Goal: Transaction & Acquisition: Download file/media

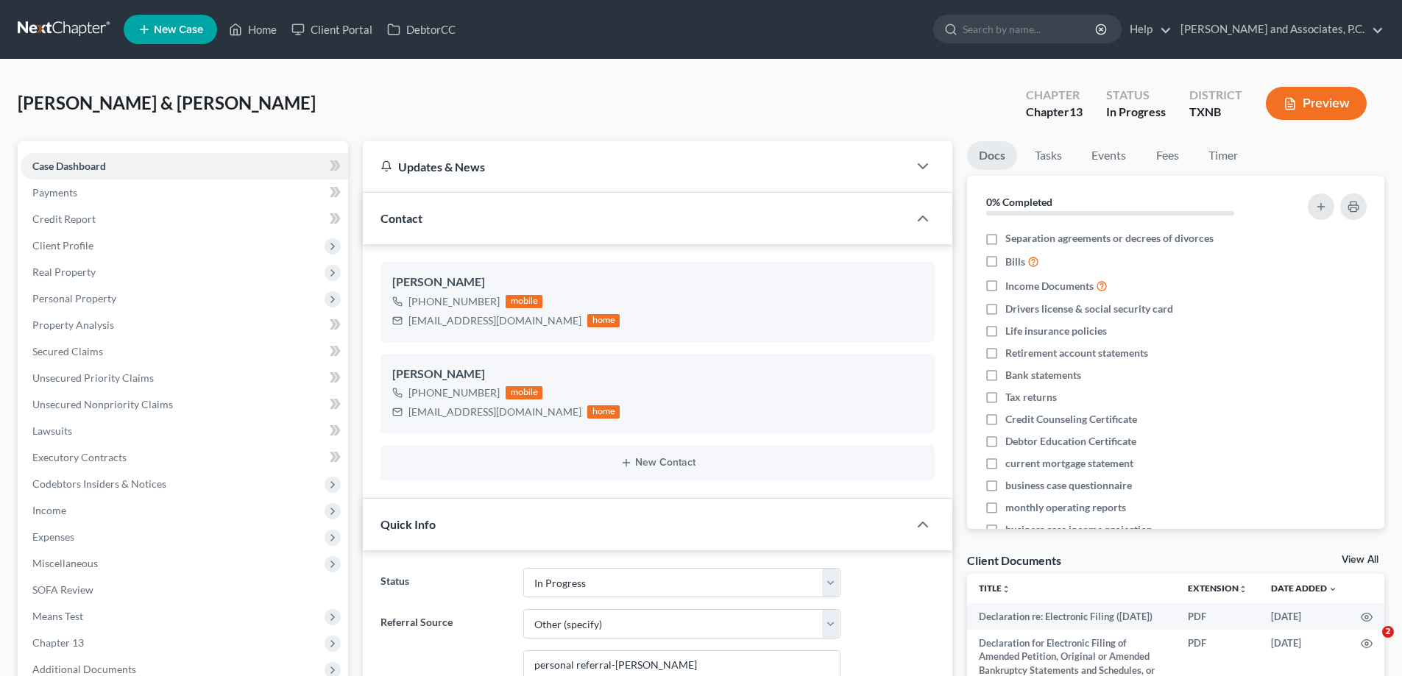
select select "7"
select select "6"
select select "0"
click at [245, 36] on link "Home" at bounding box center [252, 29] width 63 height 26
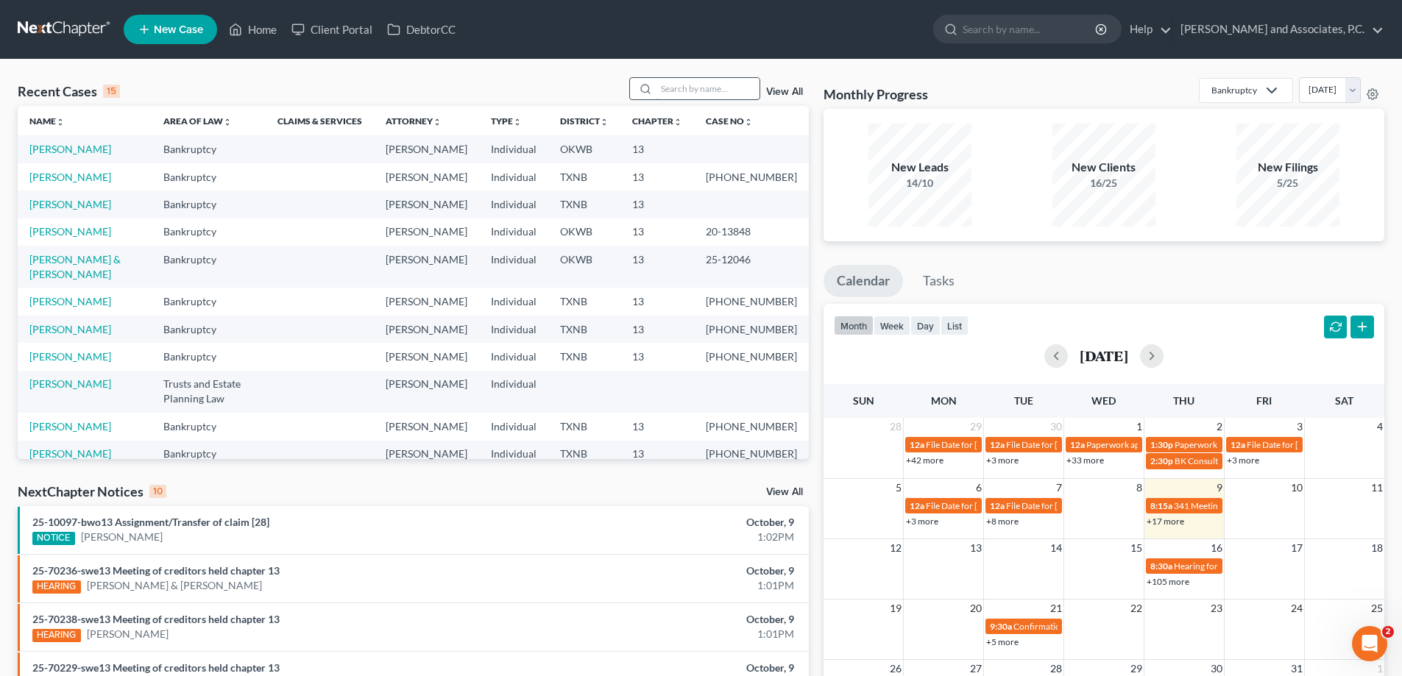
click at [703, 87] on input "search" at bounding box center [707, 88] width 103 height 21
type input "[PERSON_NAME]"
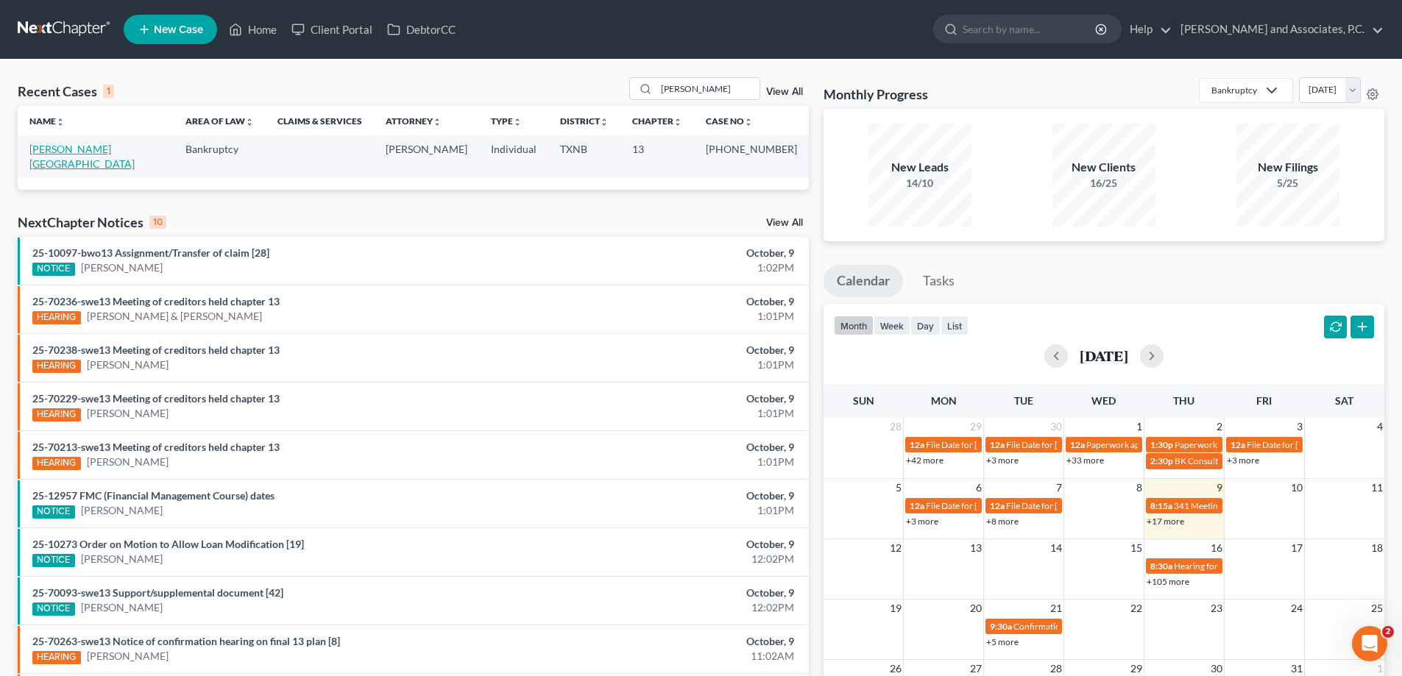
click at [88, 150] on link "[PERSON_NAME][GEOGRAPHIC_DATA]" at bounding box center [81, 156] width 105 height 27
select select "5"
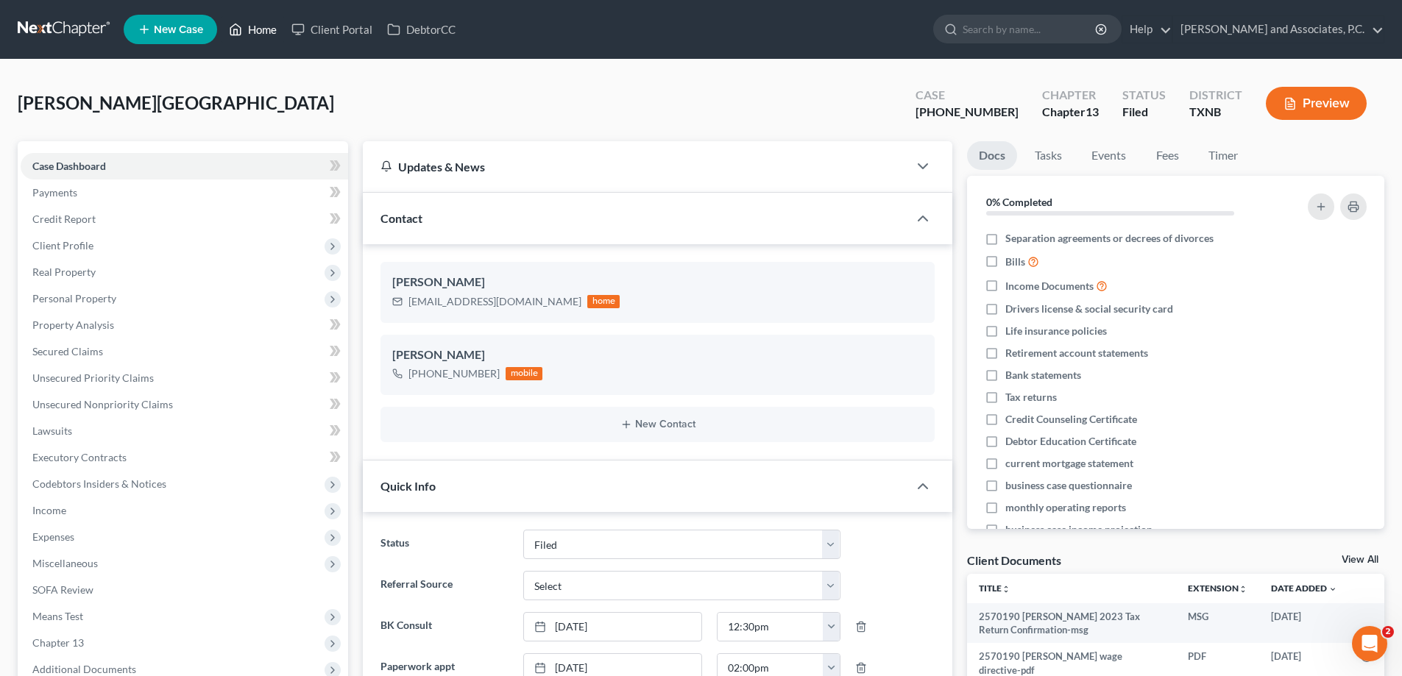
click at [263, 31] on link "Home" at bounding box center [252, 29] width 63 height 26
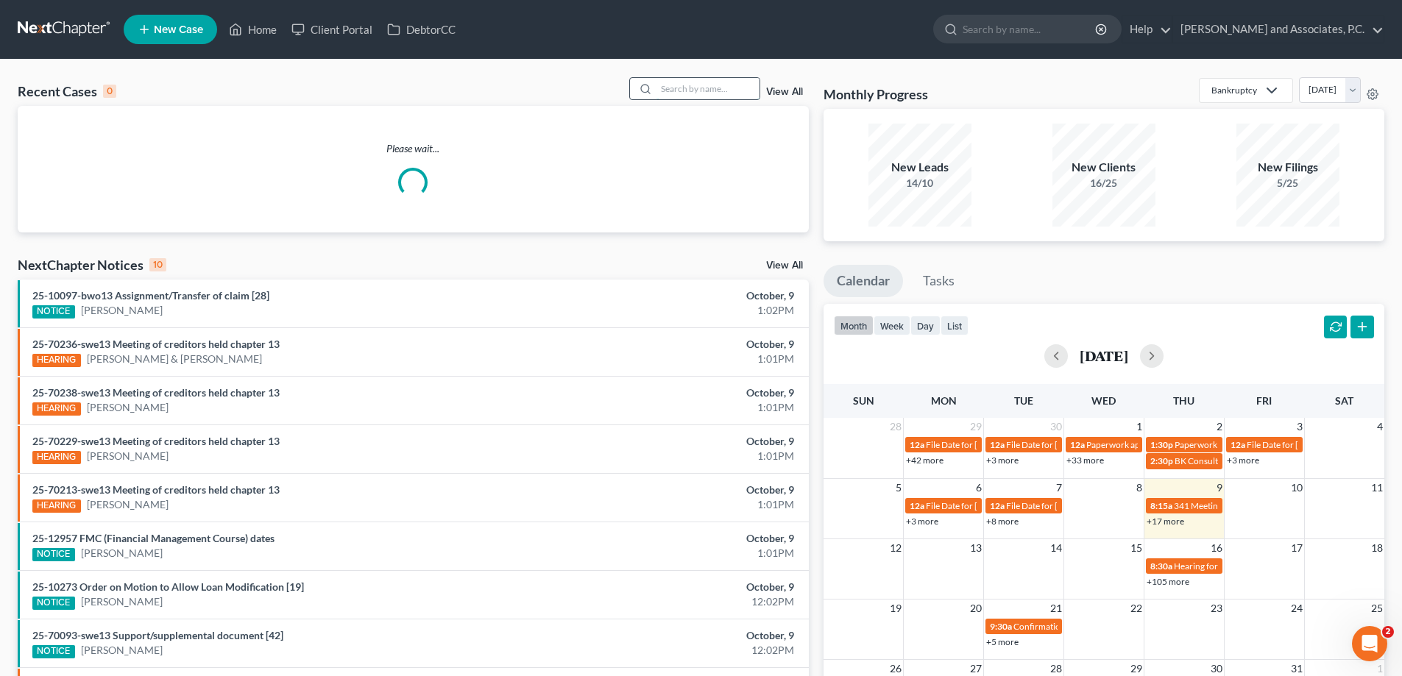
click at [667, 91] on input "search" at bounding box center [707, 88] width 103 height 21
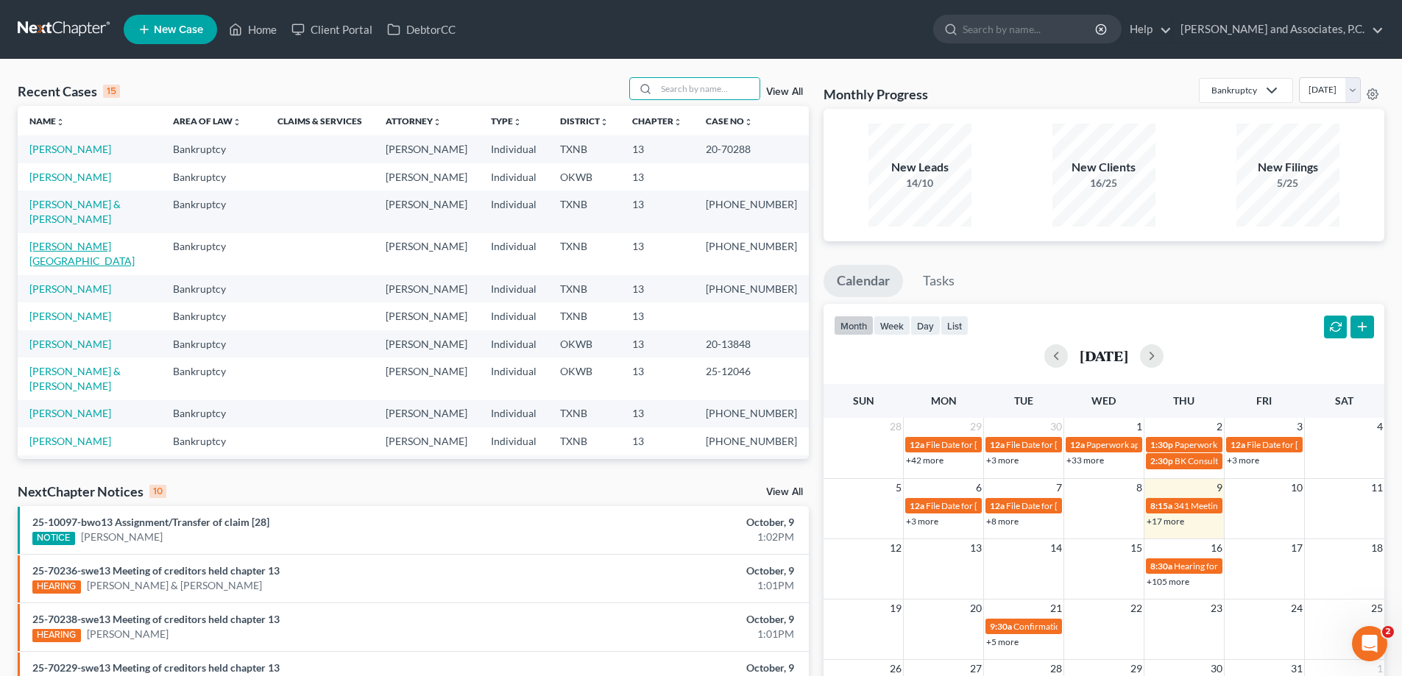
click at [70, 267] on link "[PERSON_NAME][GEOGRAPHIC_DATA]" at bounding box center [81, 253] width 105 height 27
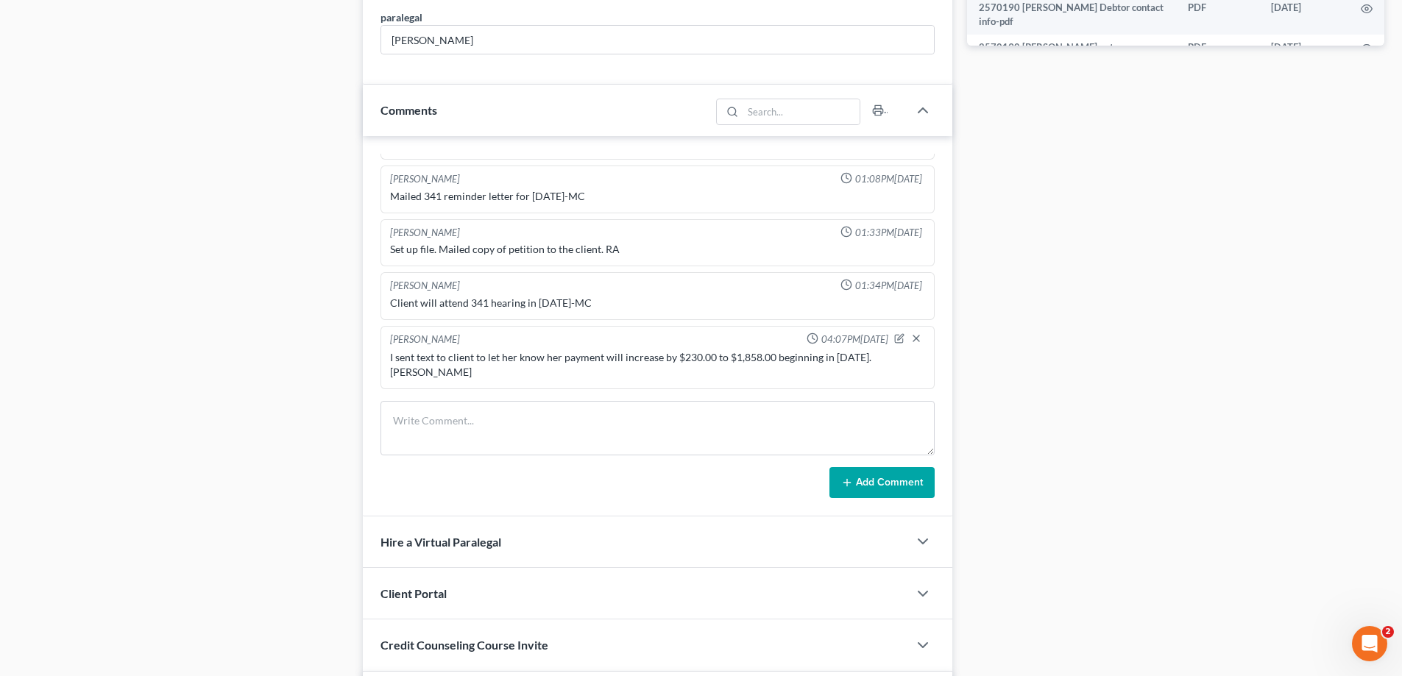
scroll to position [667, 0]
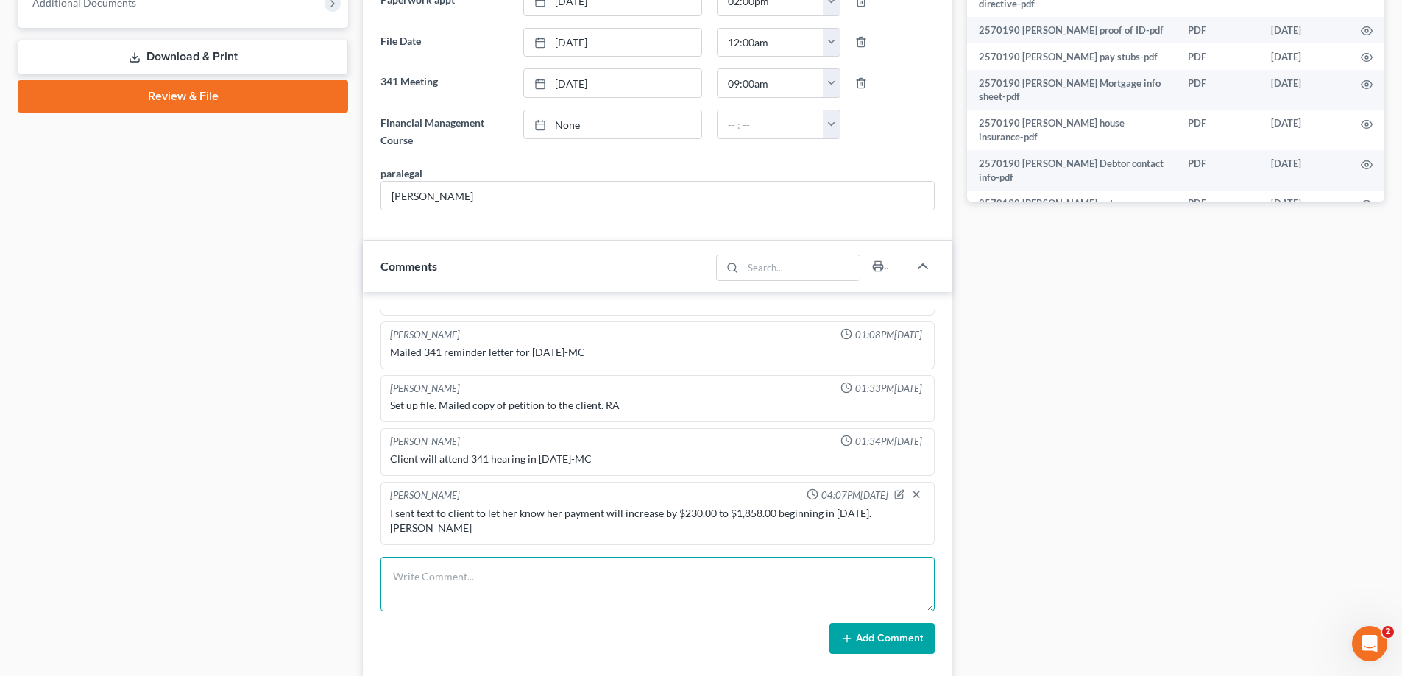
click at [434, 573] on textarea at bounding box center [657, 584] width 554 height 54
click at [549, 574] on textarea "Talked to client about" at bounding box center [657, 584] width 554 height 54
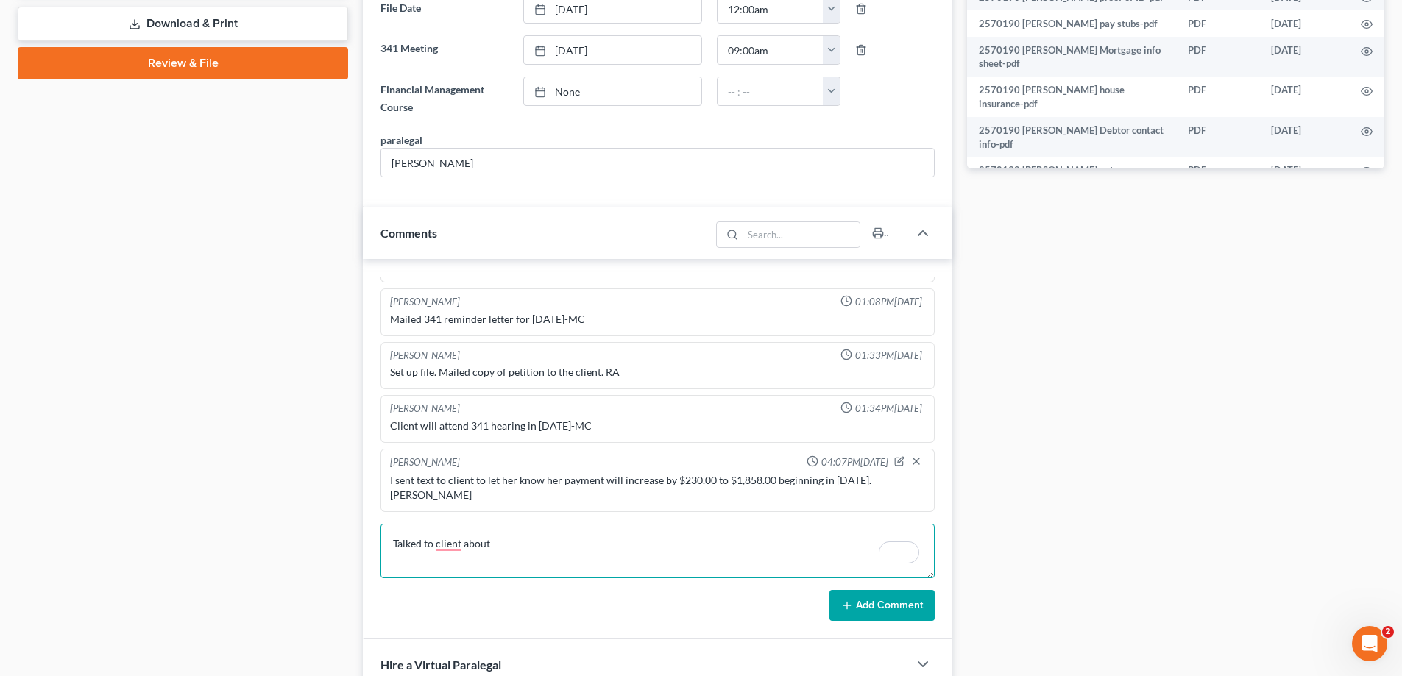
scroll to position [736, 0]
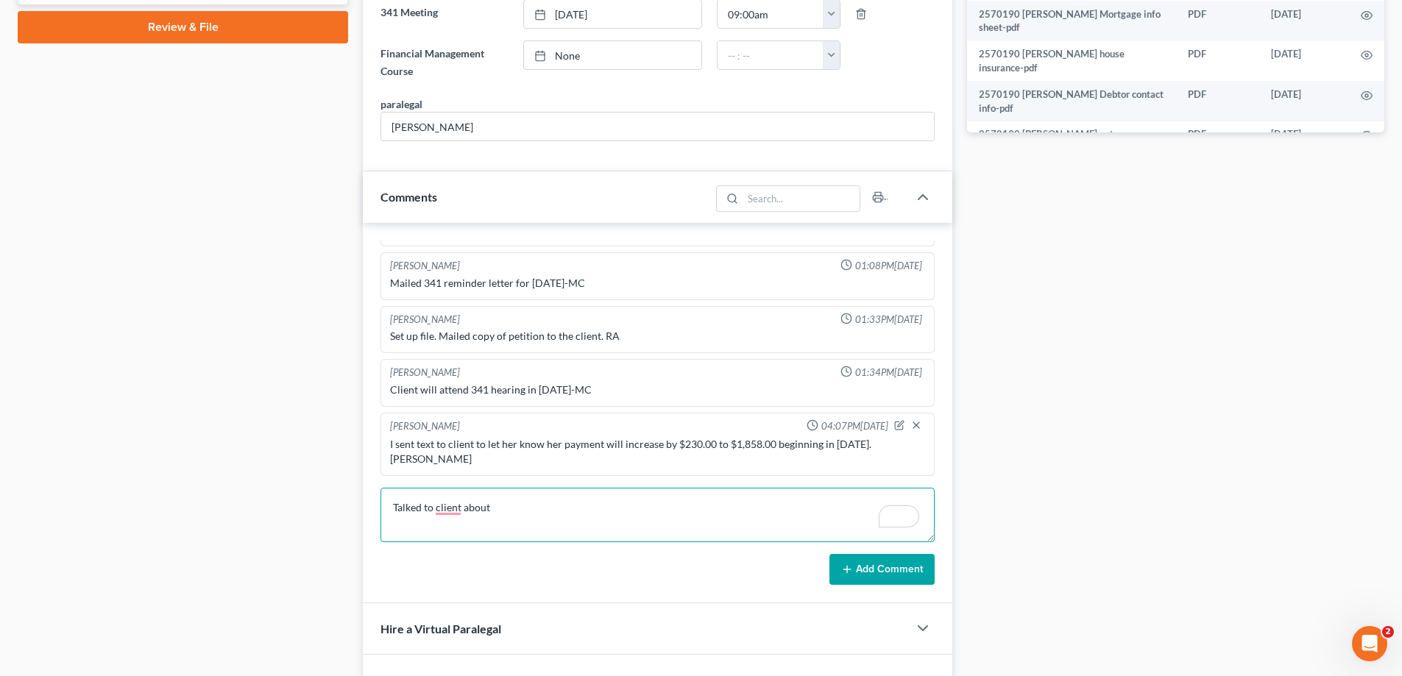
type textarea "Talked to client about"
click at [543, 511] on textarea "Talked to client about" at bounding box center [657, 515] width 554 height 54
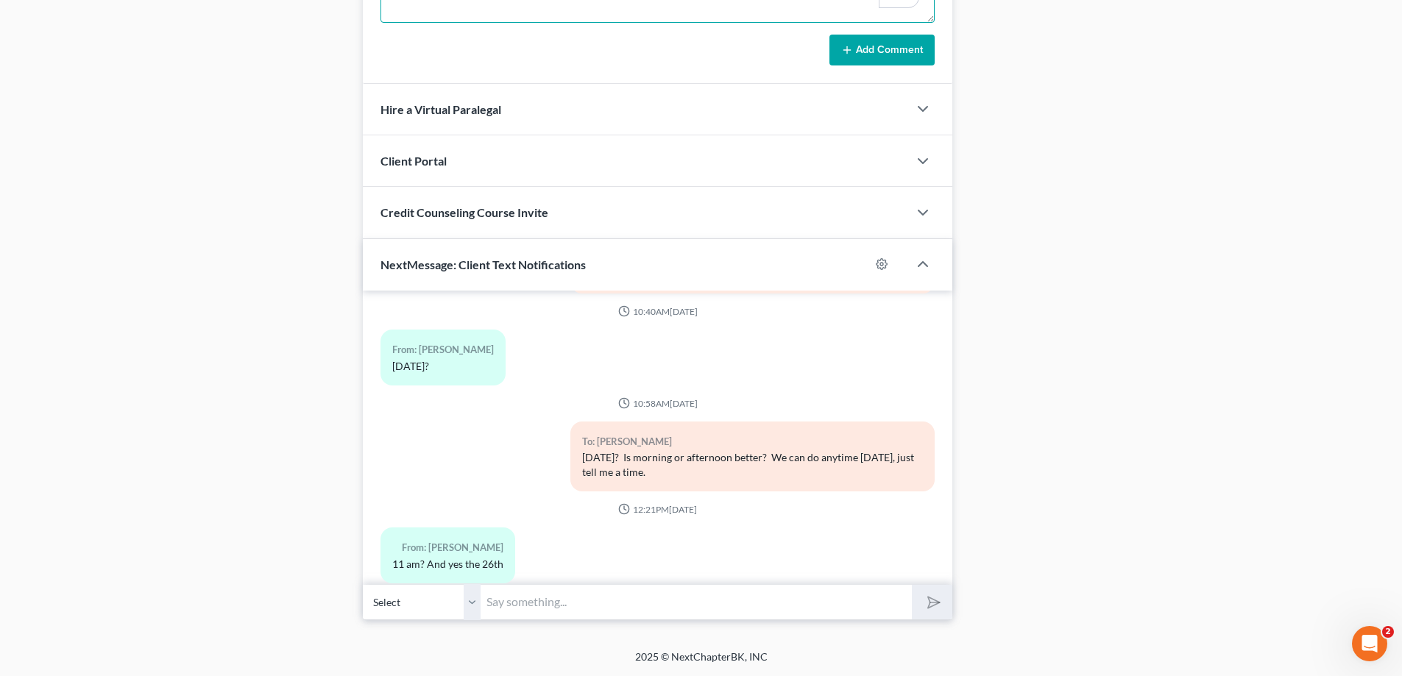
scroll to position [1607, 0]
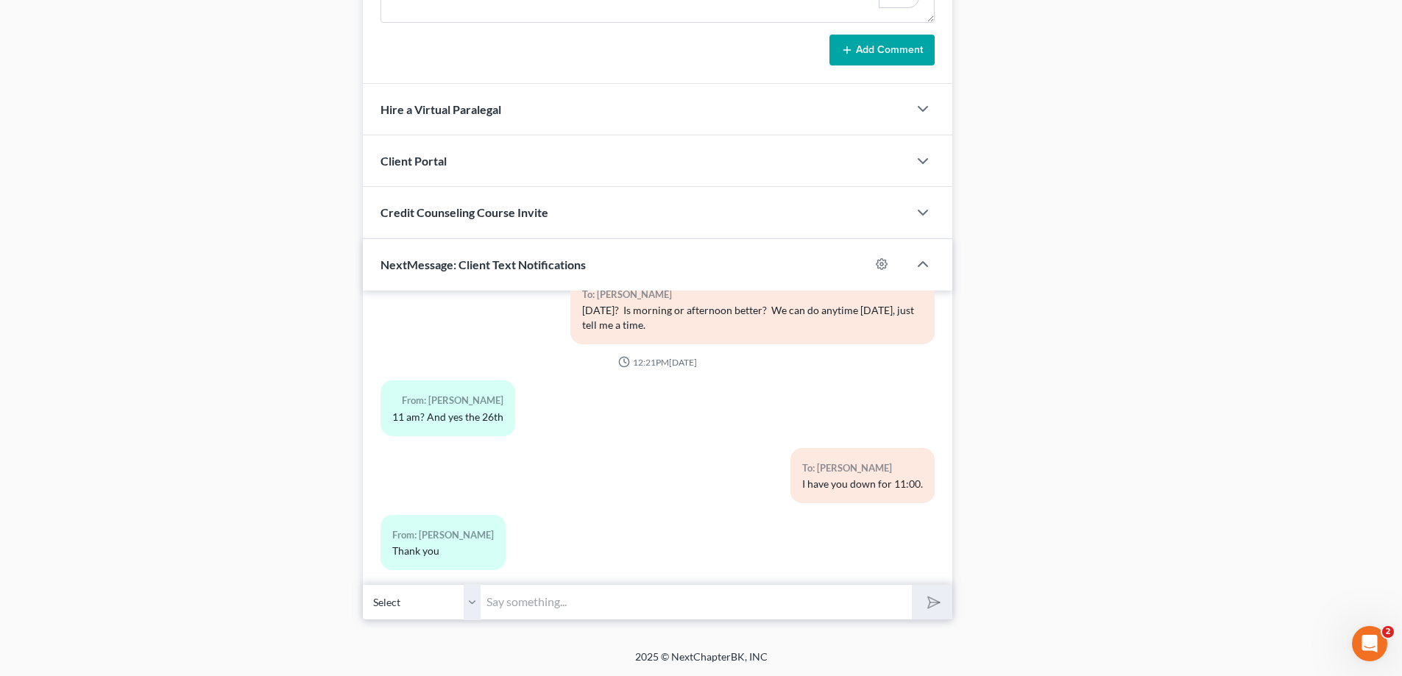
click at [535, 601] on input "text" at bounding box center [696, 602] width 431 height 36
click at [517, 601] on input "text" at bounding box center [696, 602] width 431 height 36
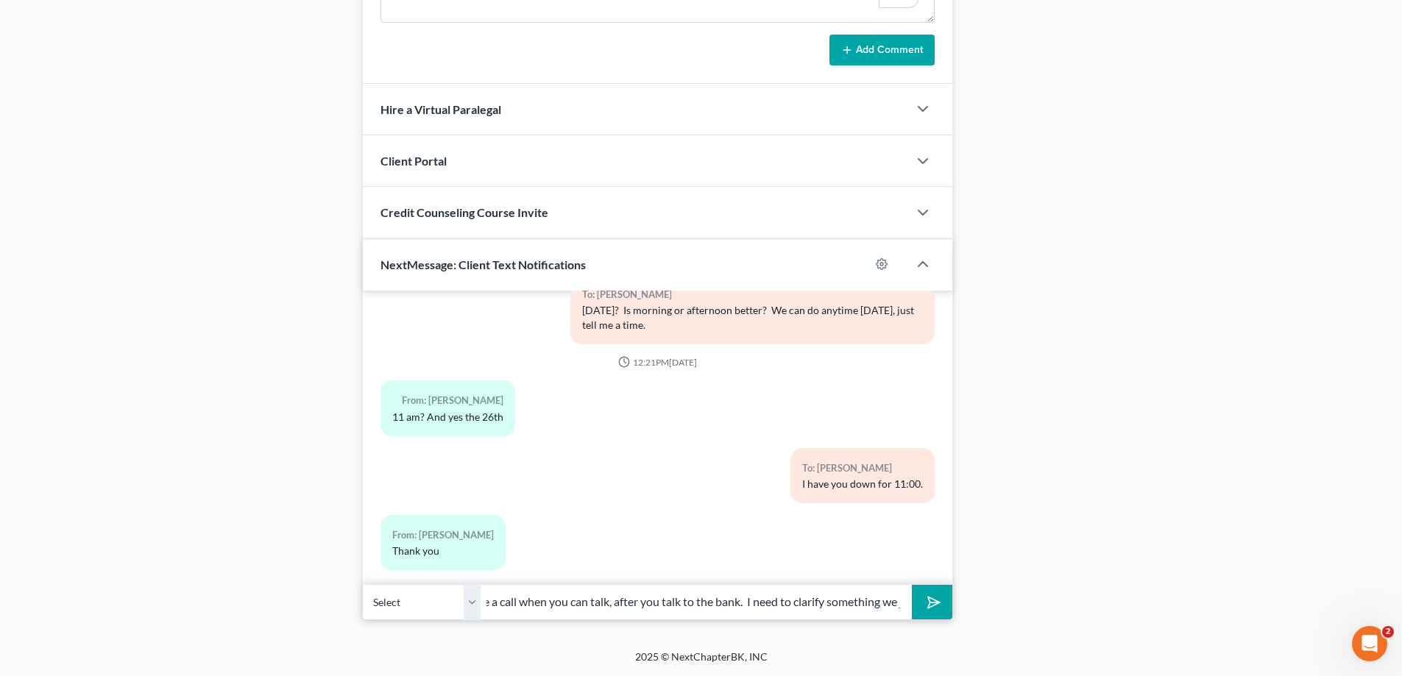
scroll to position [0, 352]
type input "Ashlee, this is Misty Barr at Monte's office. Give me a call when you can talk,…"
click at [912, 585] on button "submit" at bounding box center [932, 602] width 40 height 35
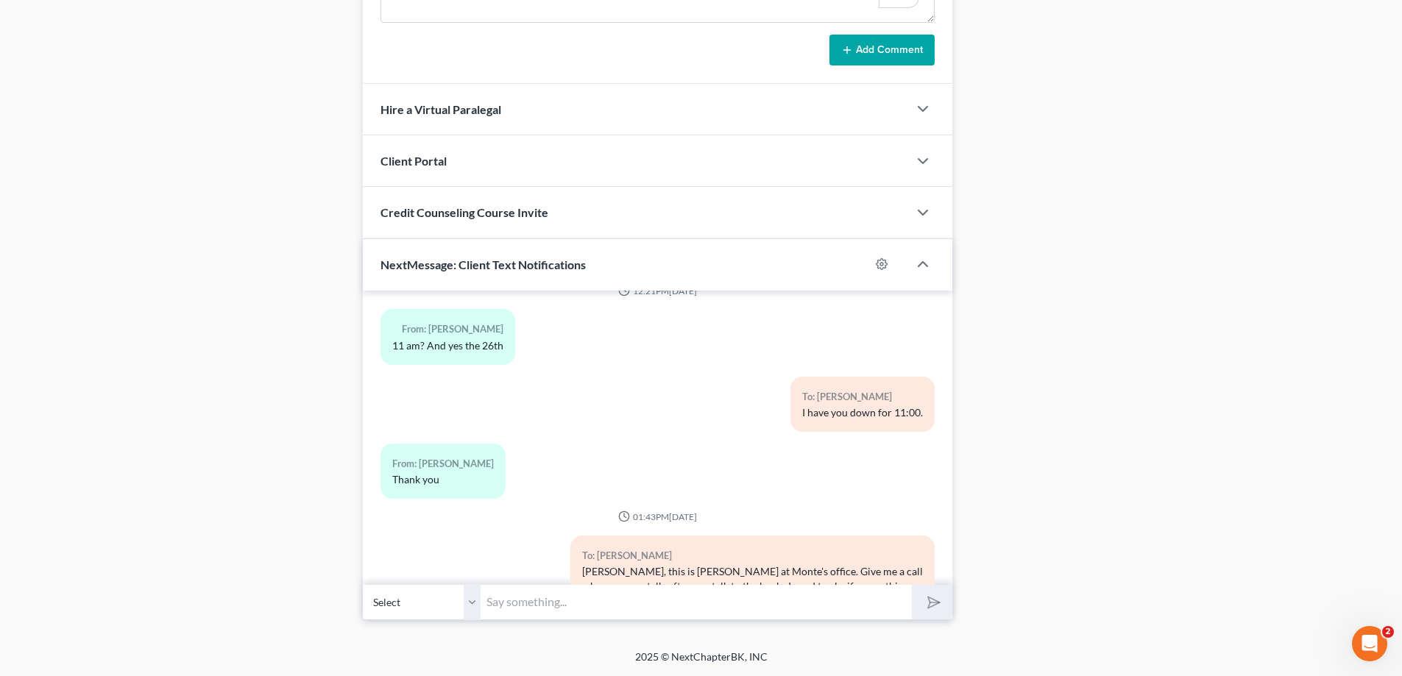
scroll to position [1729, 0]
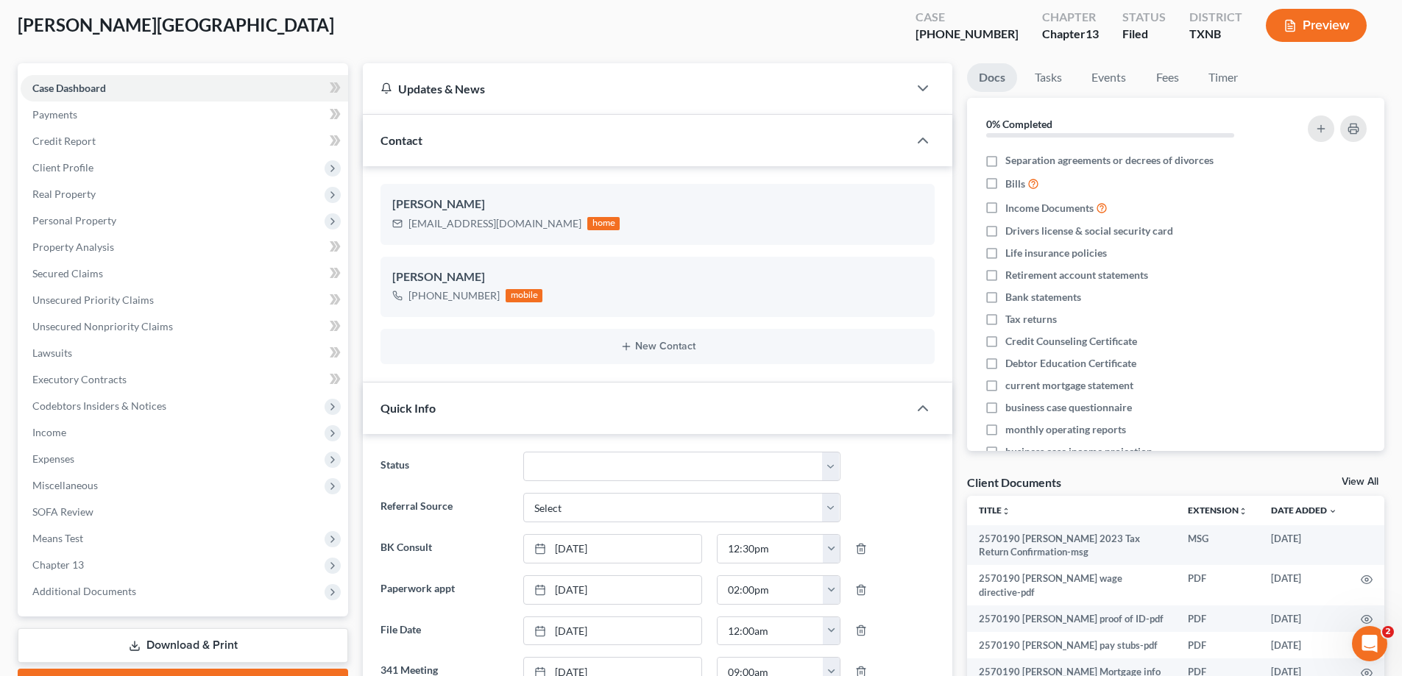
scroll to position [0, 0]
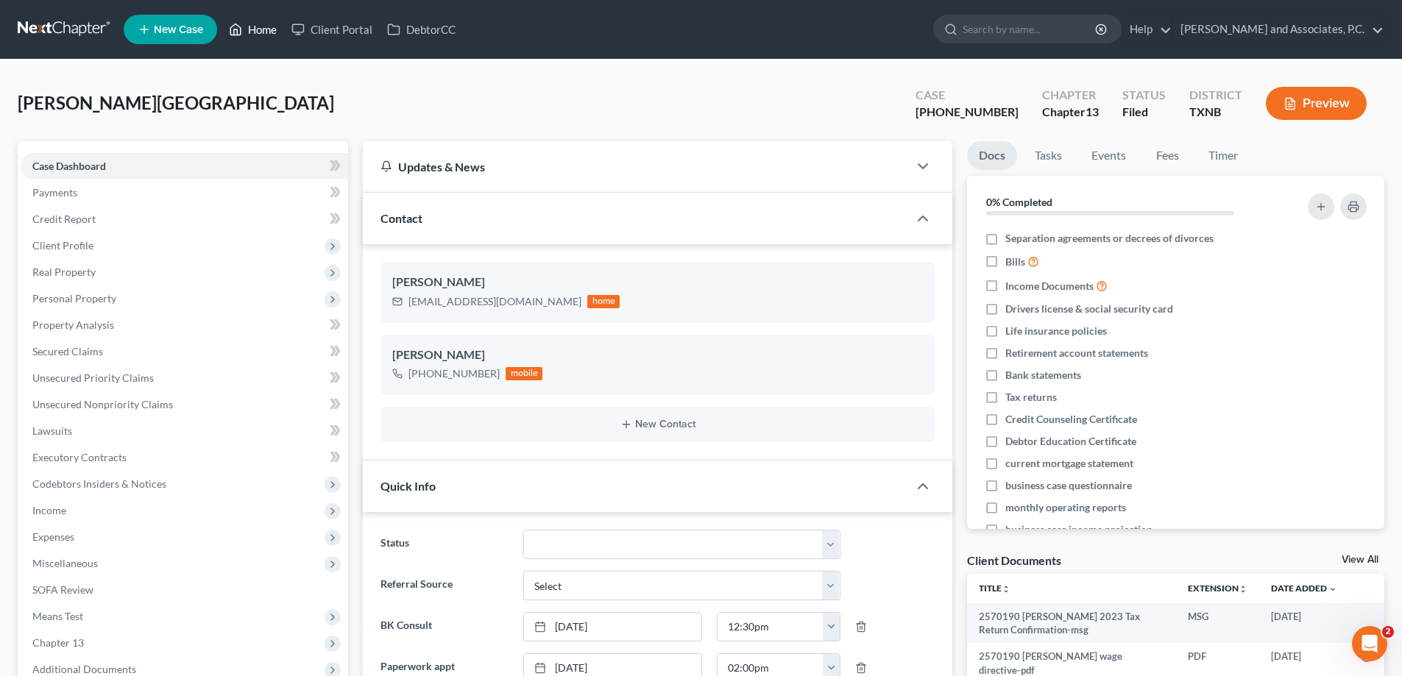
click at [263, 23] on link "Home" at bounding box center [252, 29] width 63 height 26
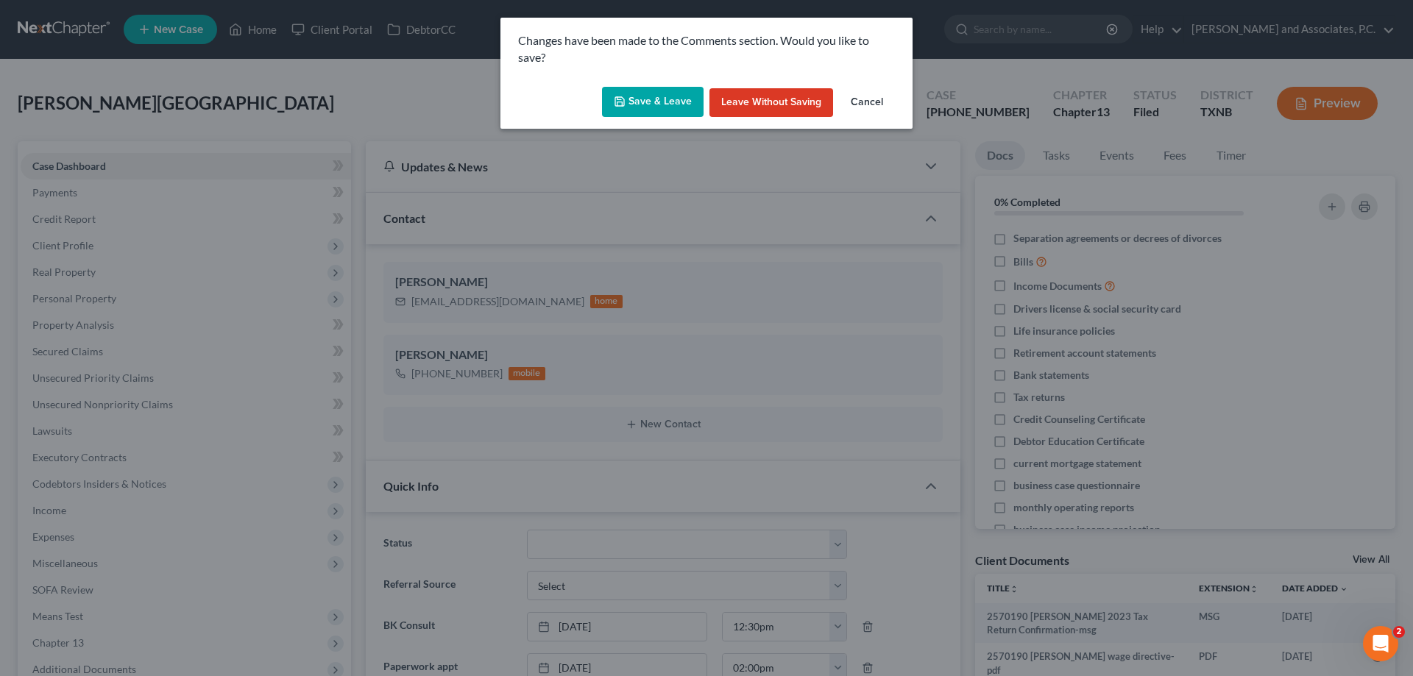
click at [671, 93] on button "Save & Leave" at bounding box center [653, 102] width 102 height 31
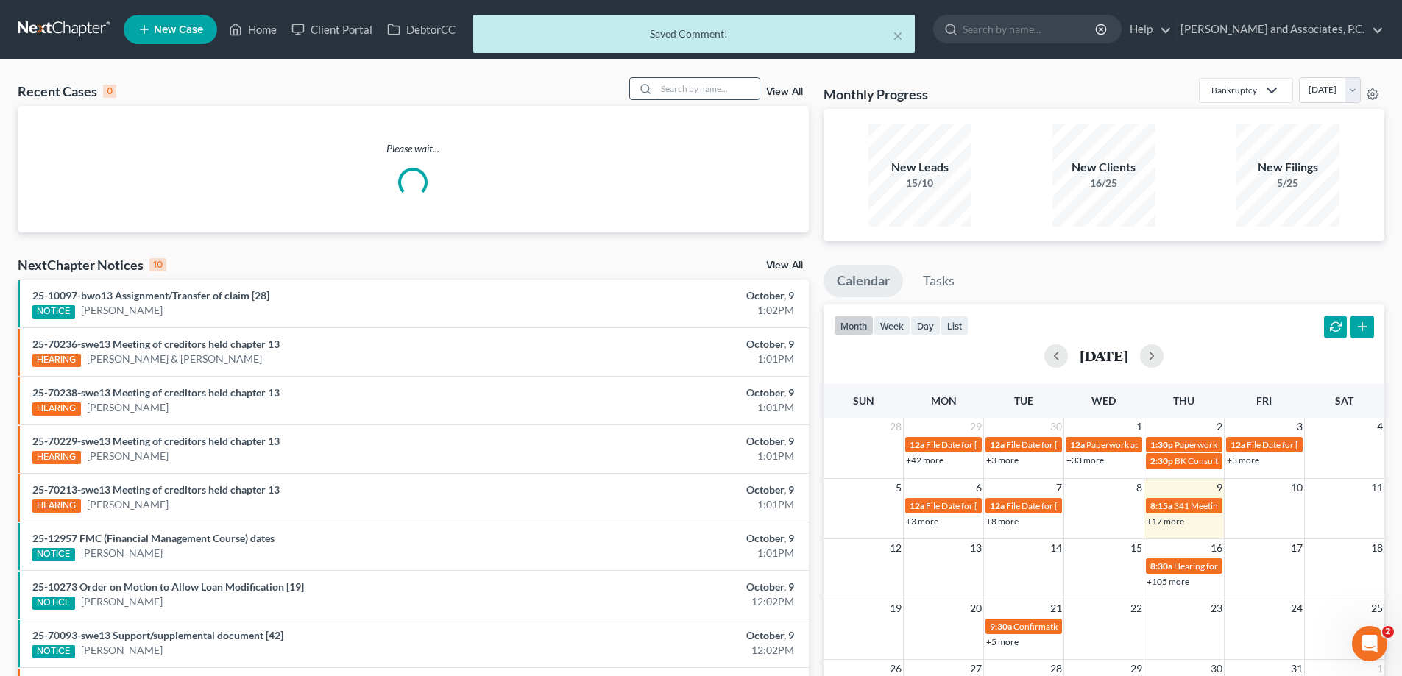
click at [684, 92] on input "search" at bounding box center [707, 88] width 103 height 21
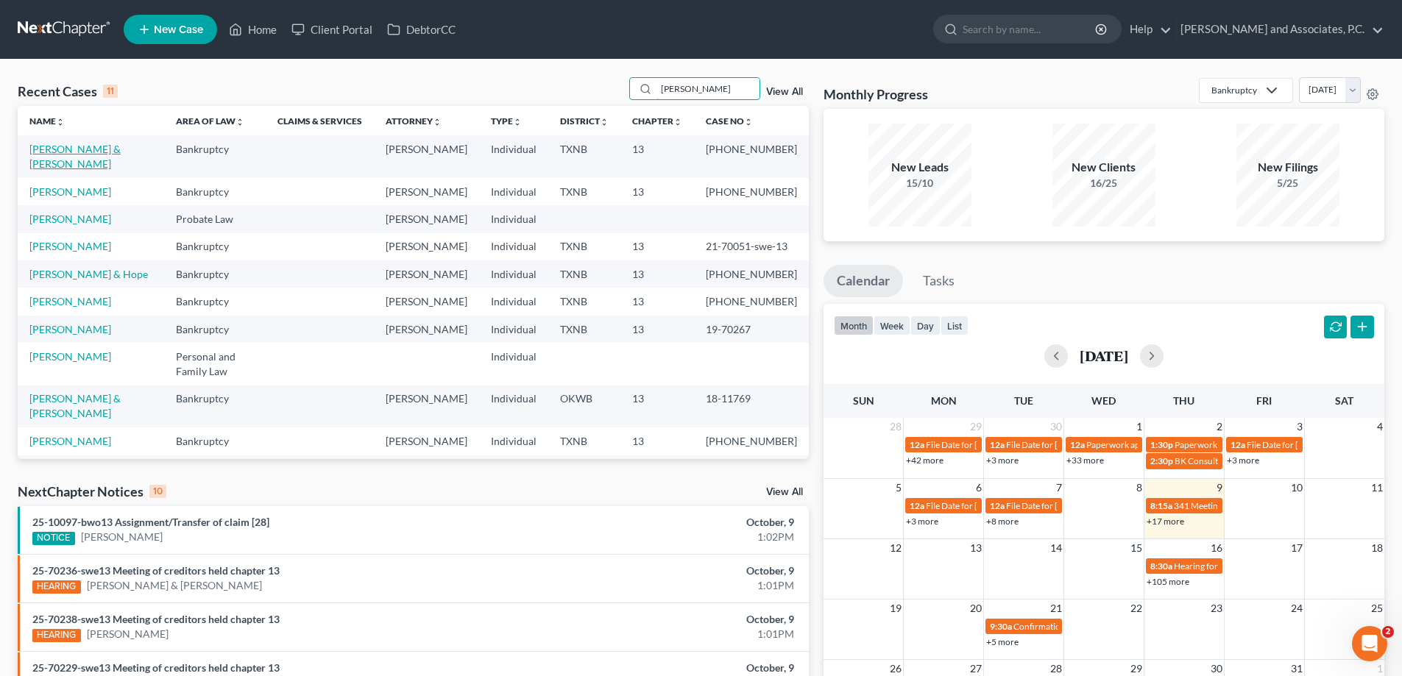
type input "[PERSON_NAME]"
click at [40, 155] on link "[PERSON_NAME] & [PERSON_NAME]" at bounding box center [74, 156] width 91 height 27
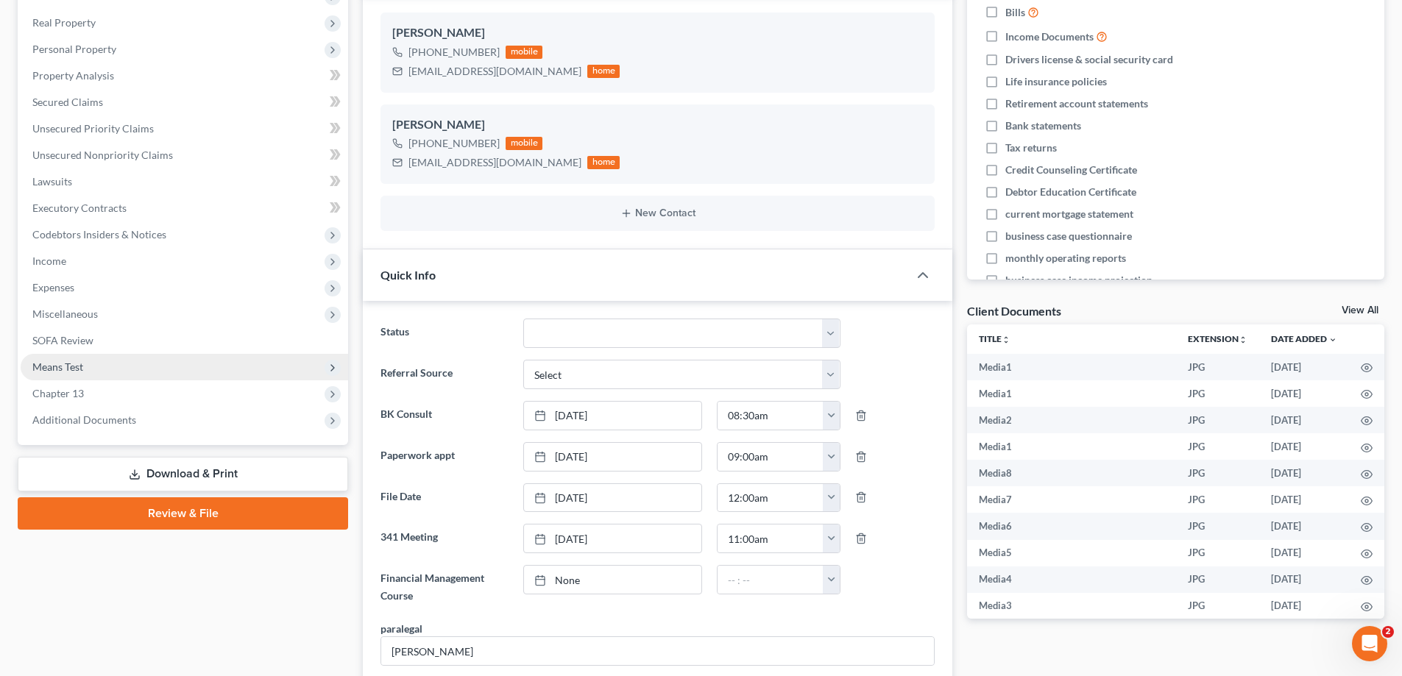
scroll to position [147, 0]
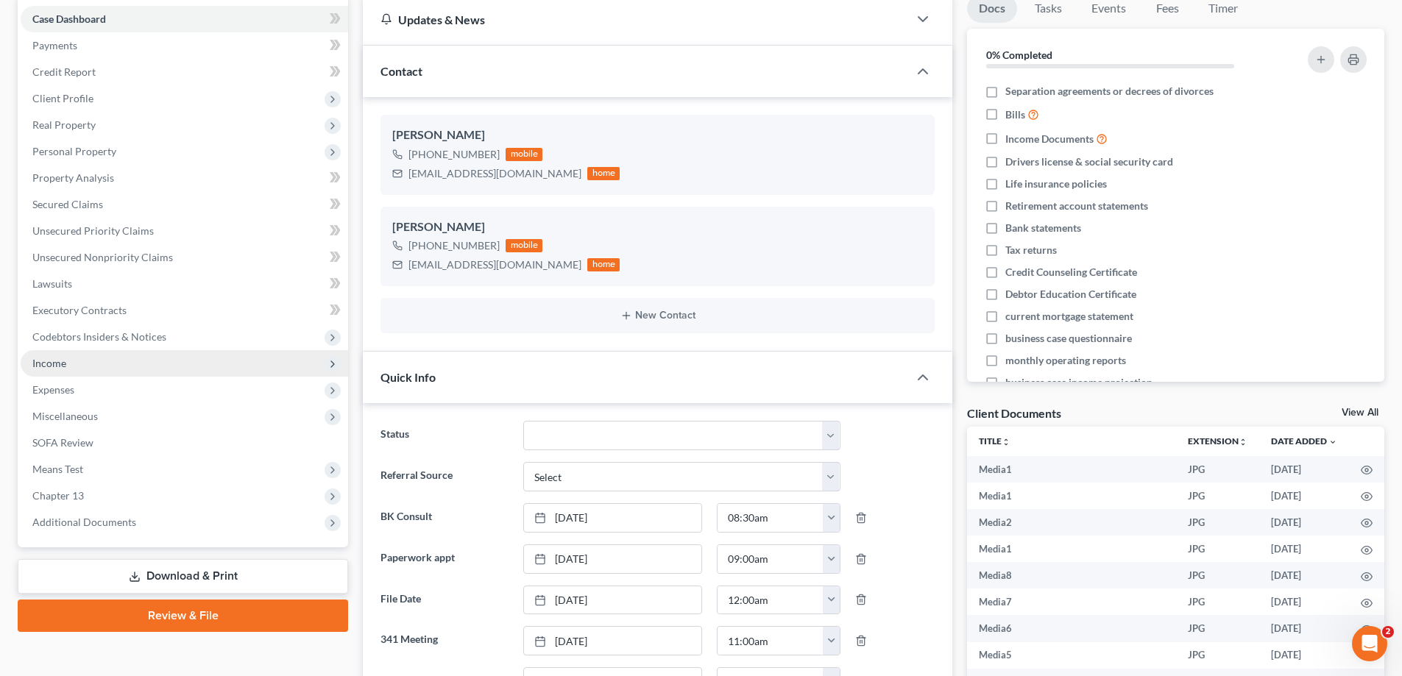
click at [77, 368] on span "Income" at bounding box center [184, 363] width 327 height 26
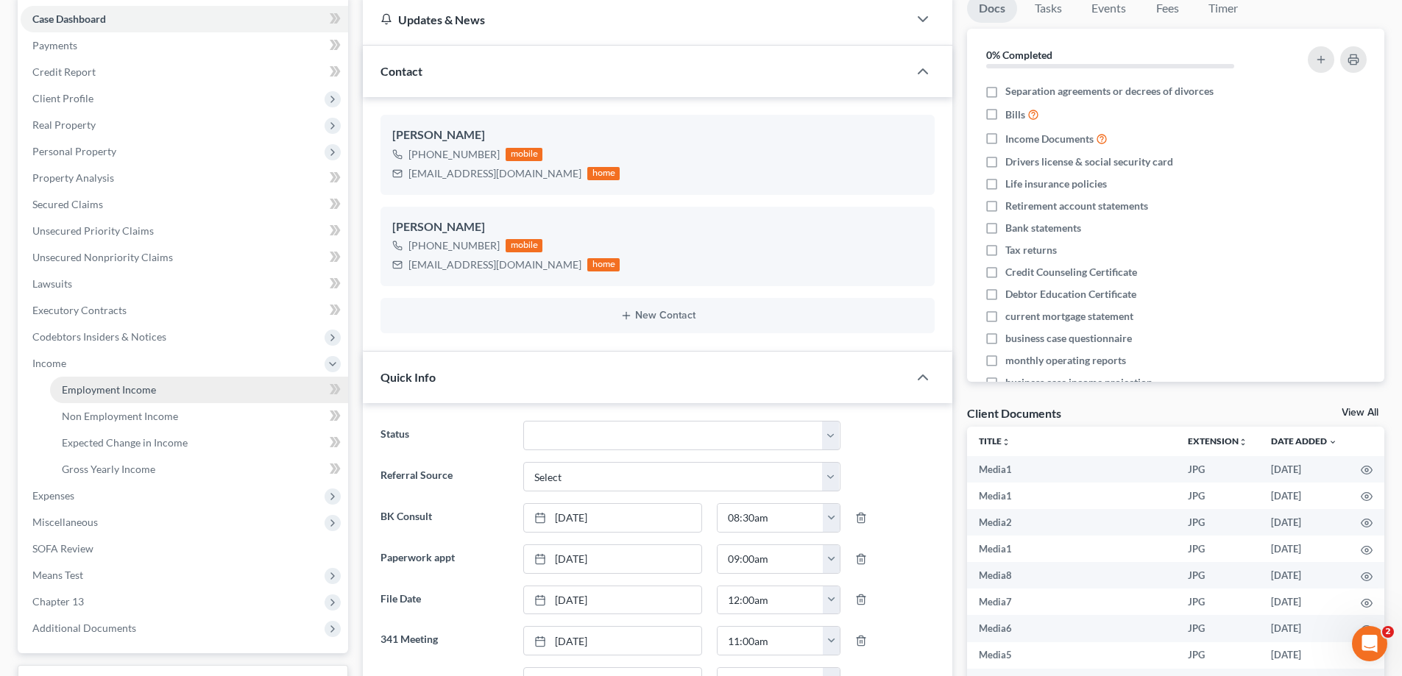
click at [96, 397] on link "Employment Income" at bounding box center [199, 390] width 298 height 26
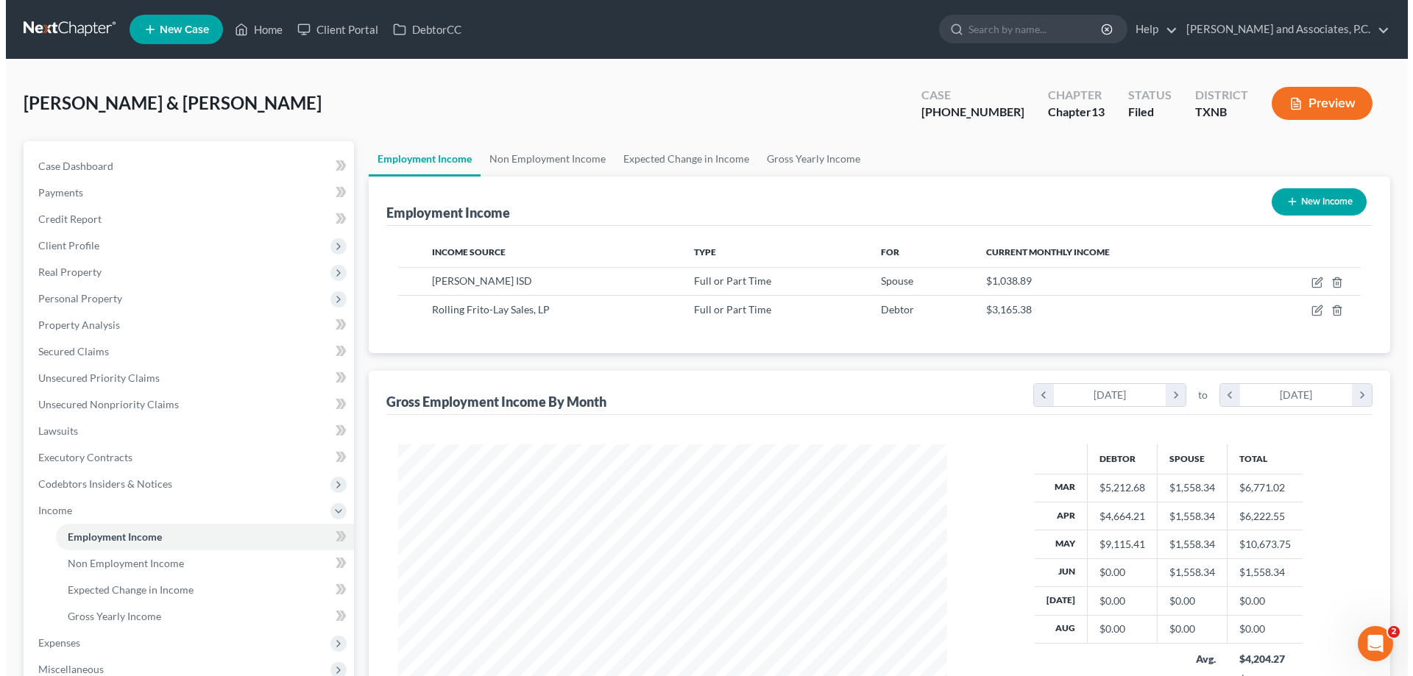
scroll to position [274, 578]
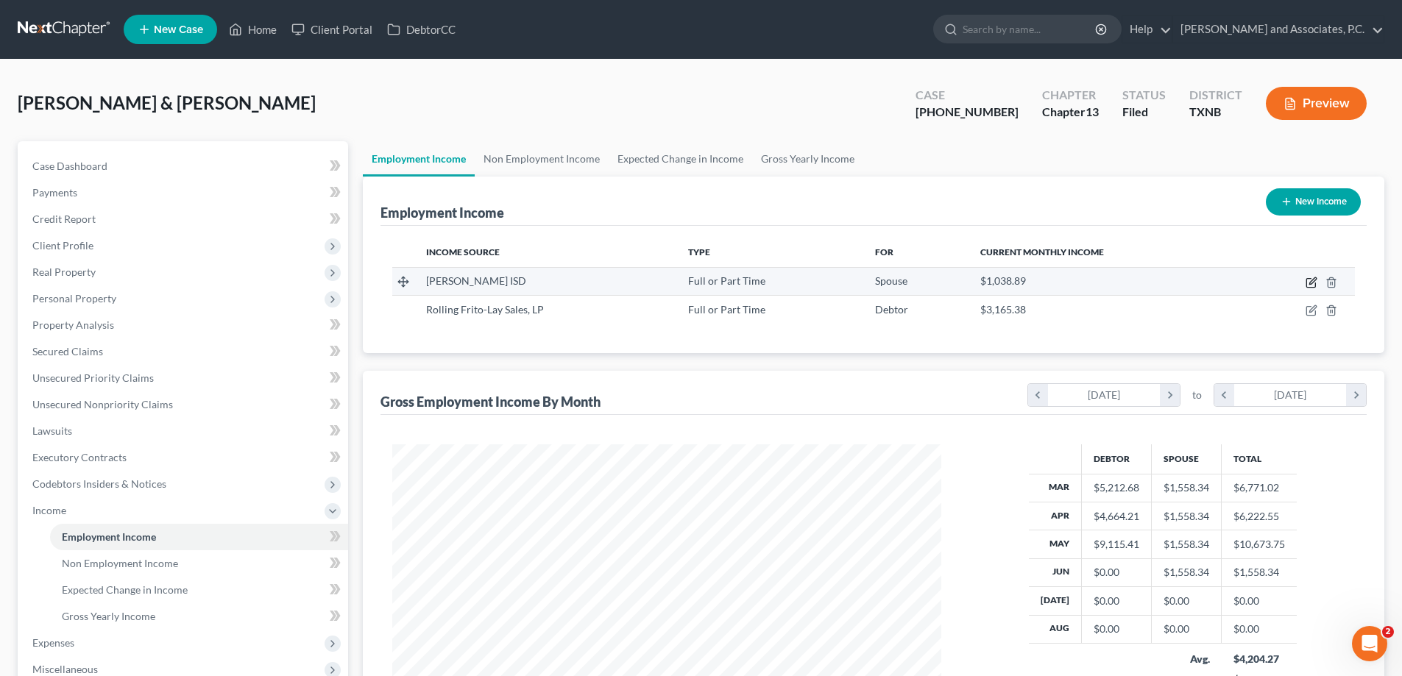
click at [1311, 283] on icon "button" at bounding box center [1311, 283] width 12 height 12
select select "0"
select select "45"
select select "0"
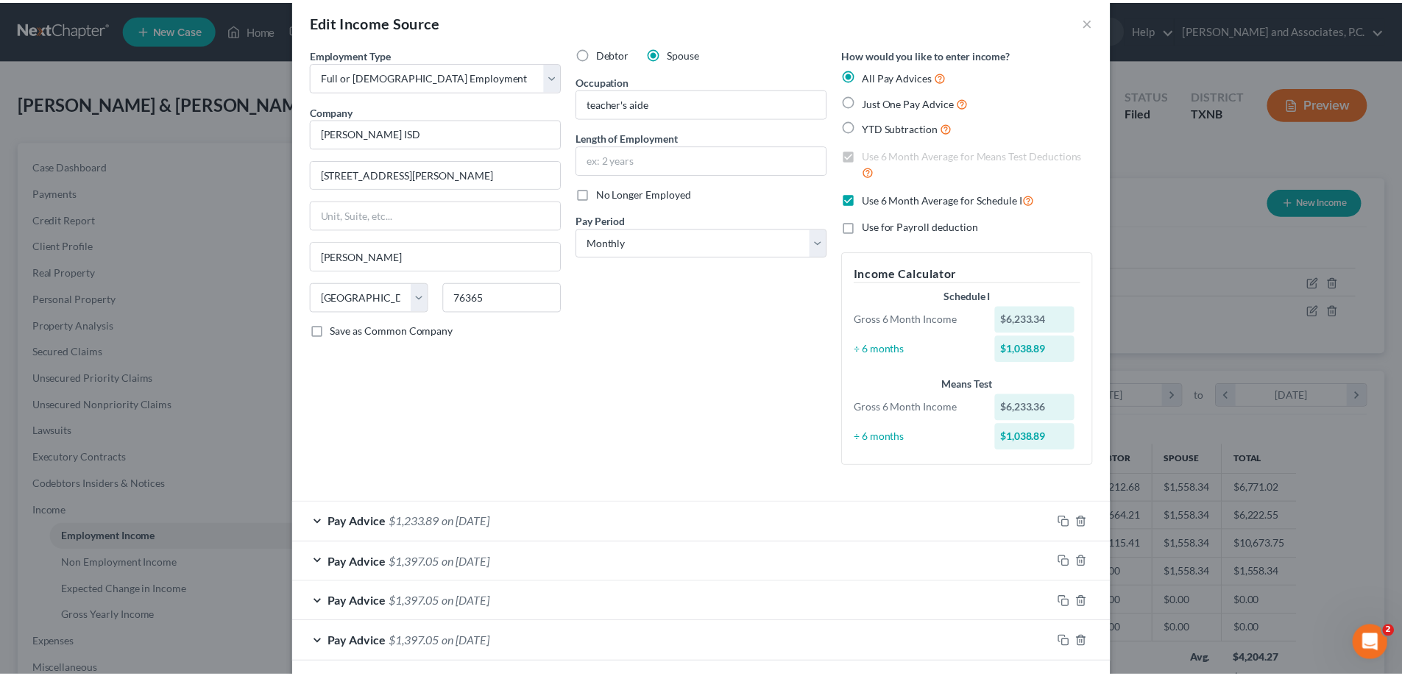
scroll to position [0, 0]
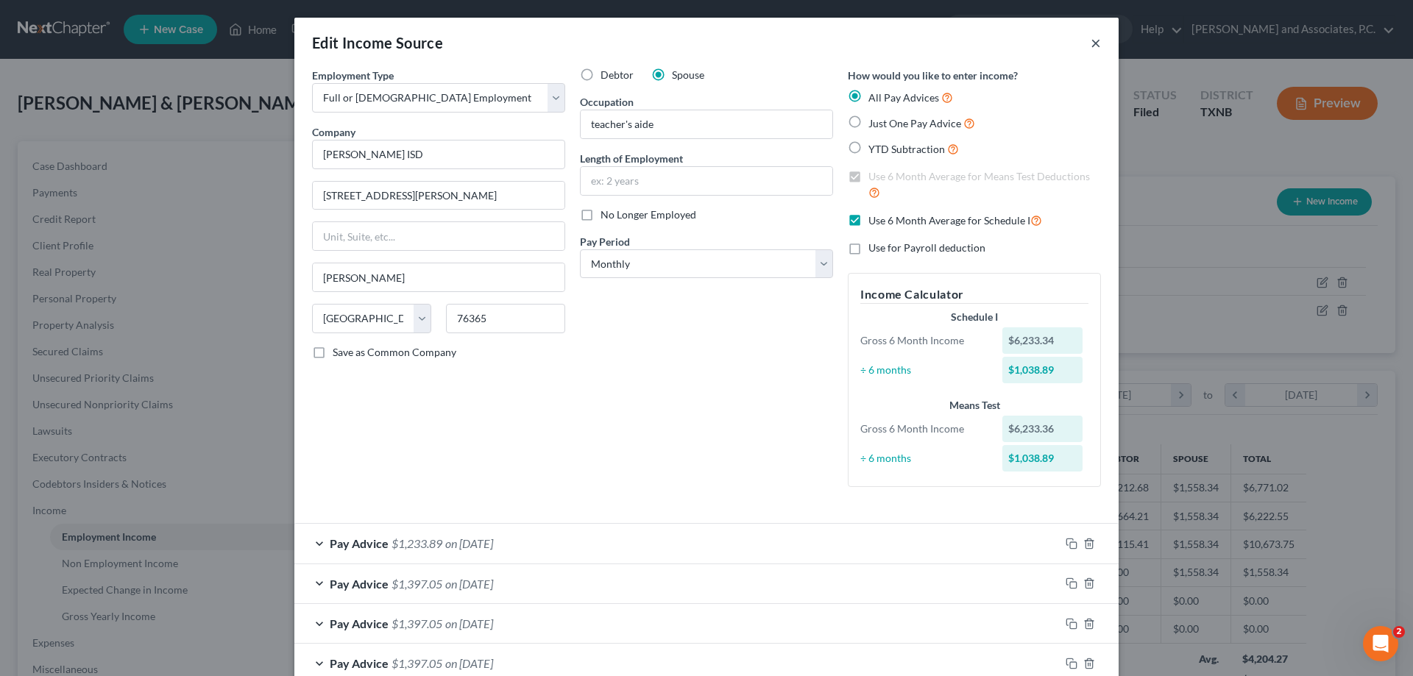
click at [1092, 40] on button "×" at bounding box center [1096, 43] width 10 height 18
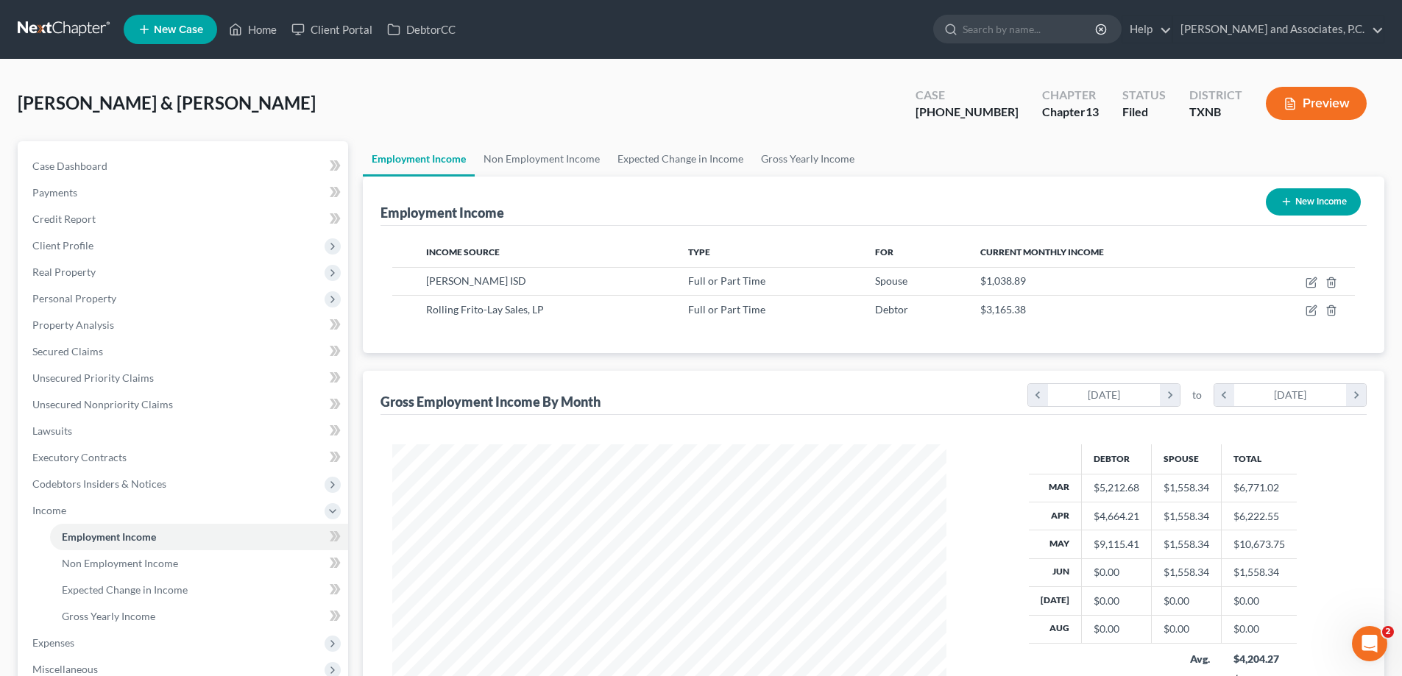
scroll to position [735592, 735288]
click at [263, 35] on link "Home" at bounding box center [252, 29] width 63 height 26
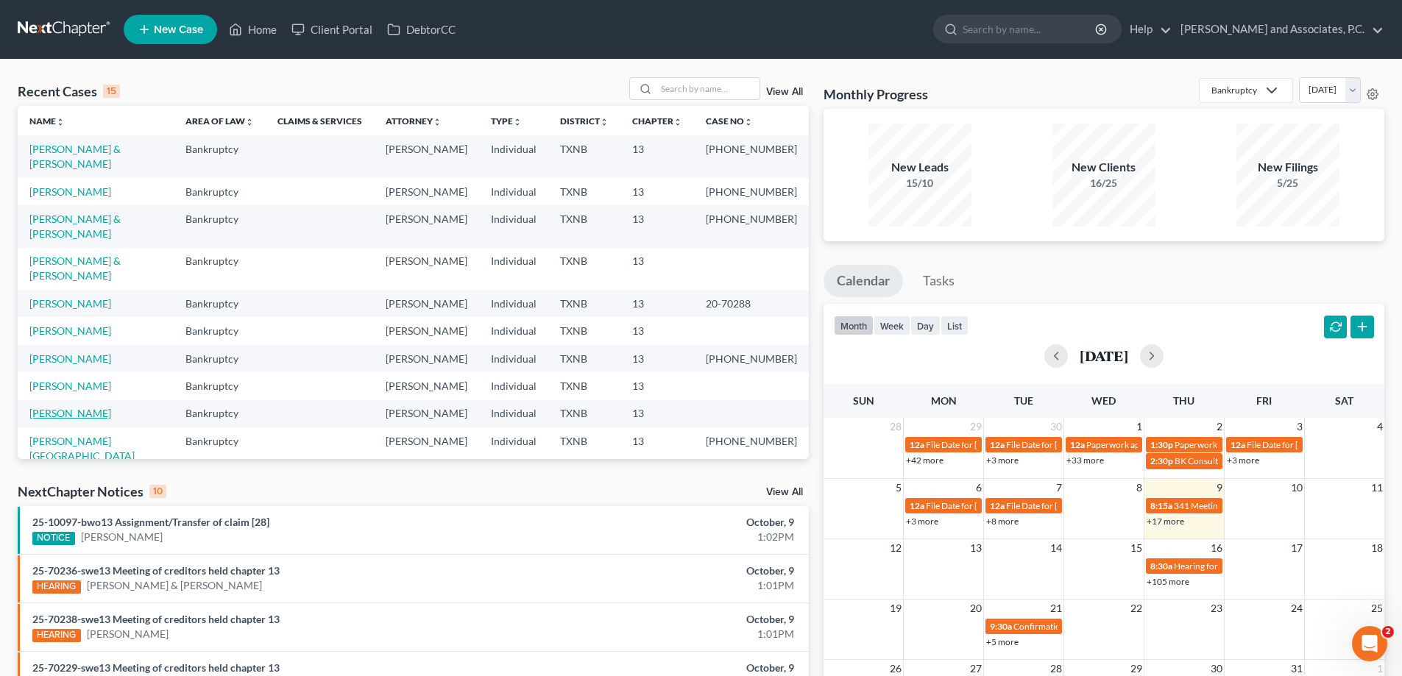
click at [71, 407] on link "[PERSON_NAME]" at bounding box center [70, 413] width 82 height 13
select select "7"
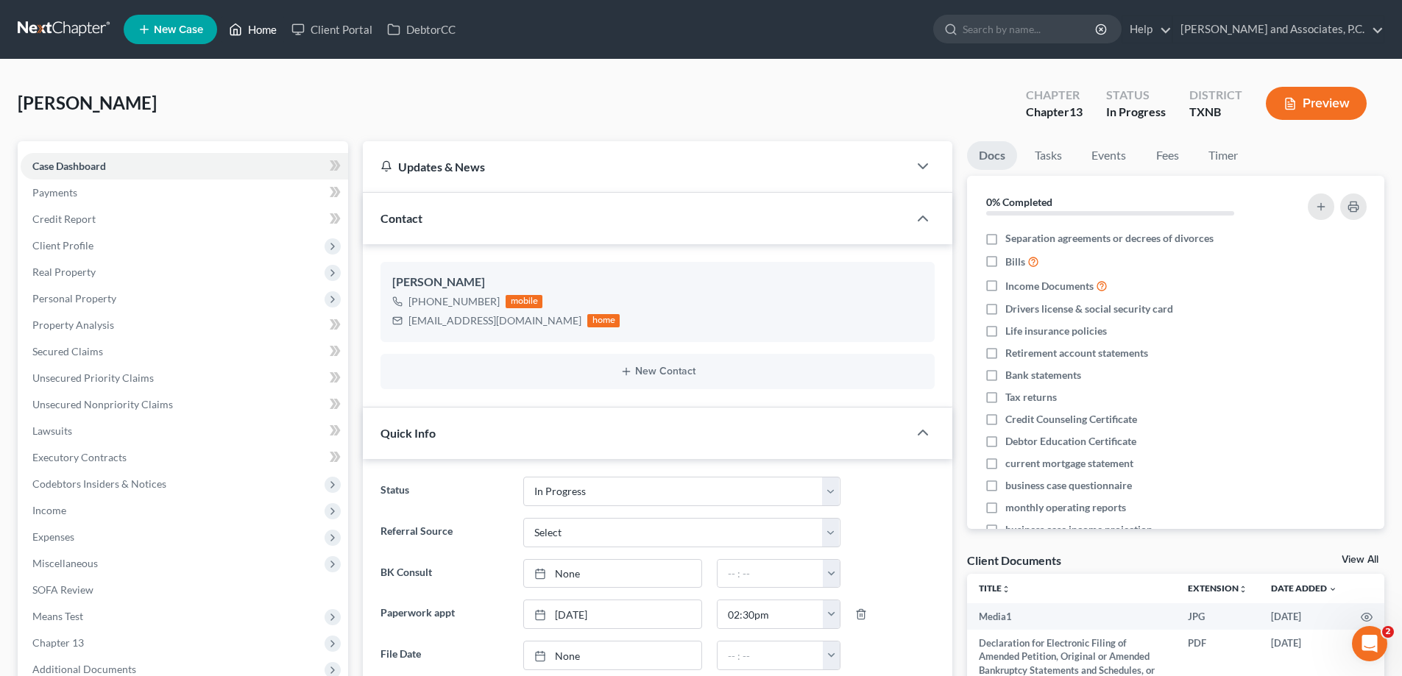
click at [259, 31] on link "Home" at bounding box center [252, 29] width 63 height 26
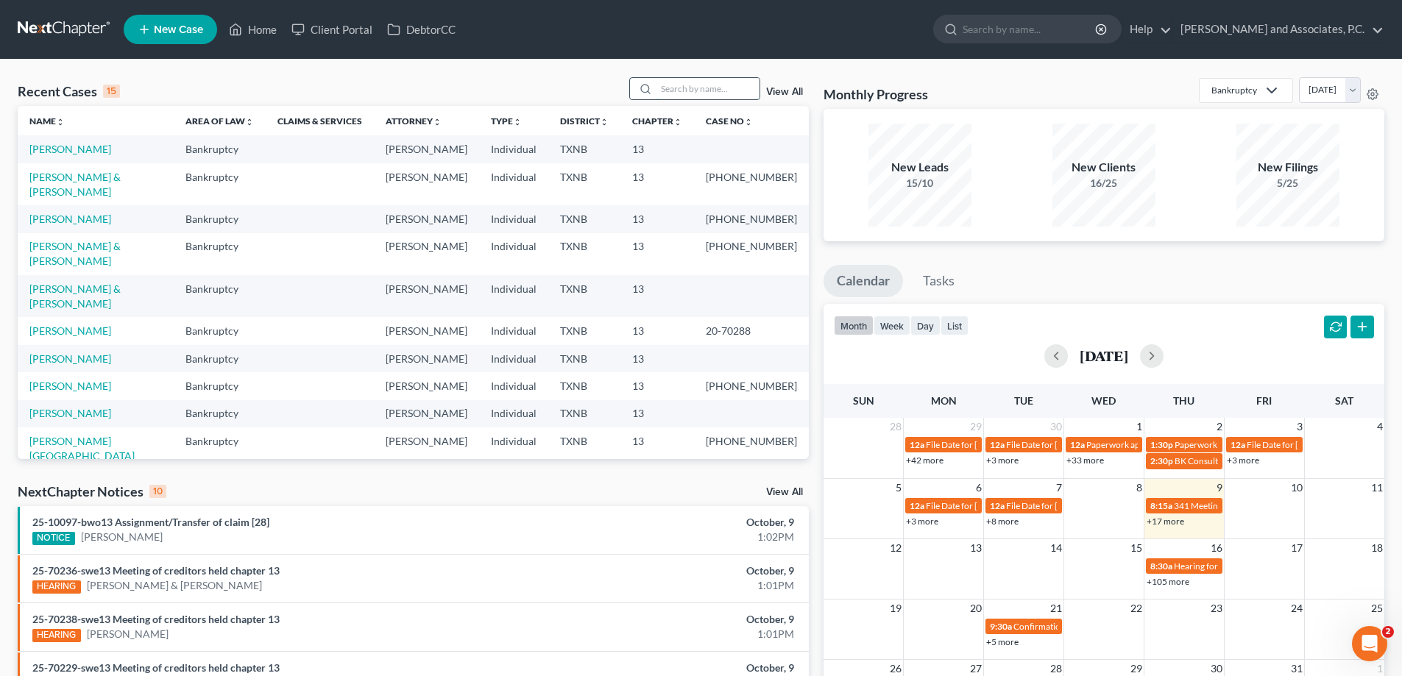
click at [673, 87] on input "search" at bounding box center [707, 88] width 103 height 21
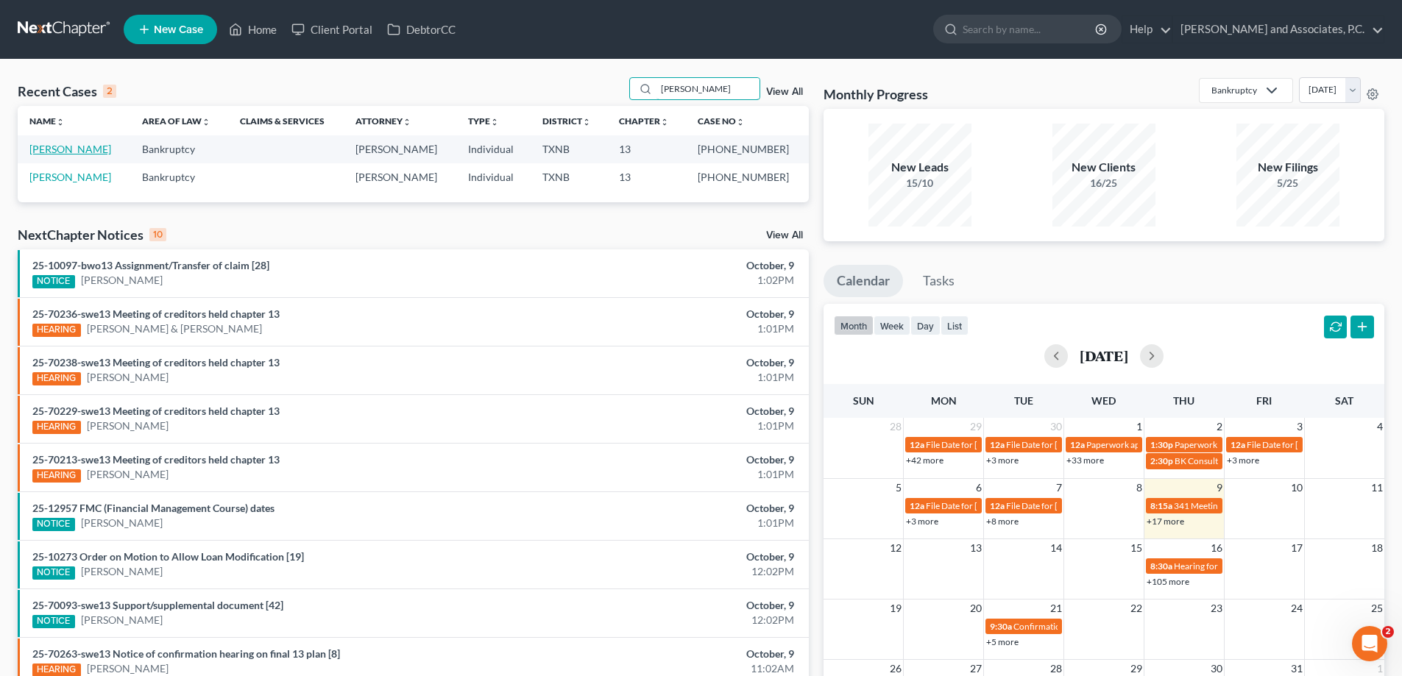
type input "[PERSON_NAME]"
click at [79, 147] on link "[PERSON_NAME]" at bounding box center [70, 149] width 82 height 13
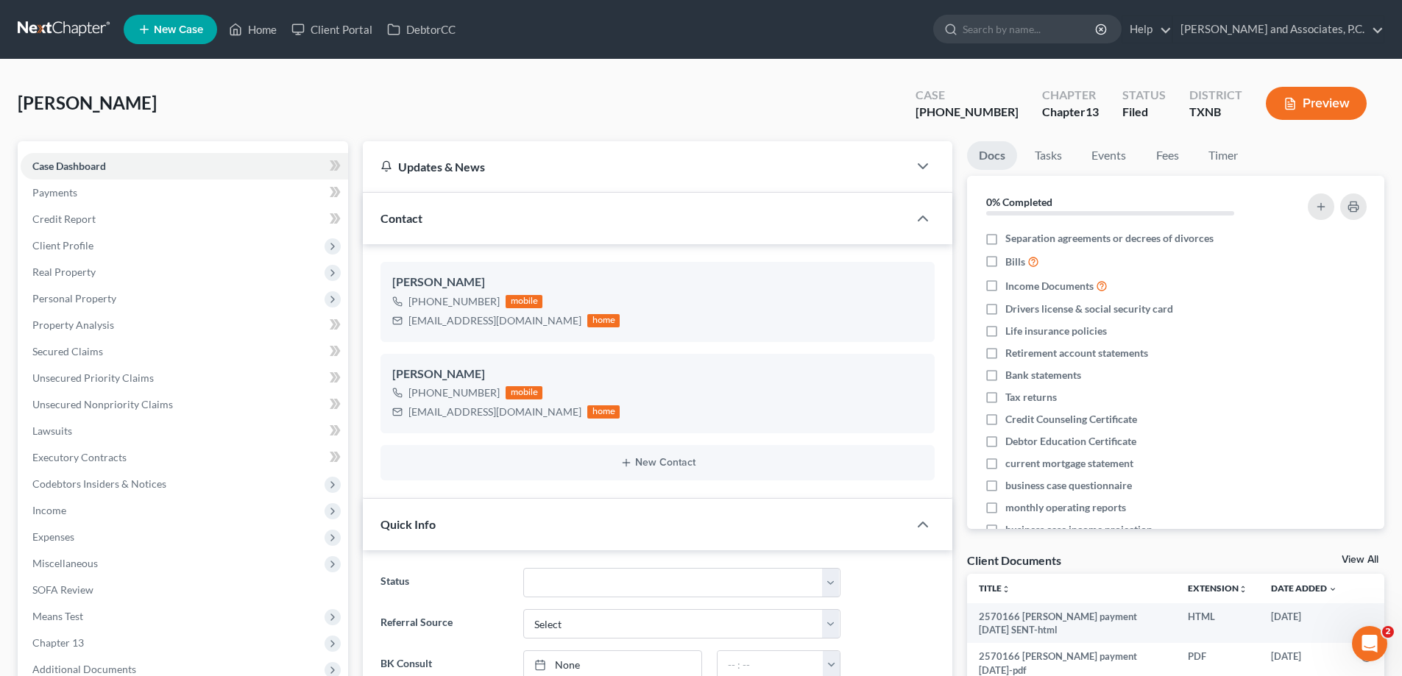
scroll to position [467, 0]
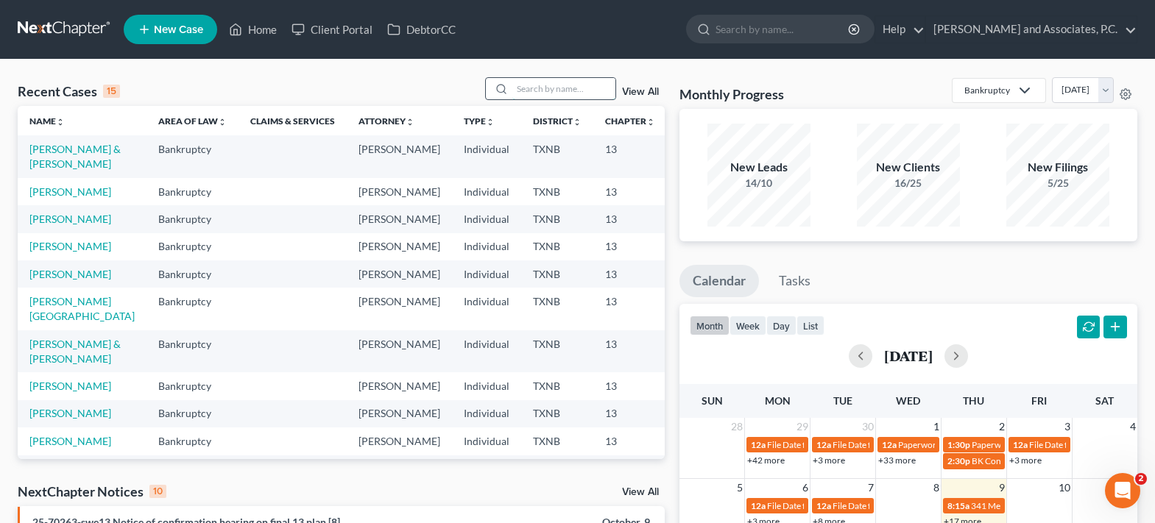
click at [602, 93] on input "search" at bounding box center [563, 88] width 103 height 21
type input "[PERSON_NAME]"
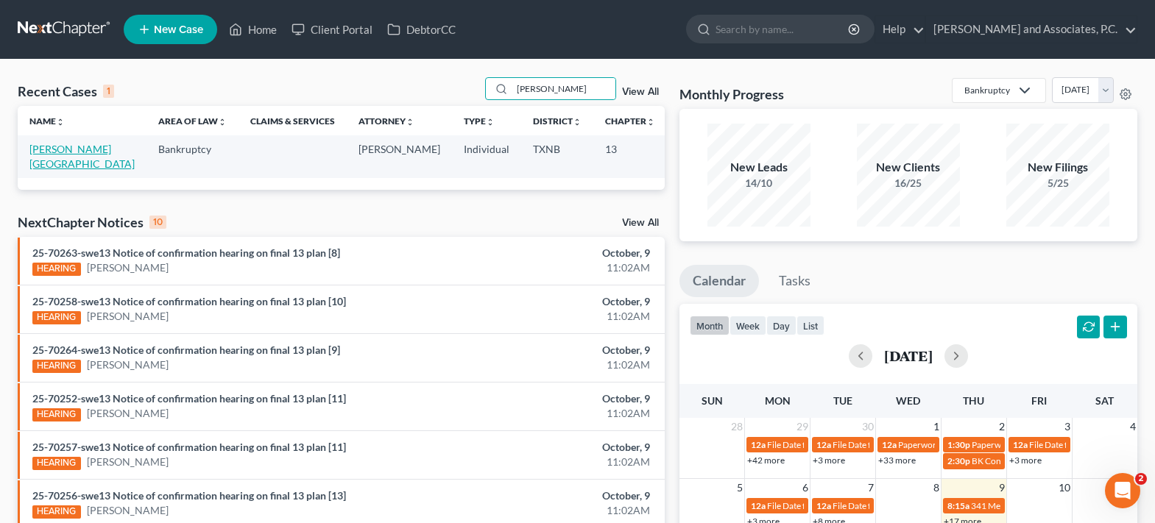
click at [43, 153] on link "[PERSON_NAME][GEOGRAPHIC_DATA]" at bounding box center [81, 156] width 105 height 27
select select "5"
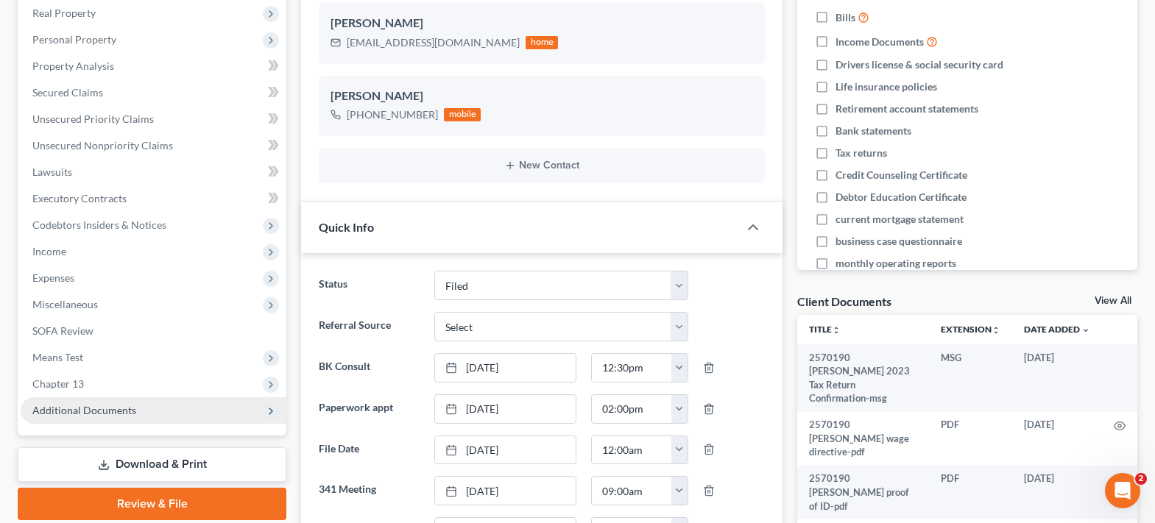
scroll to position [294, 0]
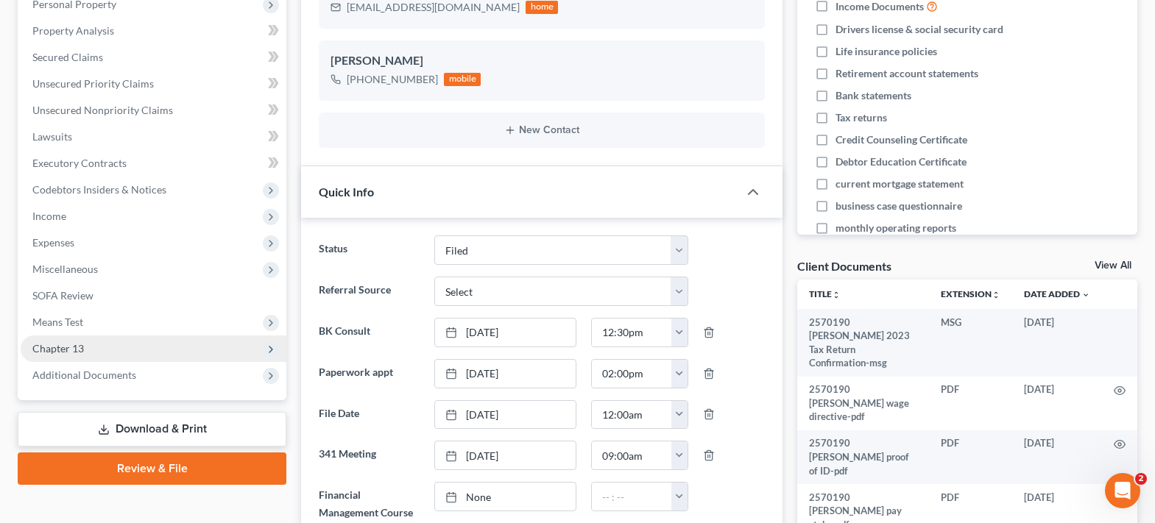
click at [35, 350] on span "Chapter 13" at bounding box center [58, 348] width 52 height 13
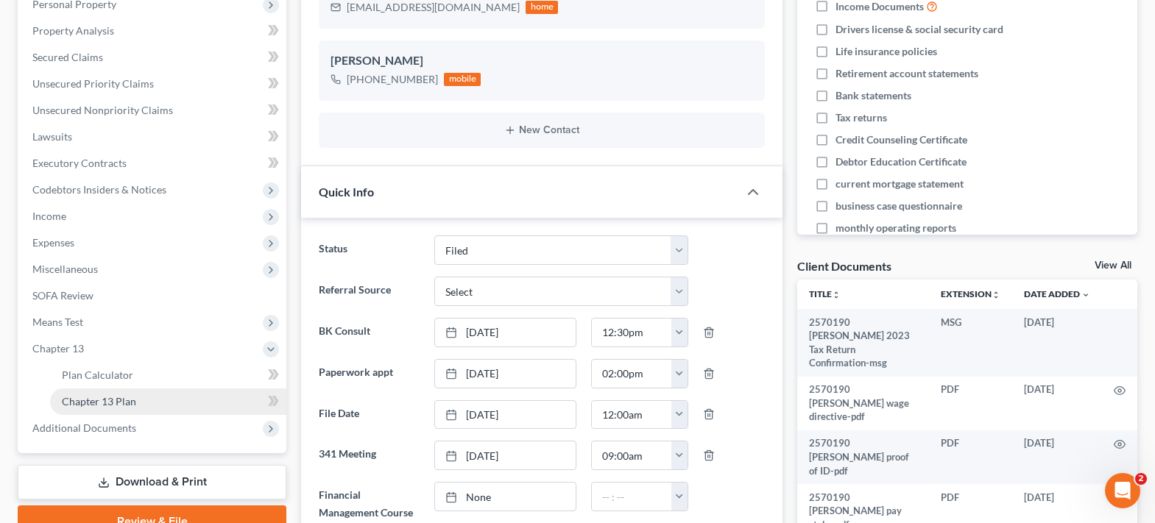
click at [146, 394] on link "Chapter 13 Plan" at bounding box center [168, 402] width 236 height 26
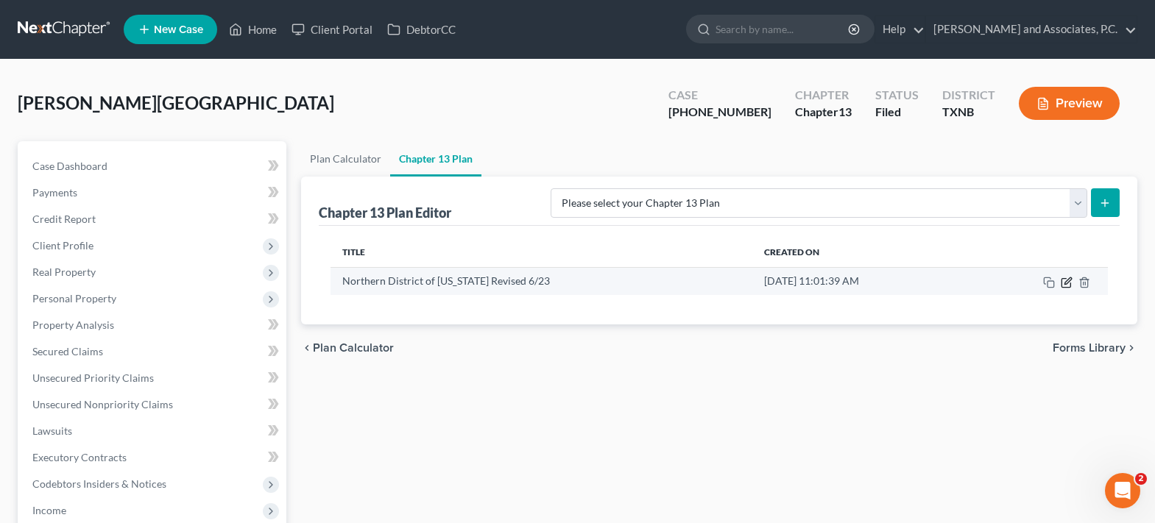
click at [1065, 283] on icon "button" at bounding box center [1067, 280] width 7 height 7
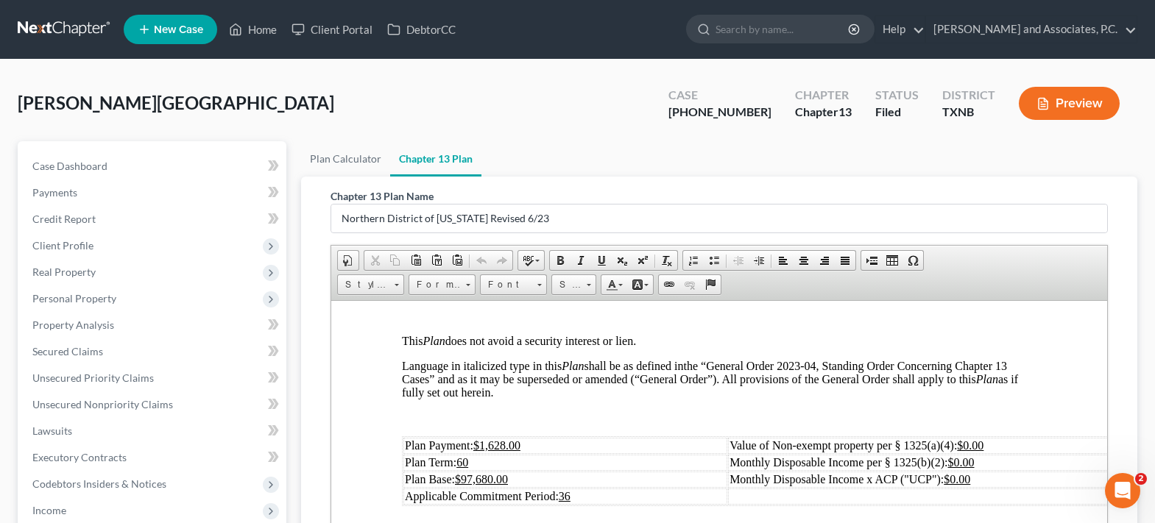
scroll to position [294, 0]
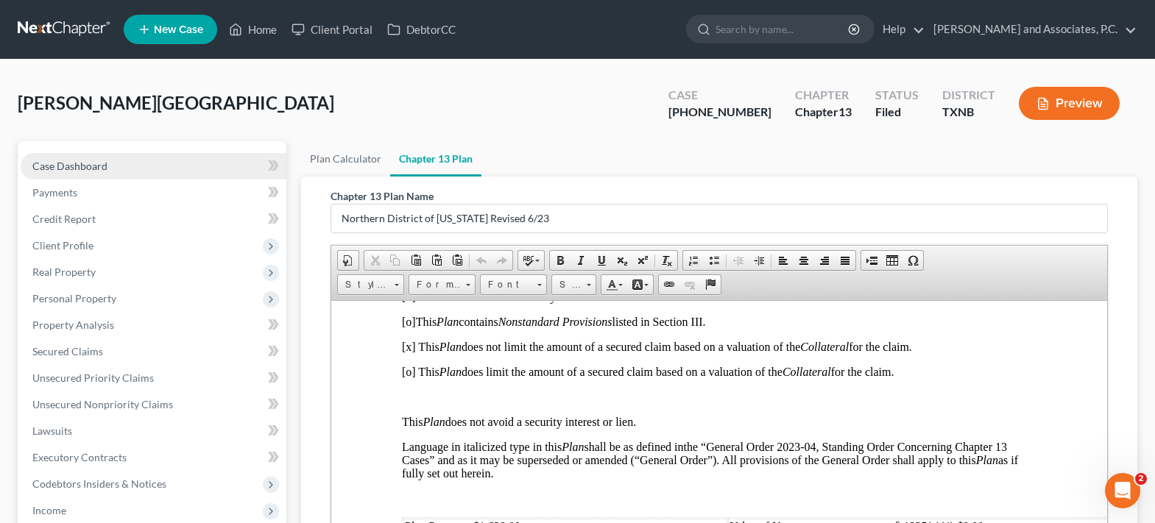
click at [110, 163] on link "Case Dashboard" at bounding box center [154, 166] width 266 height 26
select select "5"
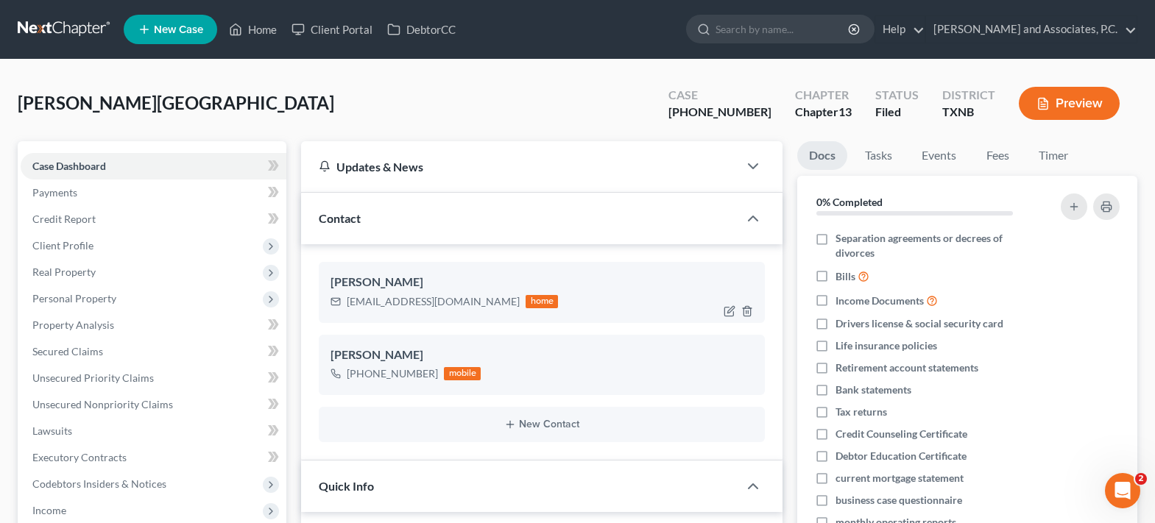
scroll to position [1681, 0]
drag, startPoint x: 125, startPoint y: 163, endPoint x: 340, endPoint y: 253, distance: 233.2
click at [125, 163] on link "Case Dashboard" at bounding box center [154, 166] width 266 height 26
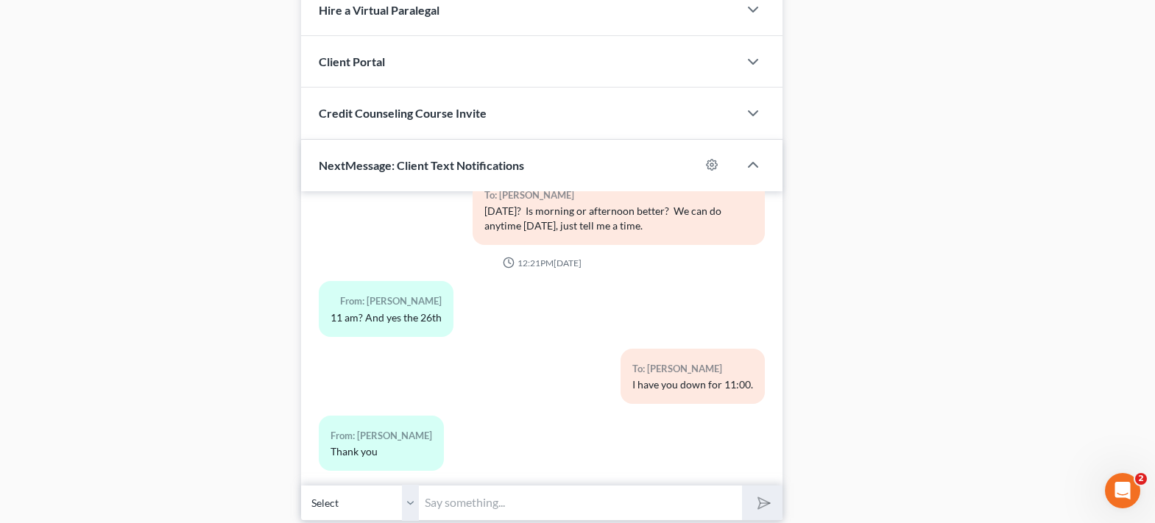
scroll to position [1408, 0]
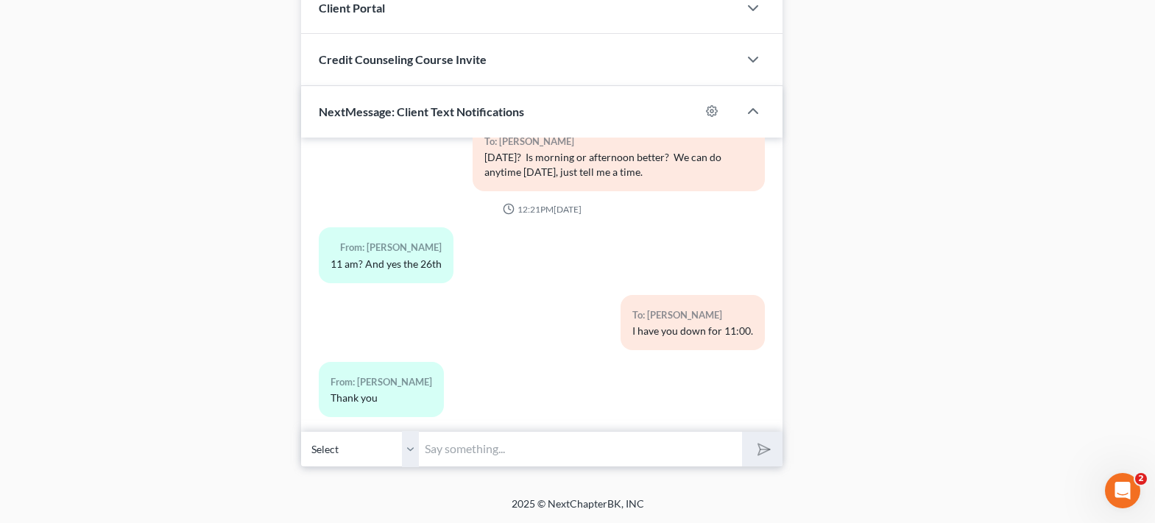
click at [464, 456] on input "text" at bounding box center [580, 449] width 323 height 36
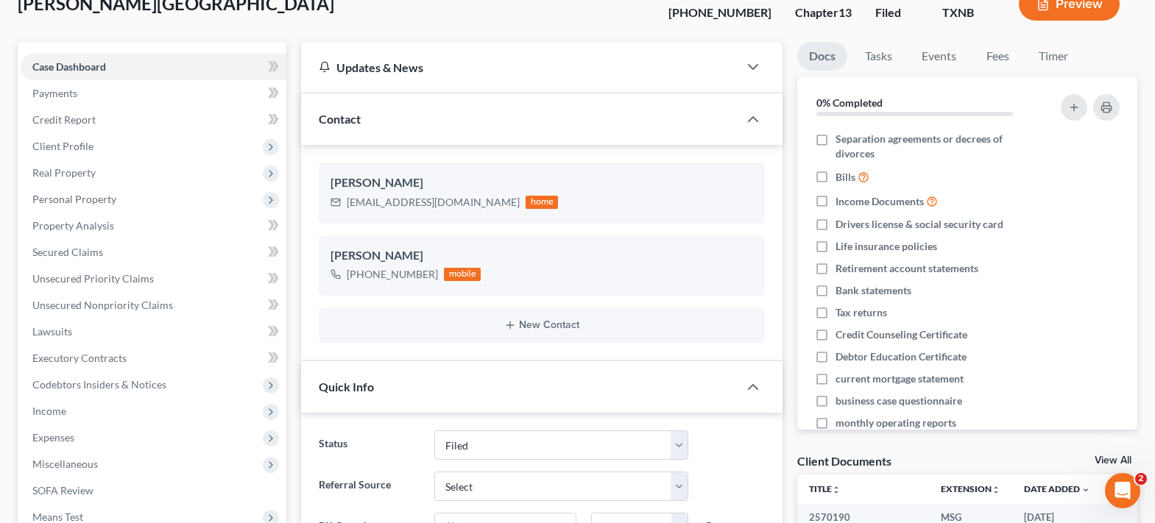
scroll to position [0, 0]
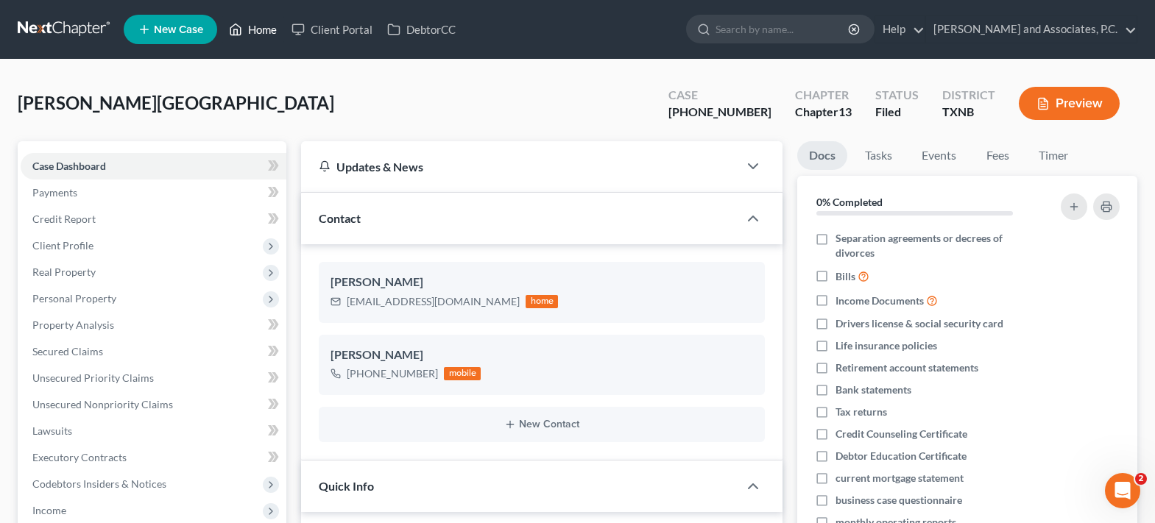
click at [256, 28] on link "Home" at bounding box center [252, 29] width 63 height 26
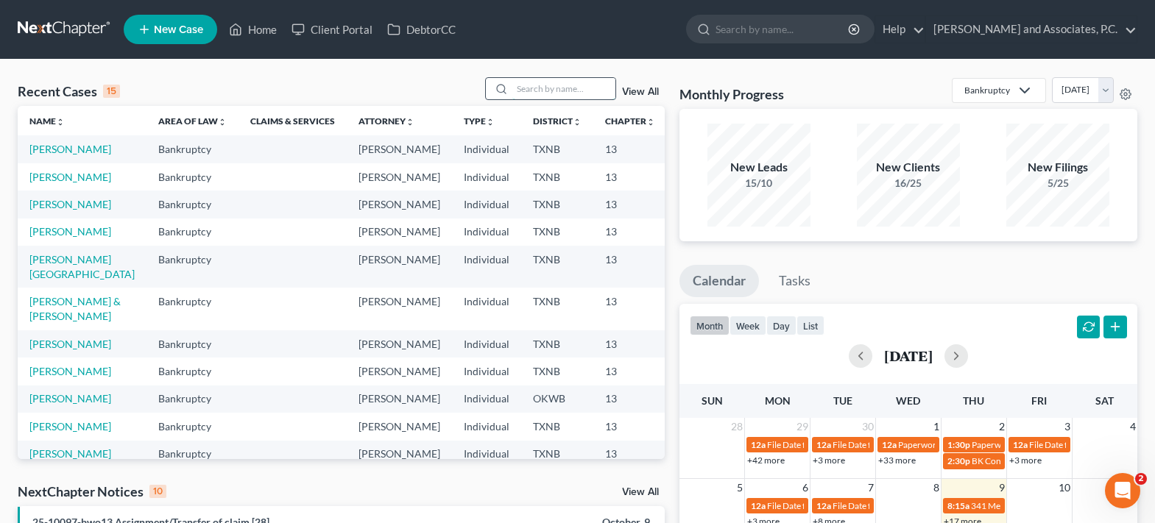
click at [525, 89] on input "search" at bounding box center [563, 88] width 103 height 21
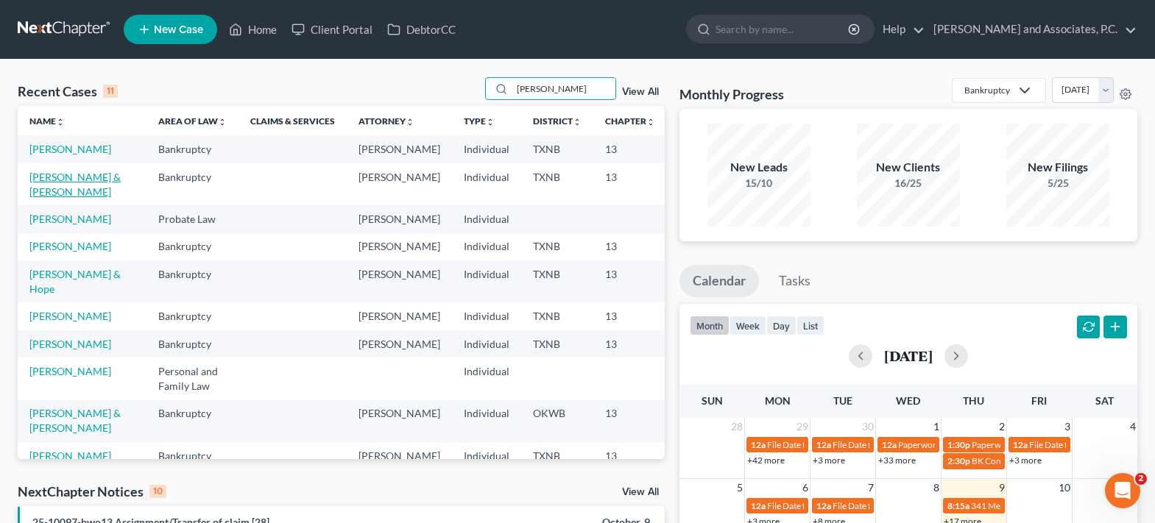
type input "[PERSON_NAME]"
click at [46, 198] on link "[PERSON_NAME] & [PERSON_NAME]" at bounding box center [74, 184] width 91 height 27
select select "5"
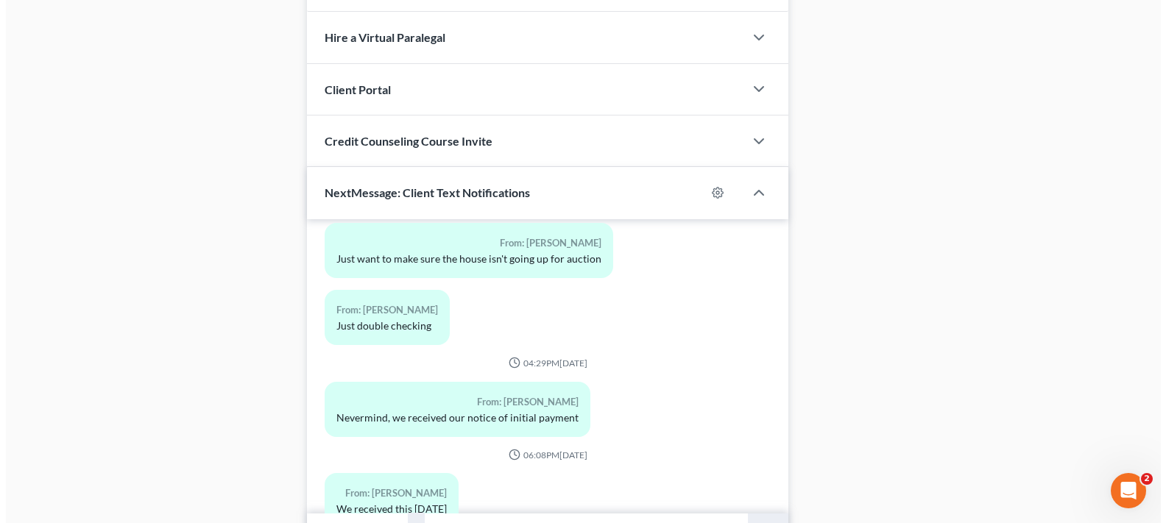
scroll to position [1259, 0]
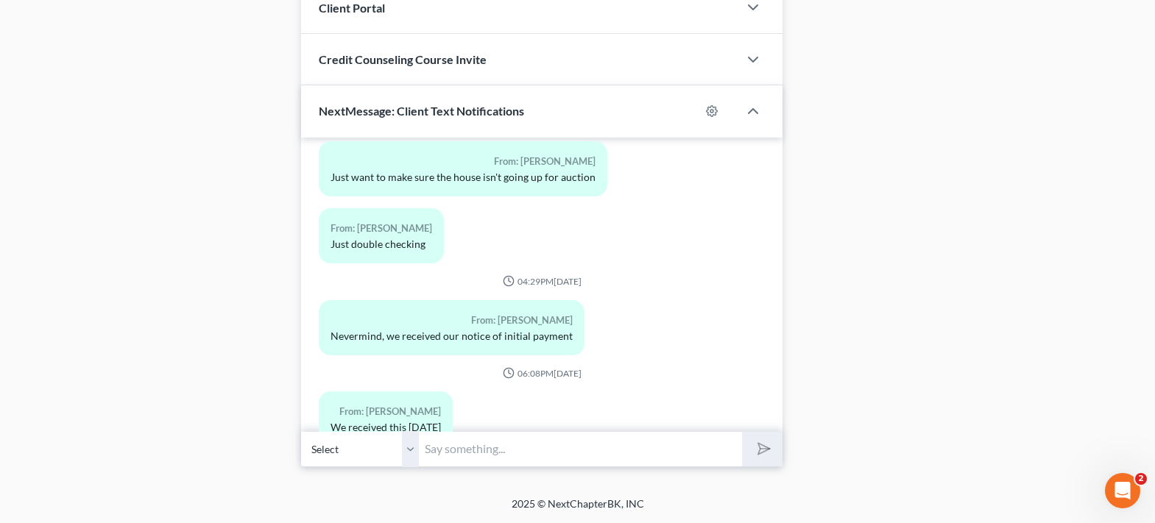
click at [365, 438] on button "Media1" at bounding box center [359, 444] width 47 height 12
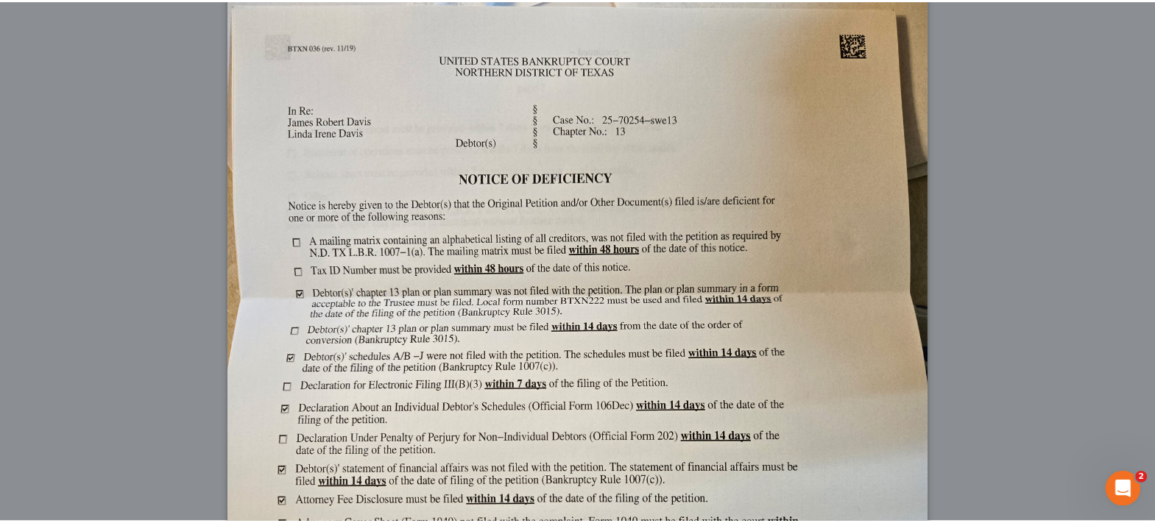
scroll to position [0, 0]
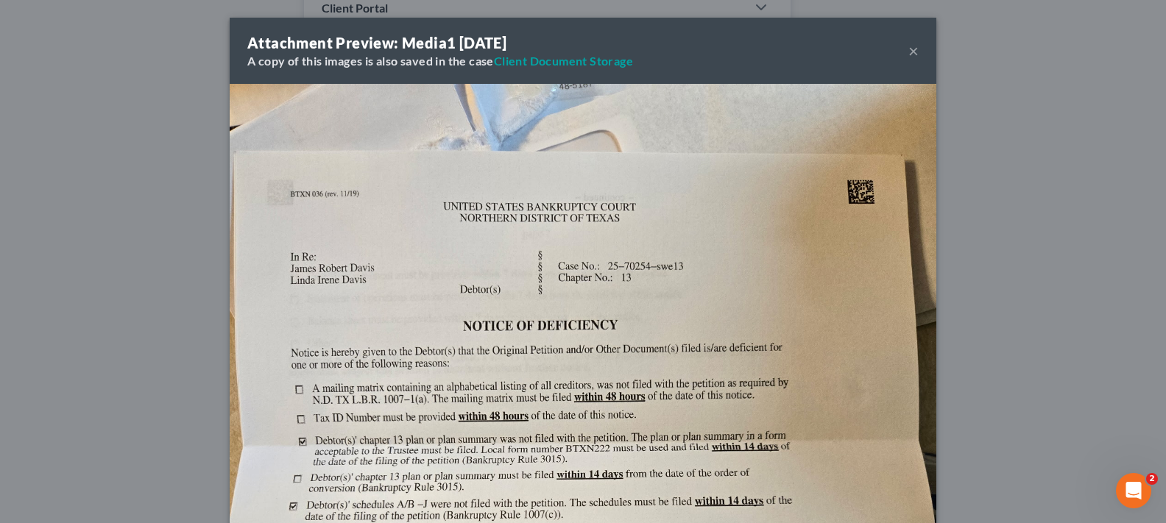
click at [912, 43] on button "×" at bounding box center [913, 51] width 10 height 18
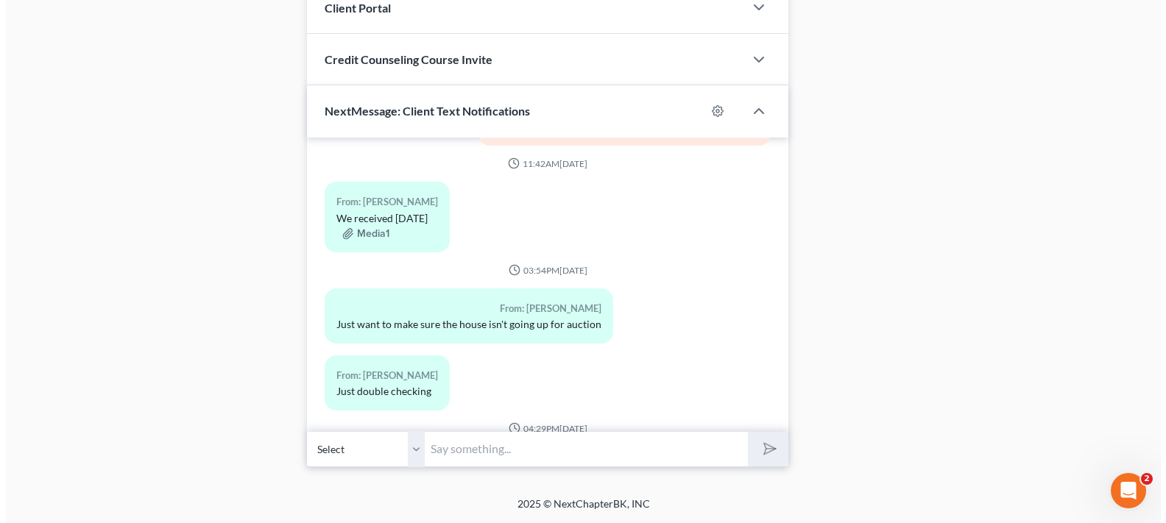
scroll to position [1026, 0]
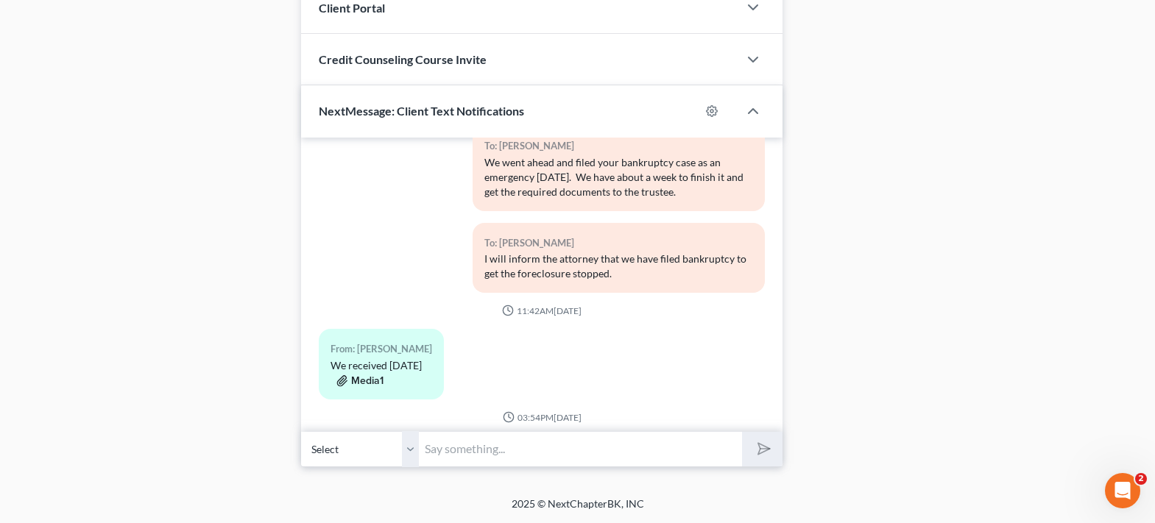
click at [376, 375] on button "Media1" at bounding box center [359, 381] width 47 height 12
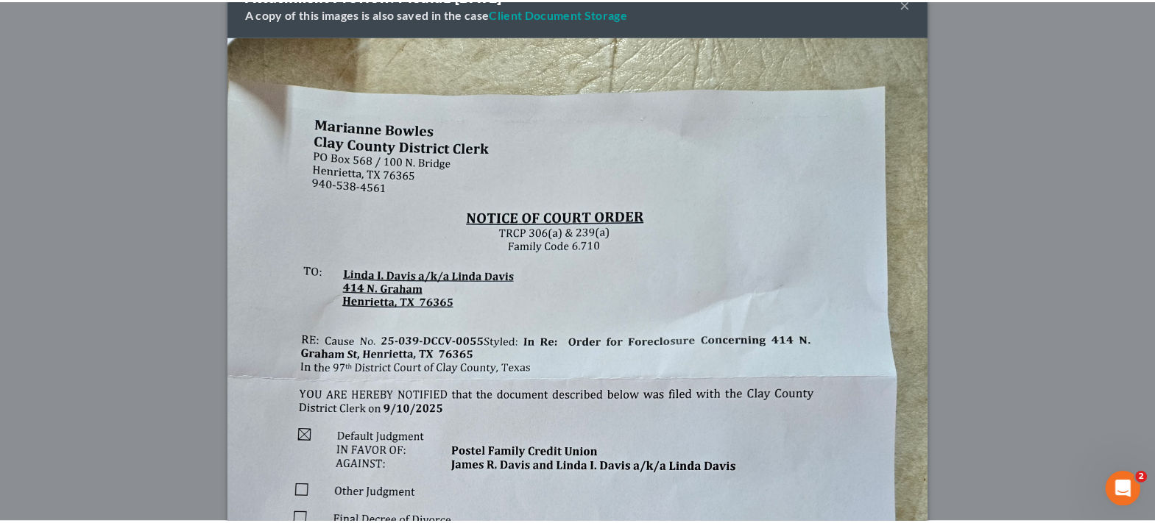
scroll to position [0, 0]
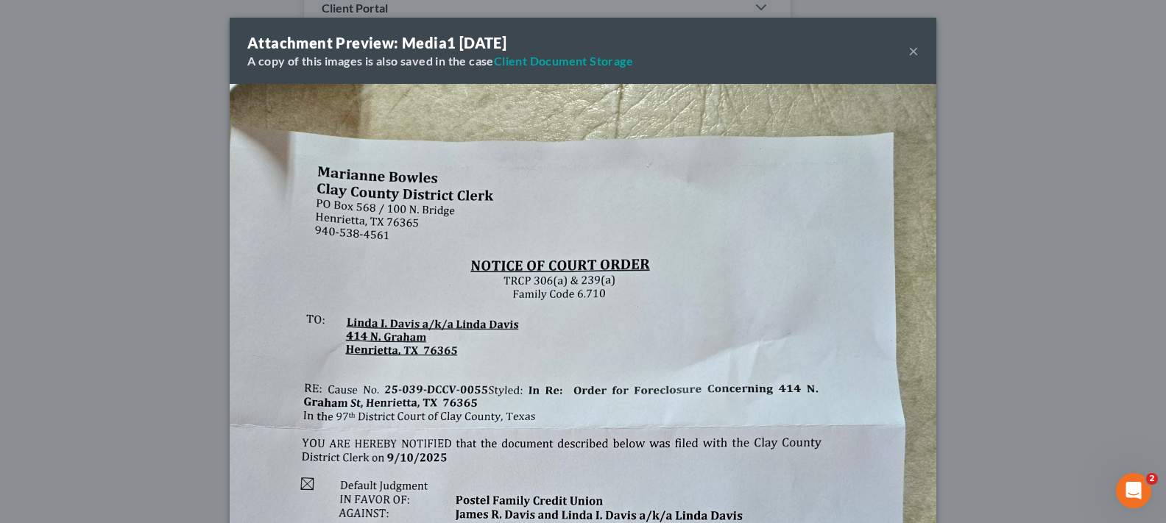
click at [908, 49] on button "×" at bounding box center [913, 51] width 10 height 18
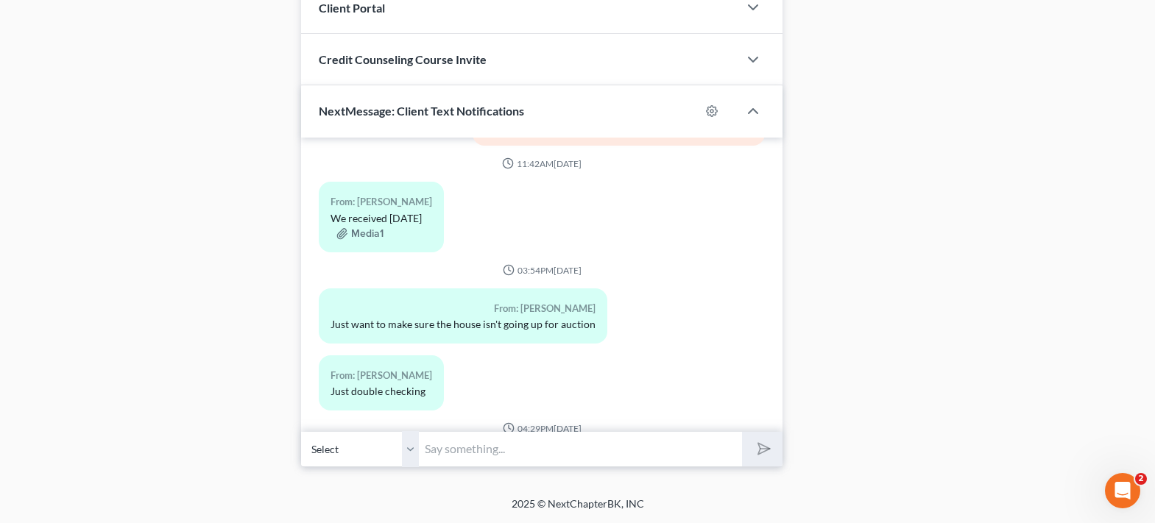
scroll to position [1320, 0]
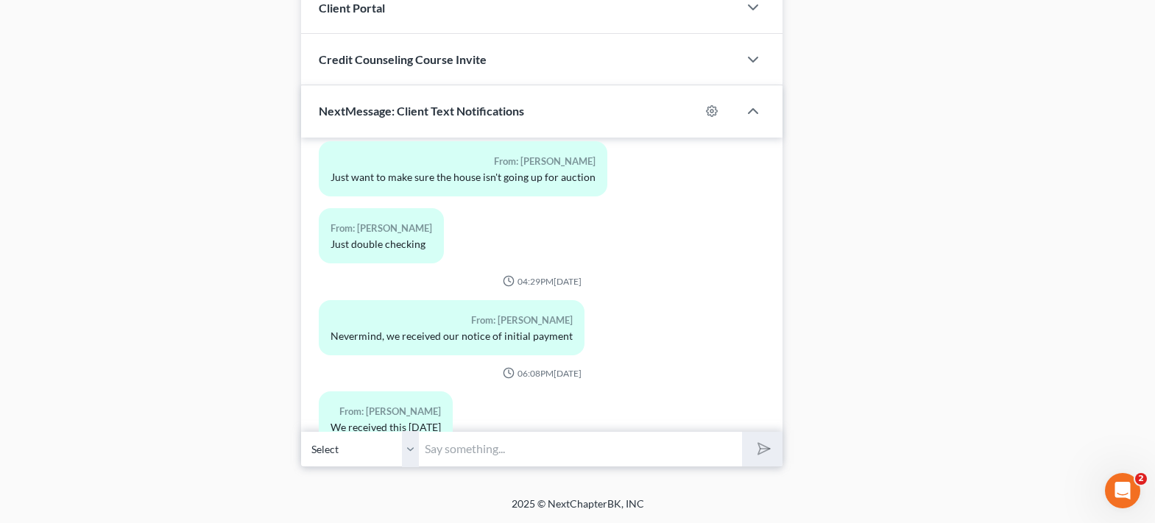
click at [556, 454] on input "text" at bounding box center [580, 449] width 323 height 36
click at [414, 452] on select "Select [PHONE_NUMBER] - [PERSON_NAME] [PHONE_NUMBER] - [PERSON_NAME]" at bounding box center [360, 449] width 118 height 36
select select "1"
click at [301, 431] on select "Select [PHONE_NUMBER] - [PERSON_NAME] [PHONE_NUMBER] - [PERSON_NAME]" at bounding box center [360, 449] width 118 height 36
click at [453, 457] on input "text" at bounding box center [580, 449] width 323 height 36
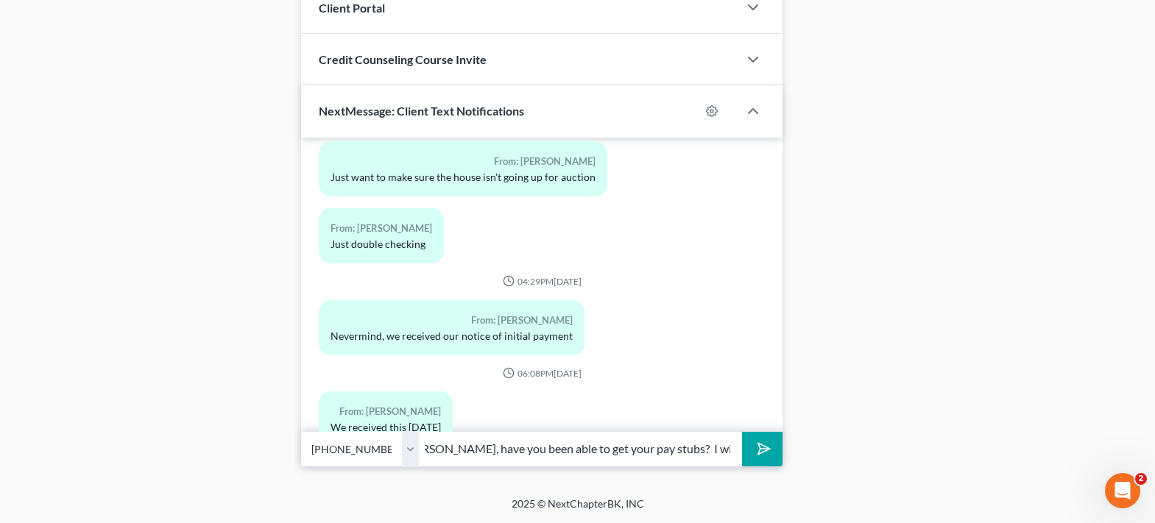
scroll to position [0, 0]
click at [731, 450] on input "[PERSON_NAME], have you been able to get your pay stubs? I will need your" at bounding box center [580, 449] width 323 height 36
click at [728, 445] on input "[PERSON_NAME], have you been able to get your pay stubs? I will need your" at bounding box center [580, 449] width 323 height 36
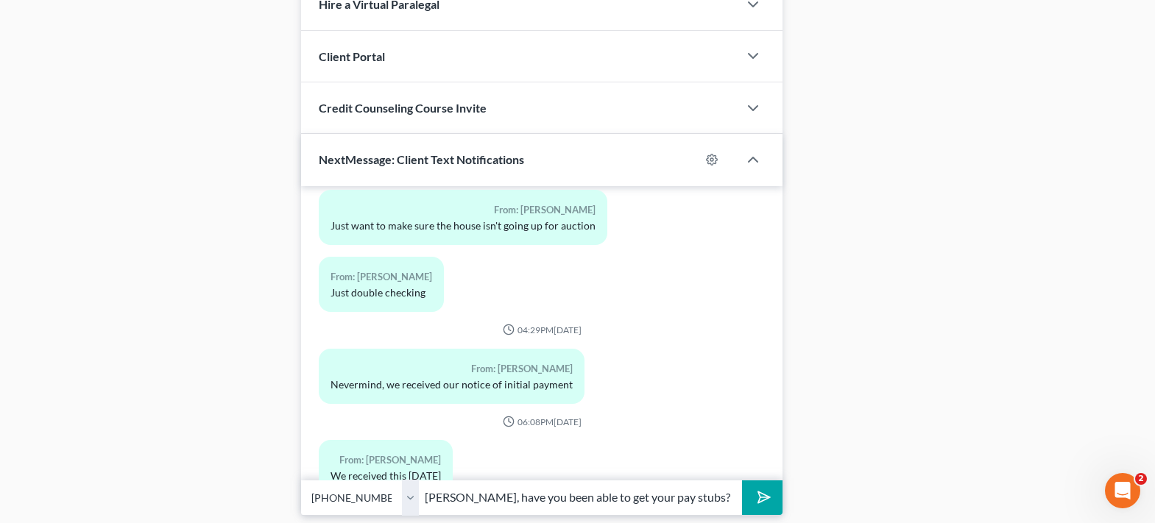
scroll to position [1259, 0]
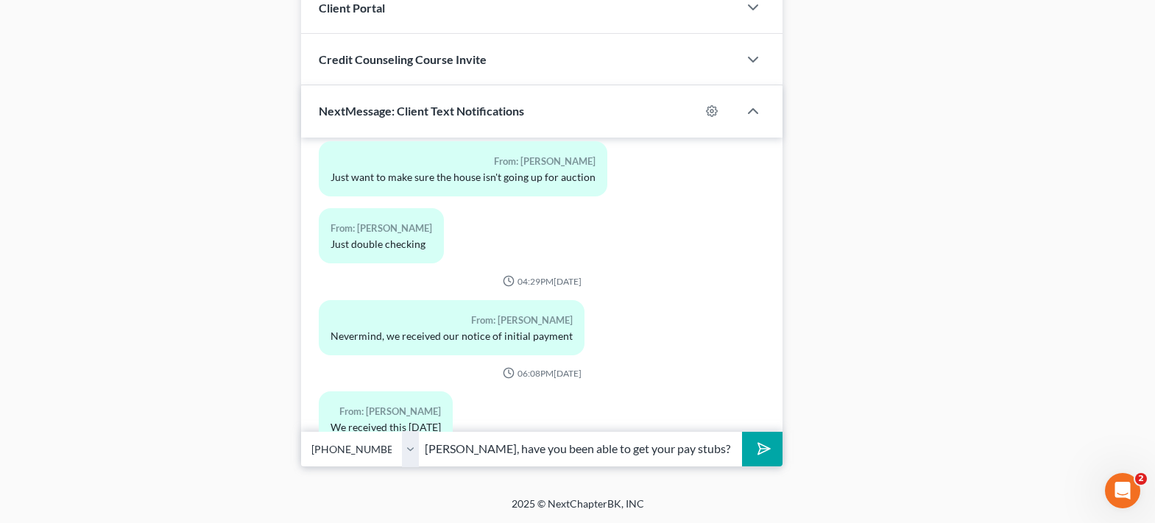
click at [709, 448] on input "[PERSON_NAME], have you been able to get your pay stubs? I will need your" at bounding box center [580, 449] width 323 height 36
click at [731, 450] on input "[PERSON_NAME], have you been able to get your pay stubs? I will need your July …" at bounding box center [580, 449] width 323 height 36
type input "[PERSON_NAME], have you been able to get your pay stubs? I will need your July …"
click at [768, 449] on line "submit" at bounding box center [765, 449] width 10 height 10
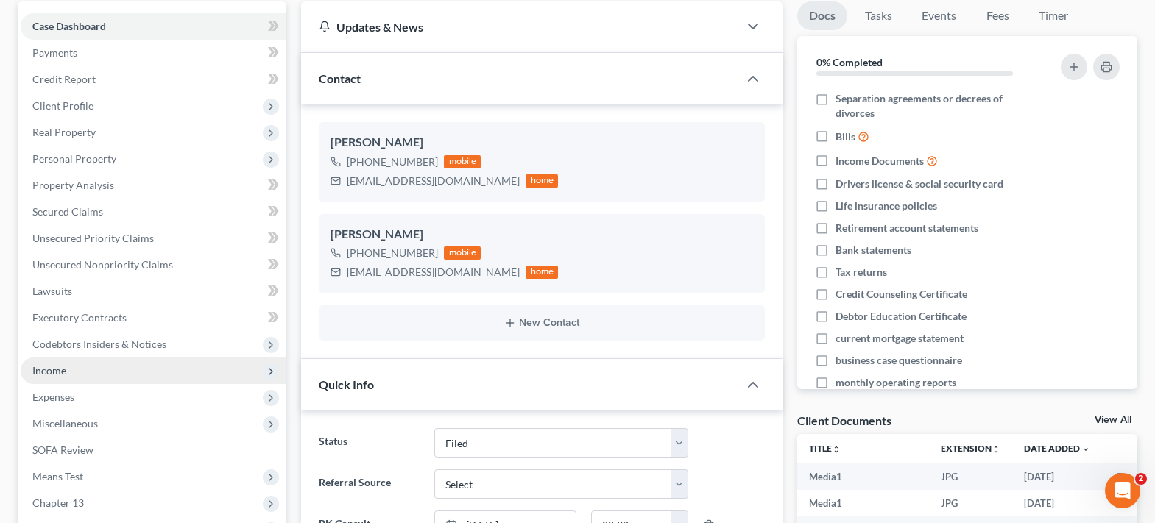
scroll to position [0, 0]
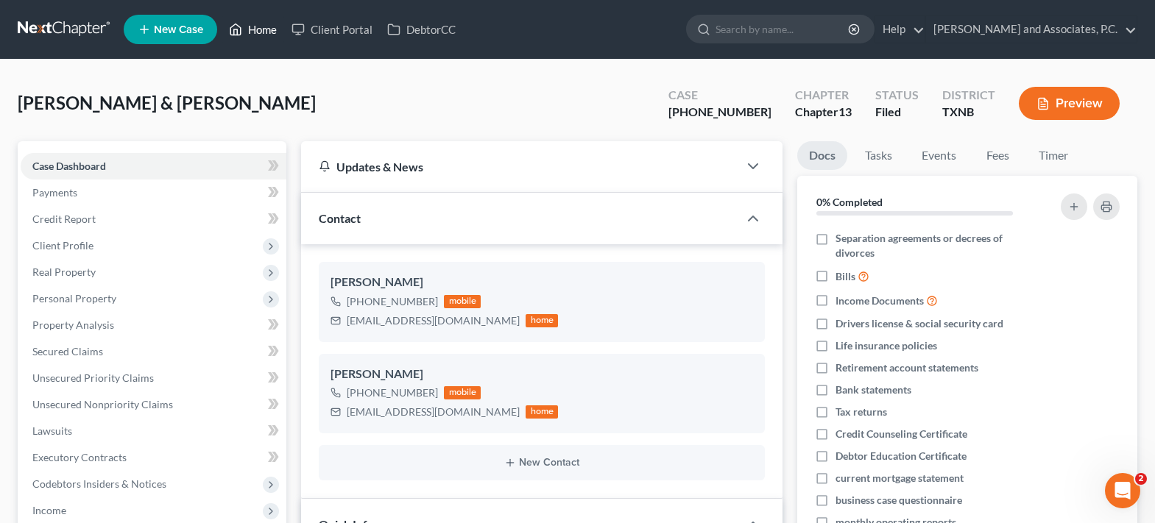
click at [247, 35] on link "Home" at bounding box center [252, 29] width 63 height 26
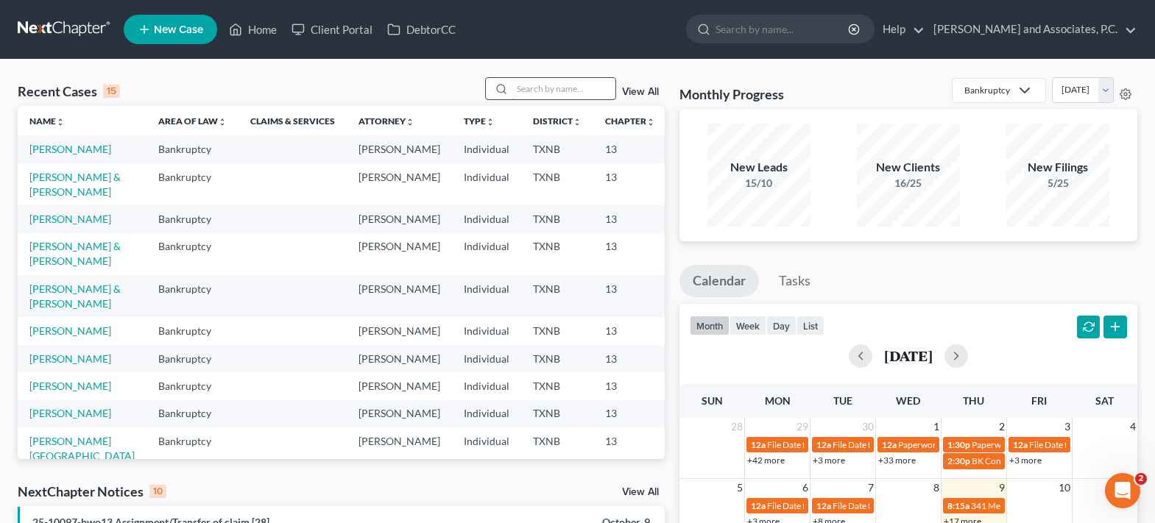
click at [526, 90] on input "search" at bounding box center [563, 88] width 103 height 21
type input "[PERSON_NAME]"
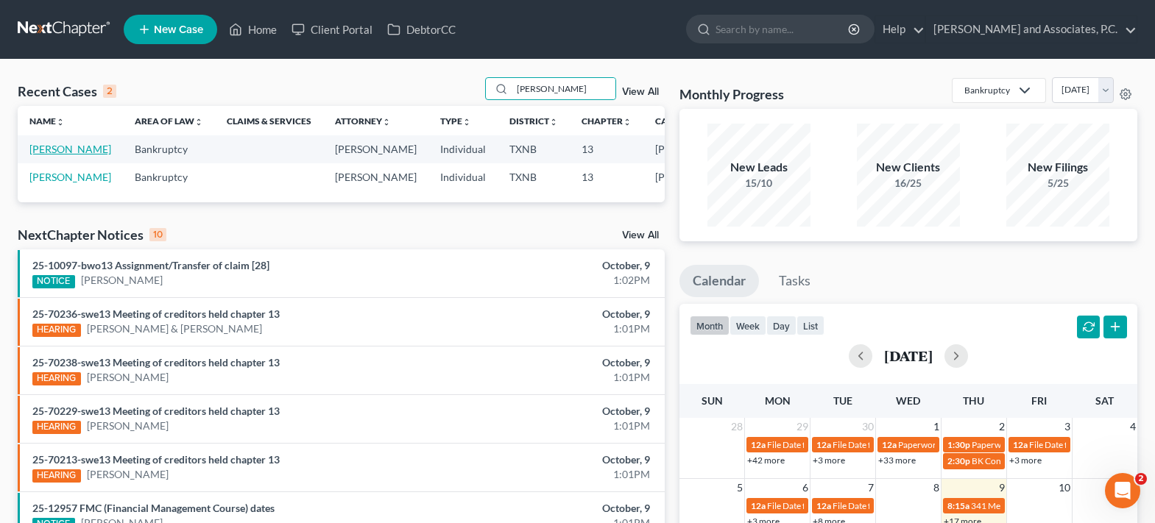
click at [48, 149] on link "[PERSON_NAME]" at bounding box center [70, 149] width 82 height 13
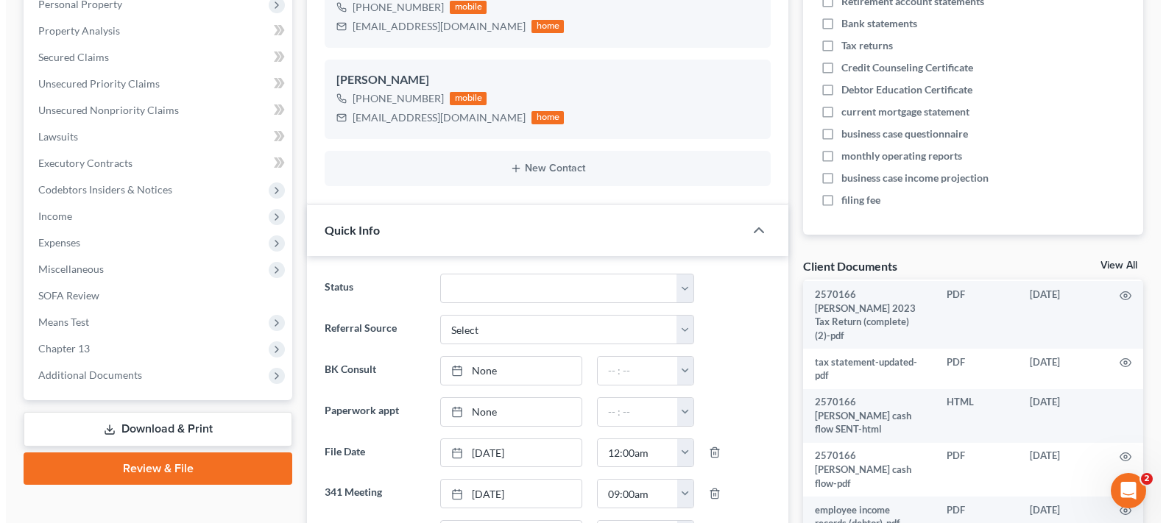
scroll to position [294, 0]
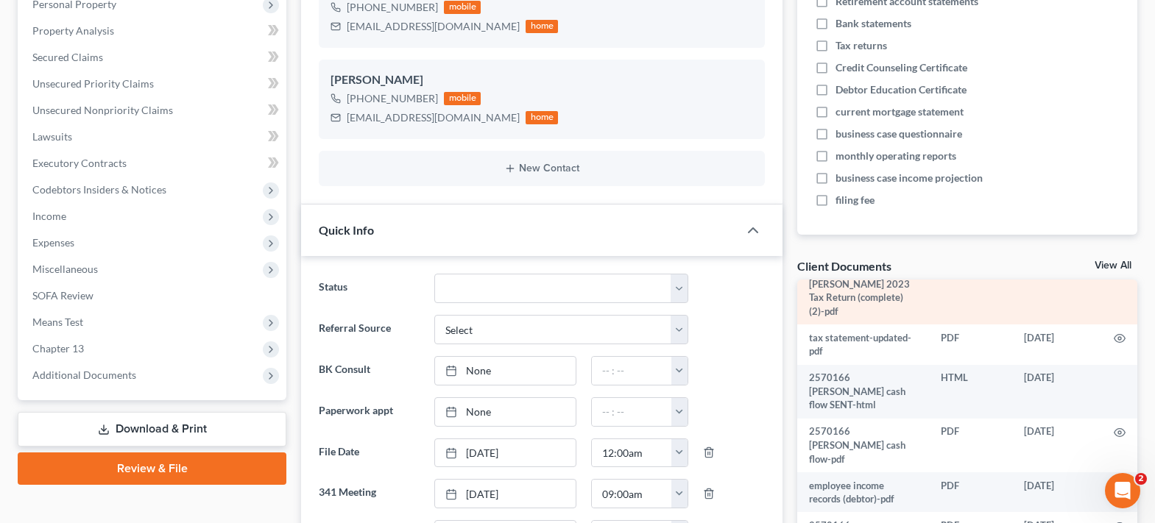
click at [1113, 277] on icon "button" at bounding box center [1119, 272] width 12 height 12
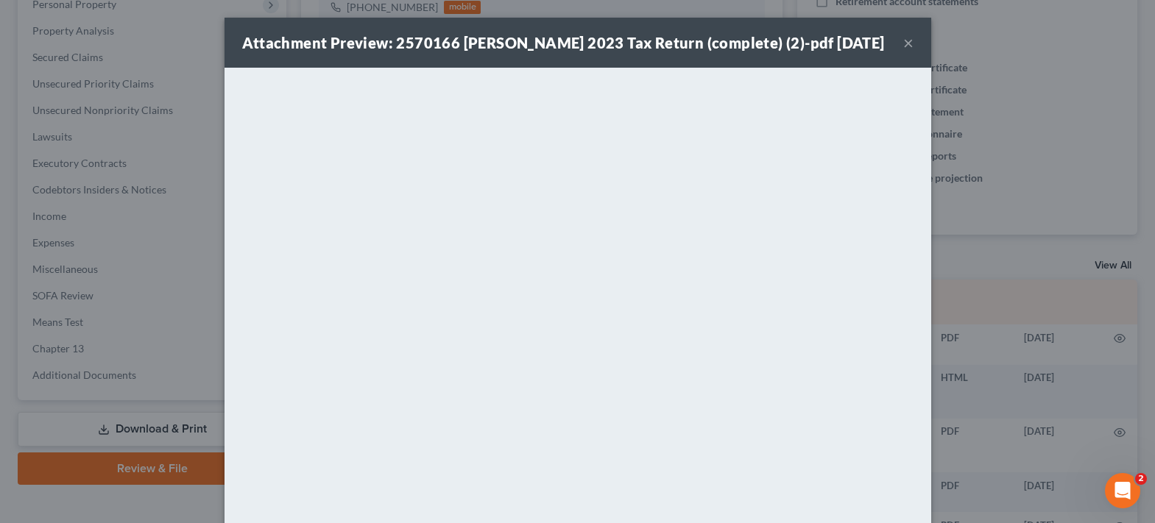
scroll to position [253, 0]
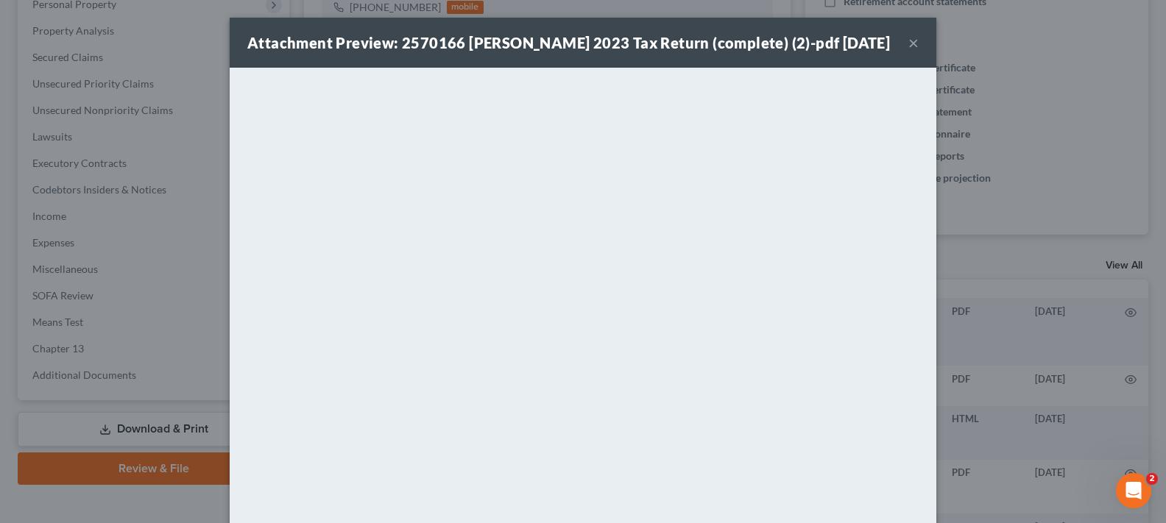
drag, startPoint x: 910, startPoint y: 44, endPoint x: 676, endPoint y: 68, distance: 235.2
click at [910, 44] on button "×" at bounding box center [913, 43] width 10 height 18
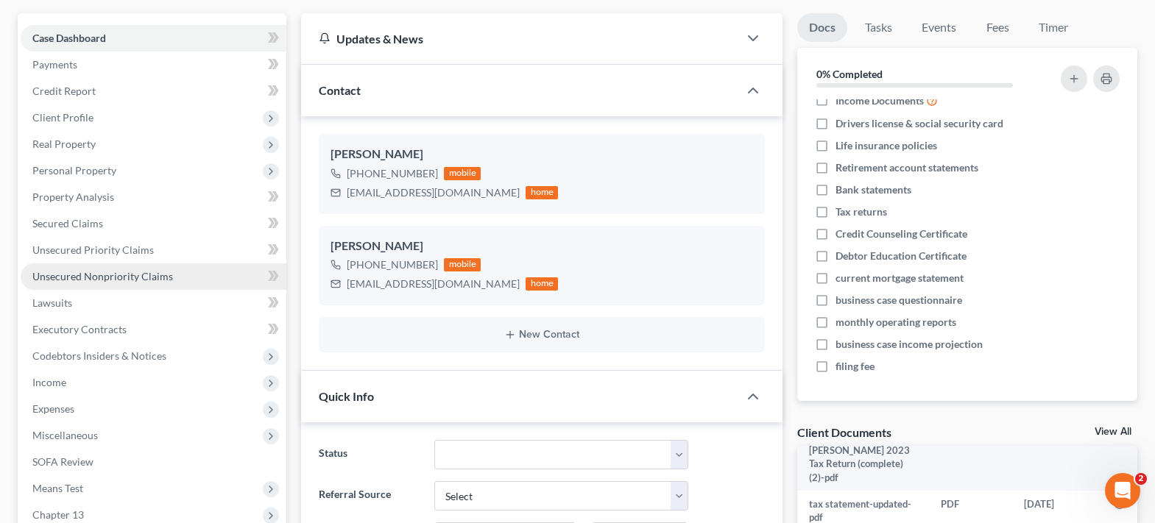
scroll to position [0, 0]
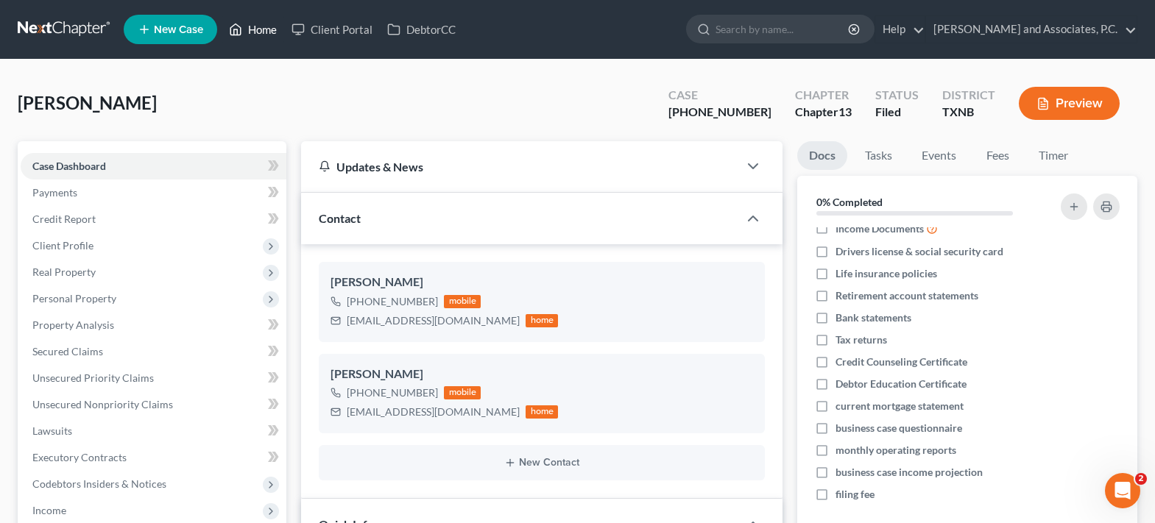
click at [249, 37] on link "Home" at bounding box center [252, 29] width 63 height 26
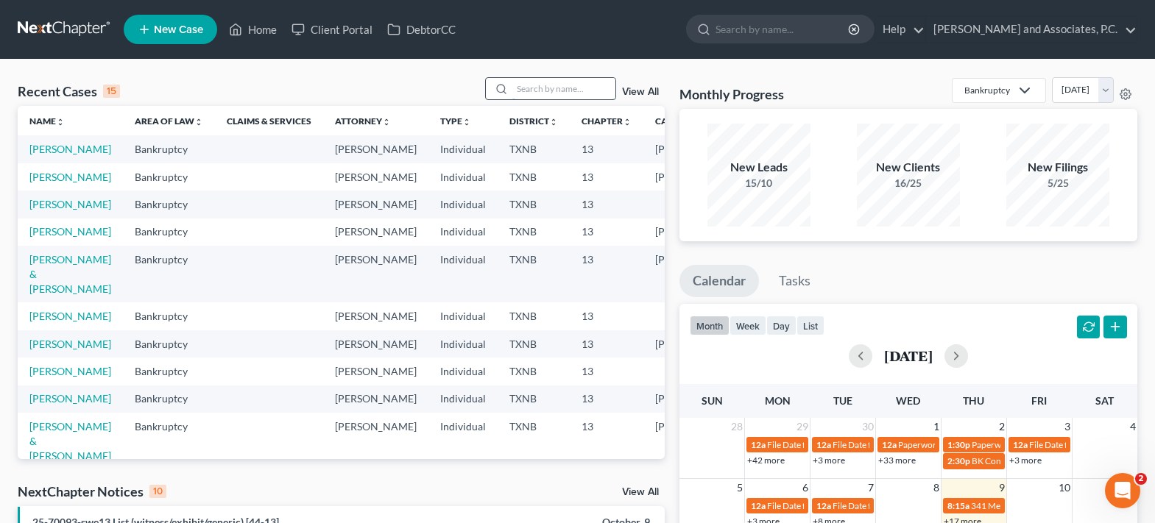
click at [542, 84] on input "search" at bounding box center [563, 88] width 103 height 21
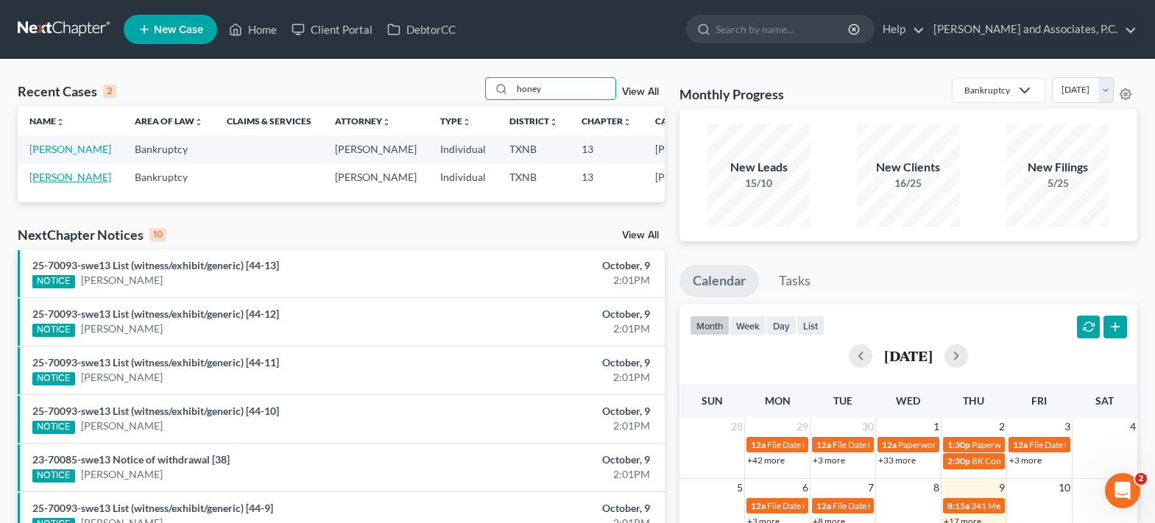
type input "honey"
click at [54, 183] on link "[PERSON_NAME]" at bounding box center [70, 177] width 82 height 13
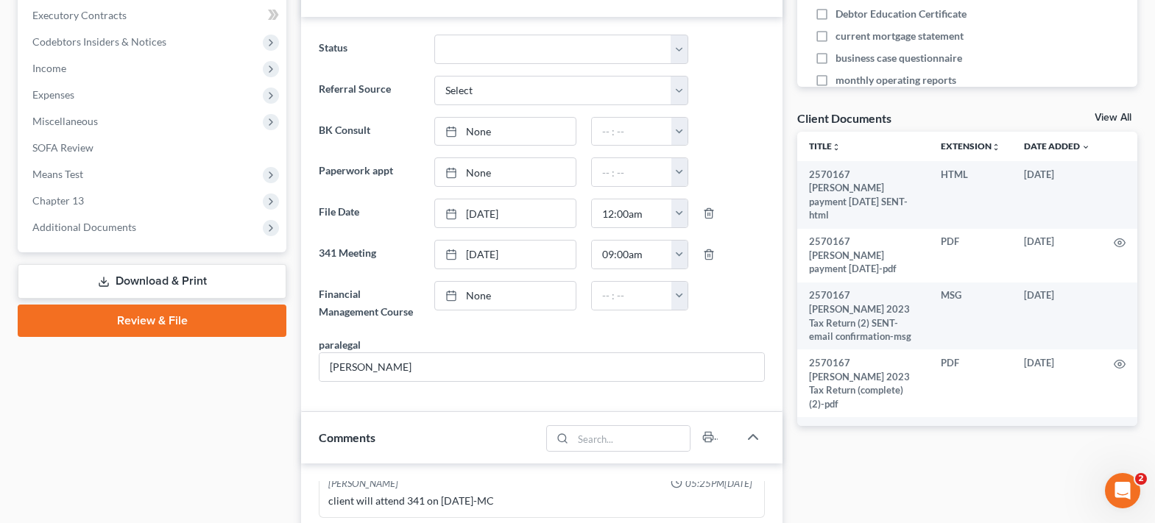
scroll to position [442, 0]
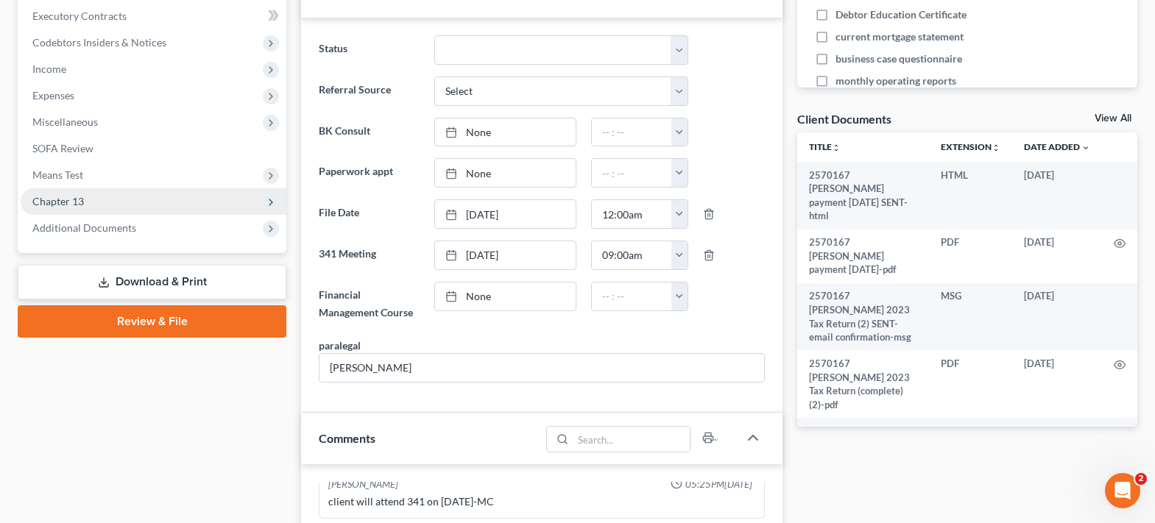
click at [90, 206] on span "Chapter 13" at bounding box center [154, 201] width 266 height 26
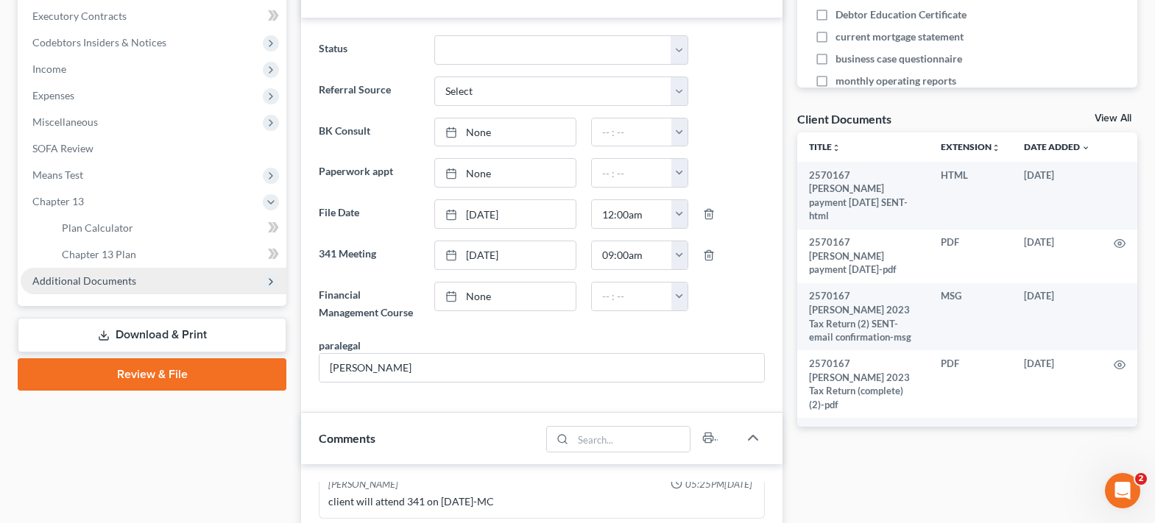
click at [111, 283] on span "Additional Documents" at bounding box center [84, 280] width 104 height 13
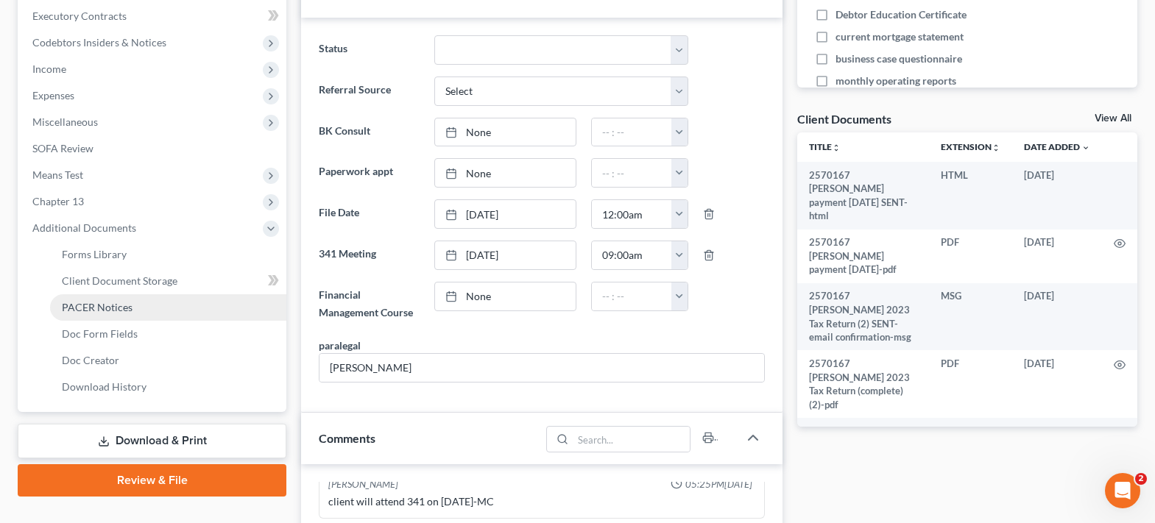
click at [118, 315] on link "PACER Notices" at bounding box center [168, 307] width 236 height 26
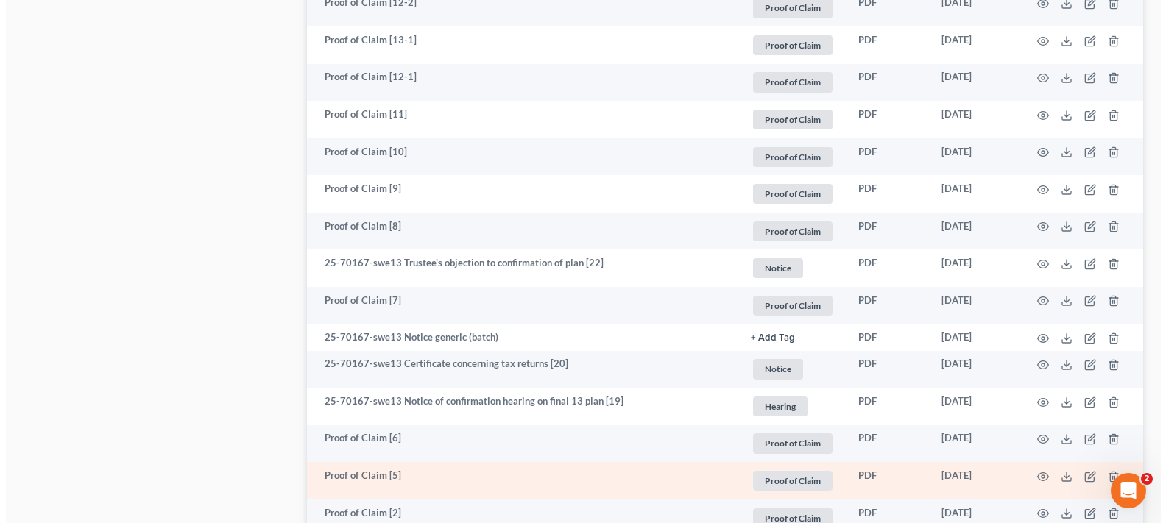
scroll to position [883, 0]
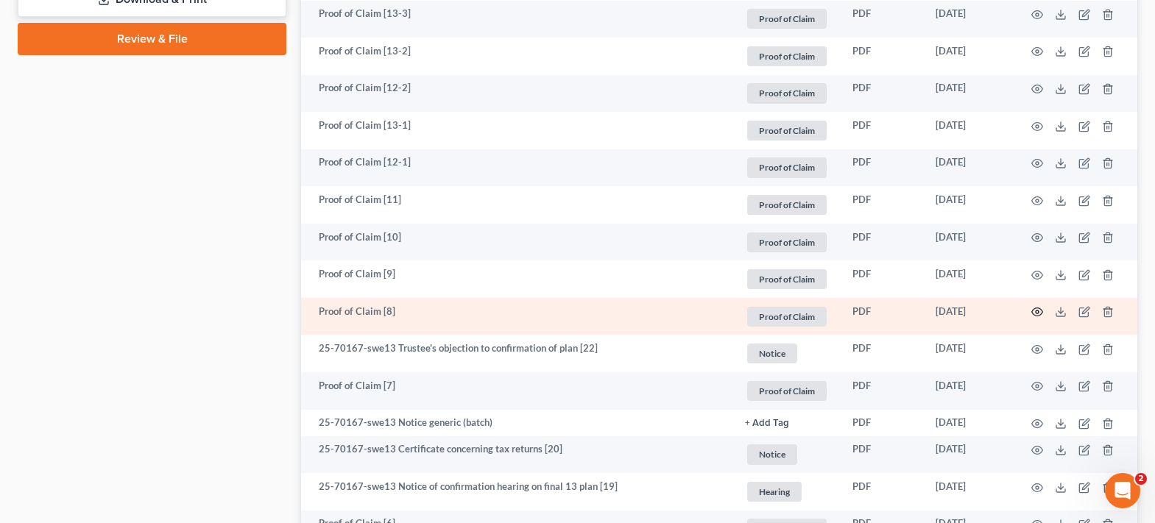
click at [1032, 313] on icon "button" at bounding box center [1037, 312] width 11 height 8
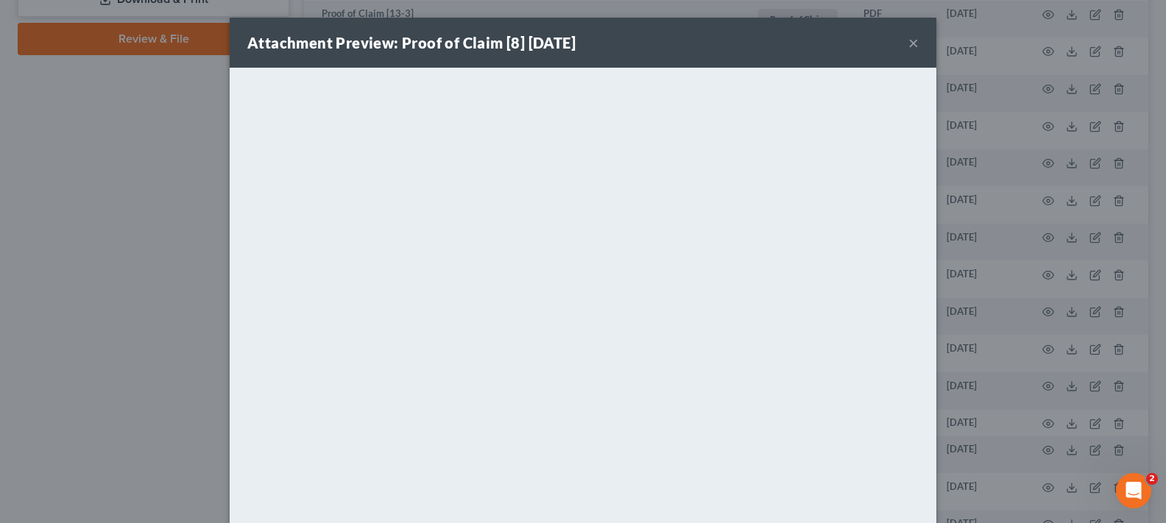
click at [908, 47] on button "×" at bounding box center [913, 43] width 10 height 18
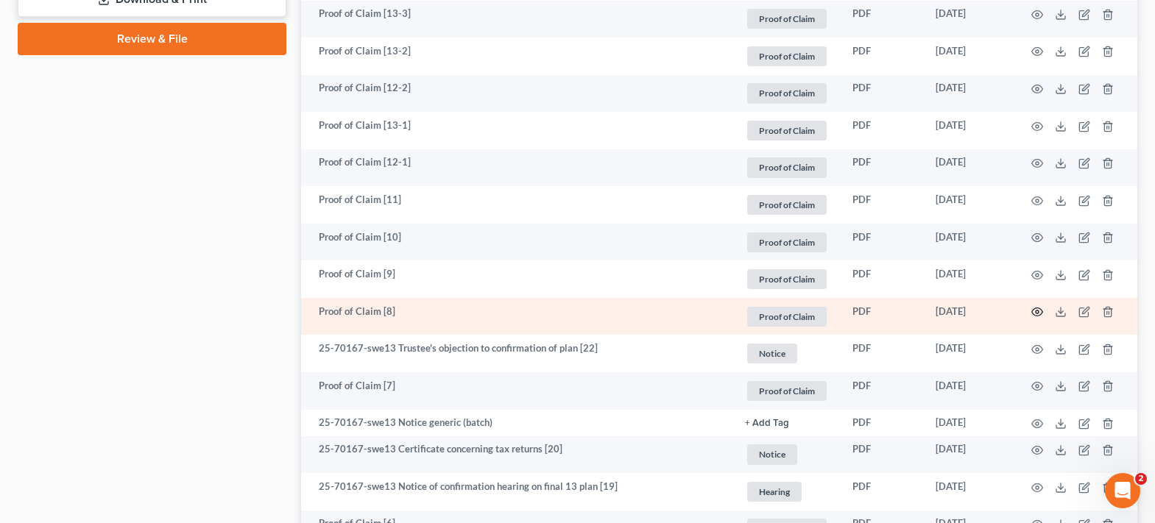
click at [1041, 311] on icon "button" at bounding box center [1037, 312] width 12 height 12
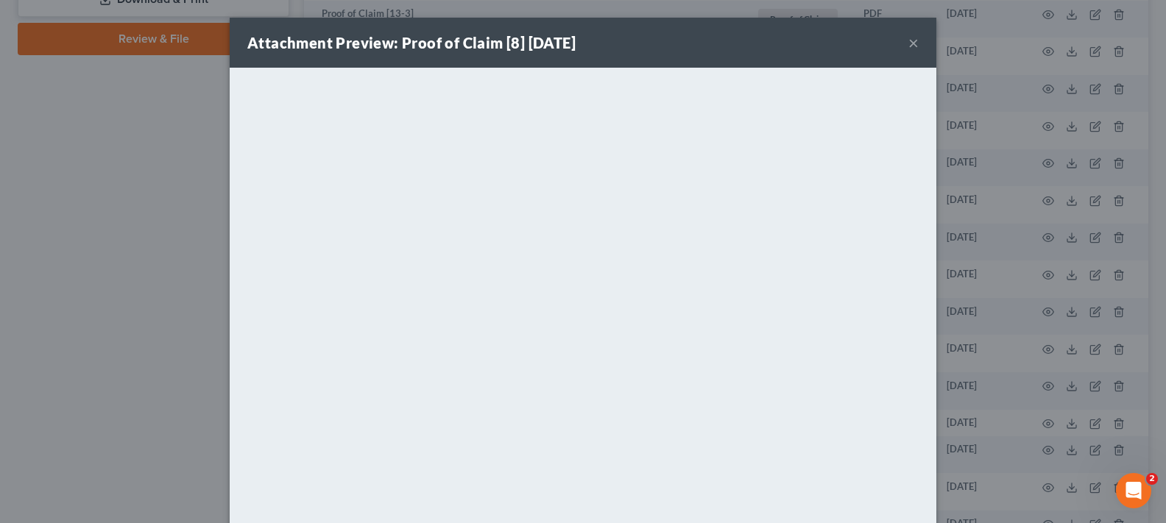
scroll to position [93, 0]
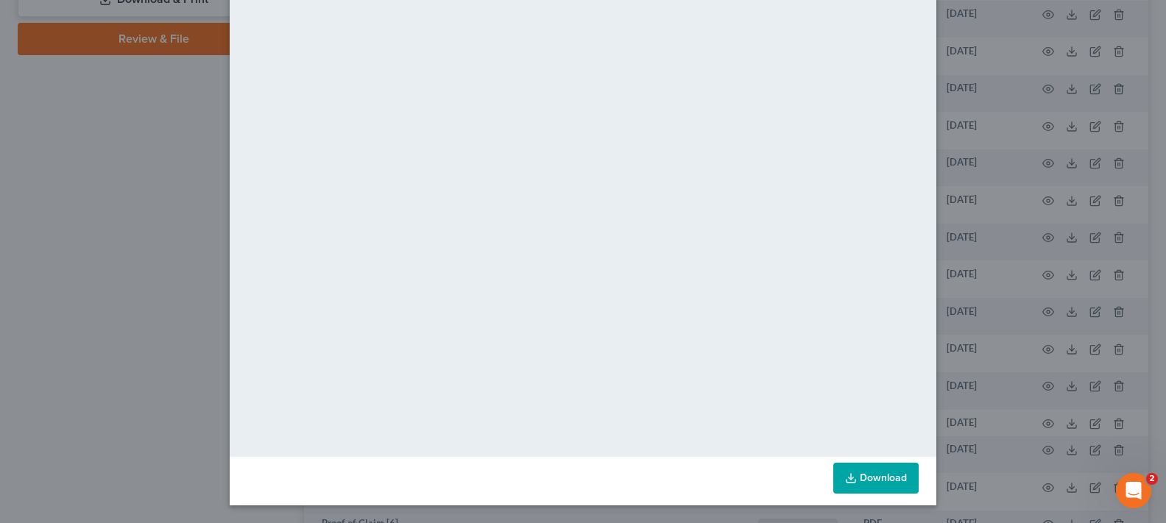
click at [845, 484] on link "Download" at bounding box center [875, 478] width 85 height 31
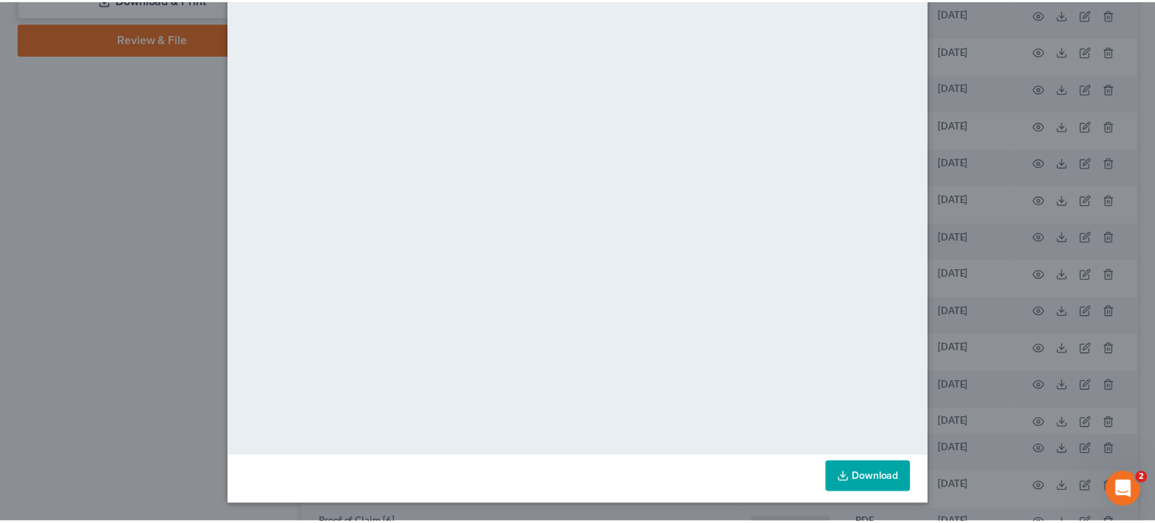
scroll to position [0, 0]
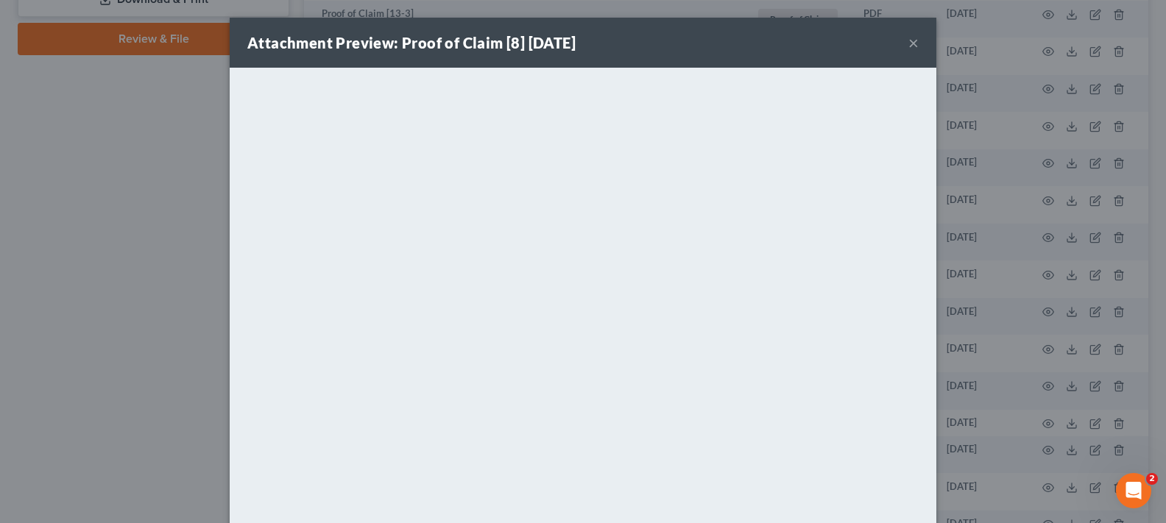
click at [911, 37] on button "×" at bounding box center [913, 43] width 10 height 18
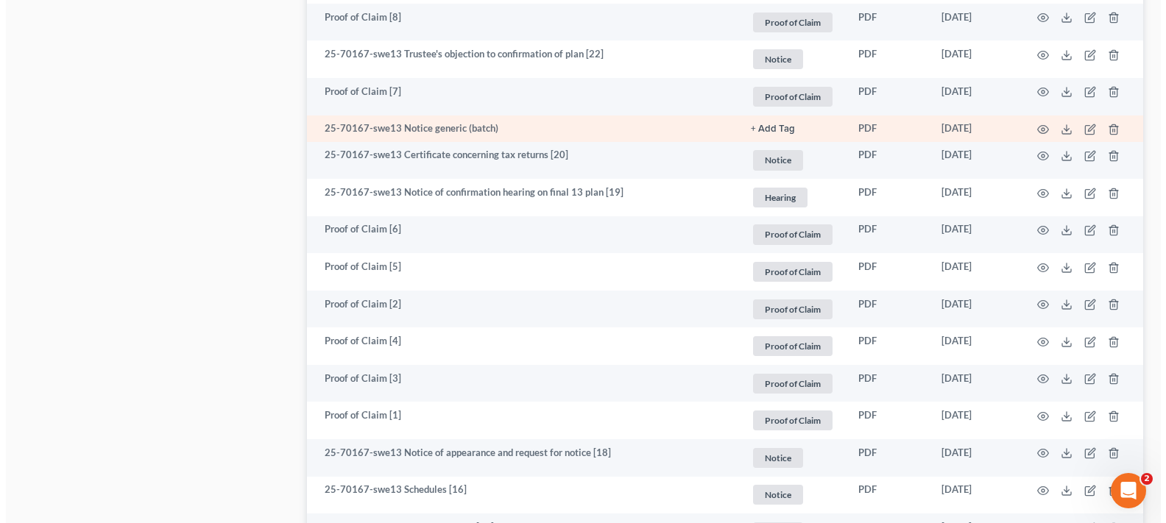
scroll to position [1325, 0]
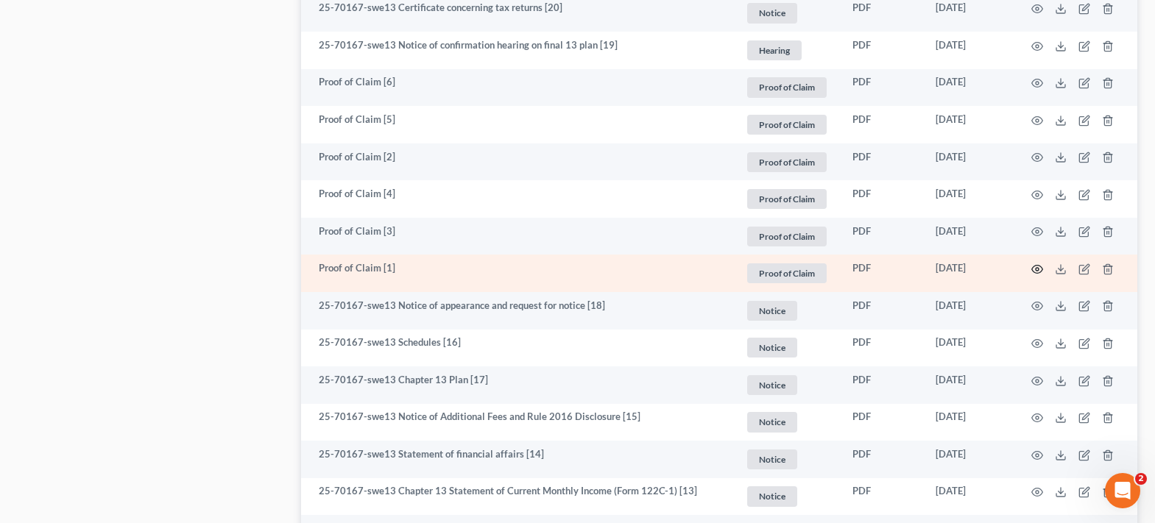
click at [1040, 266] on icon "button" at bounding box center [1037, 270] width 11 height 8
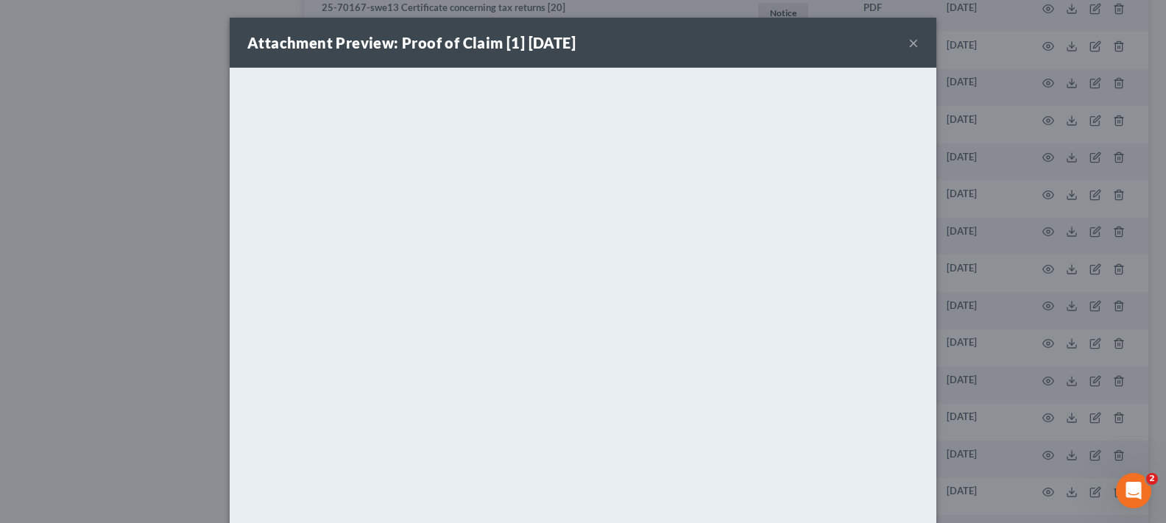
click at [908, 45] on button "×" at bounding box center [913, 43] width 10 height 18
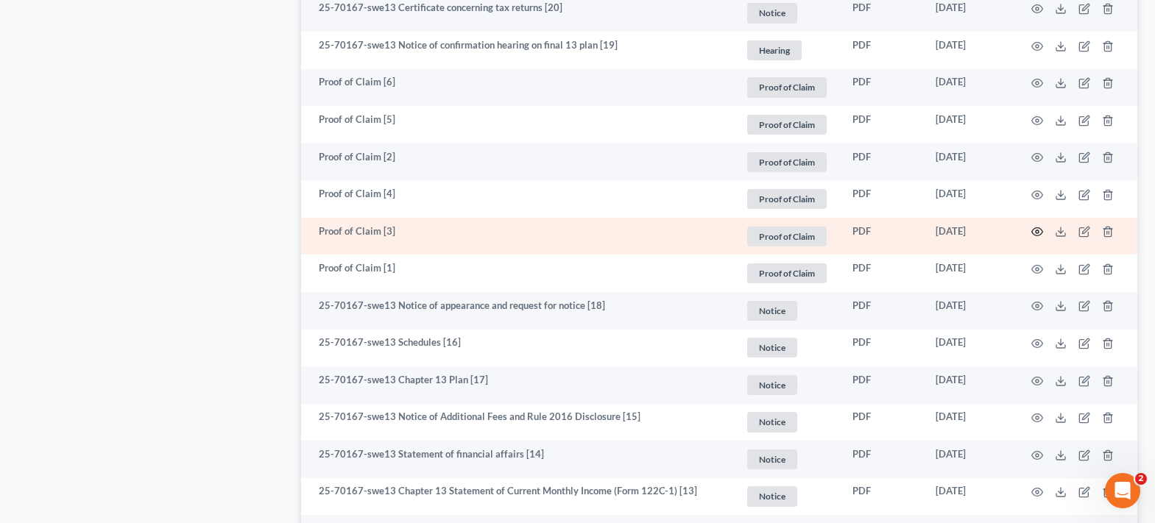
click at [1033, 230] on icon "button" at bounding box center [1037, 232] width 11 height 8
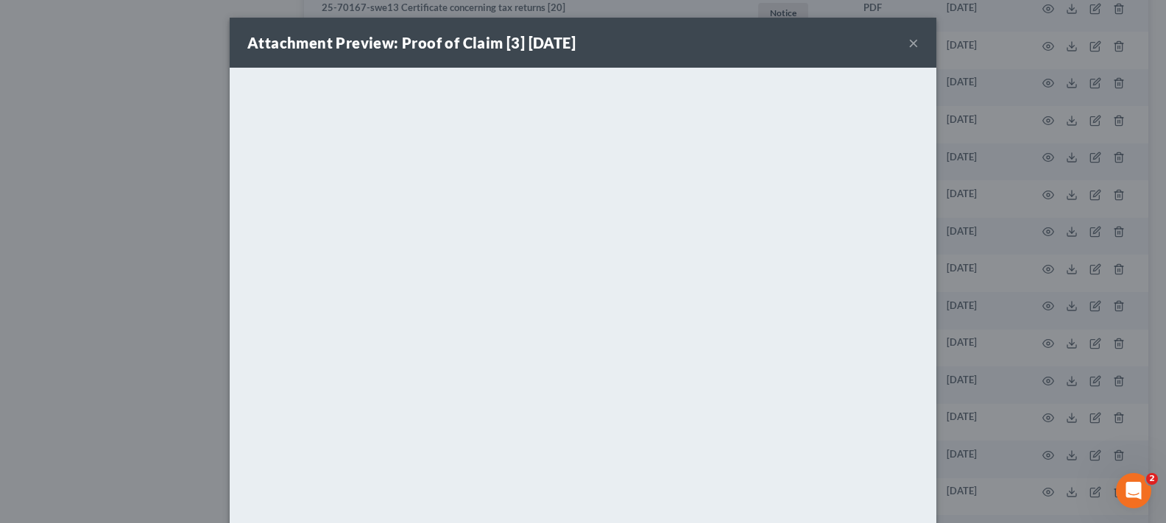
click at [908, 43] on button "×" at bounding box center [913, 43] width 10 height 18
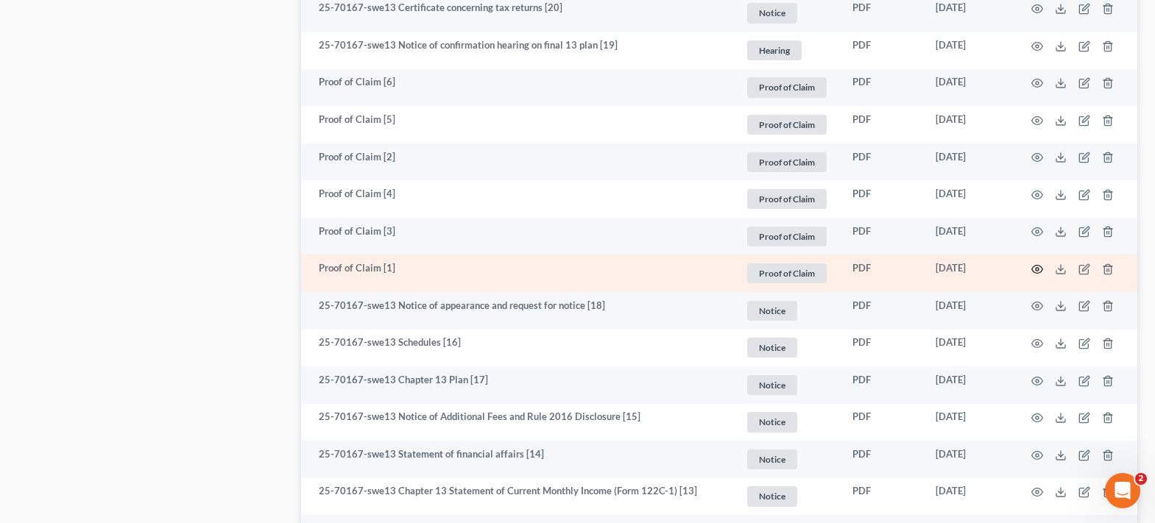
click at [1037, 266] on icon "button" at bounding box center [1037, 270] width 11 height 8
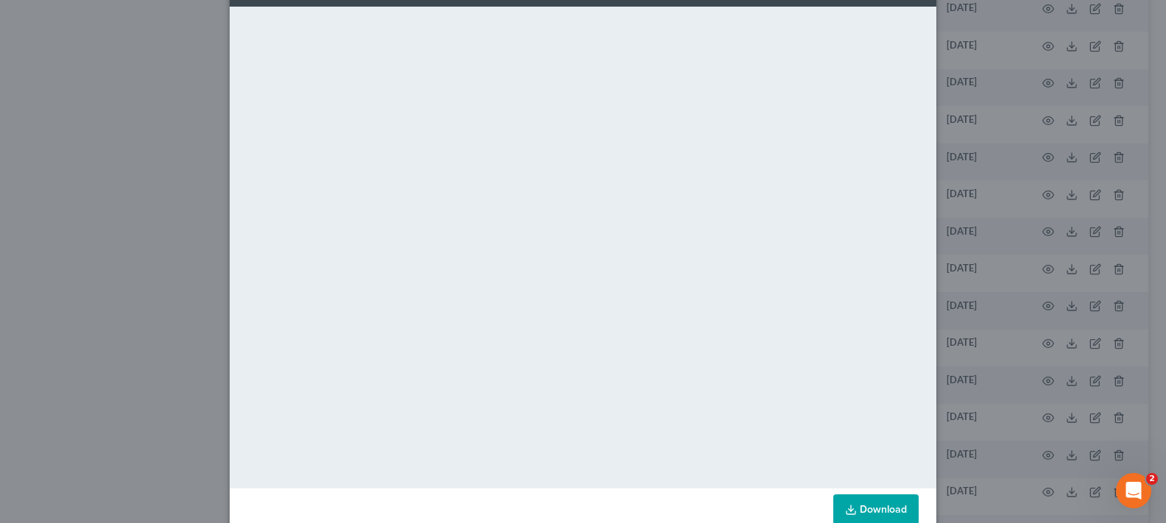
scroll to position [93, 0]
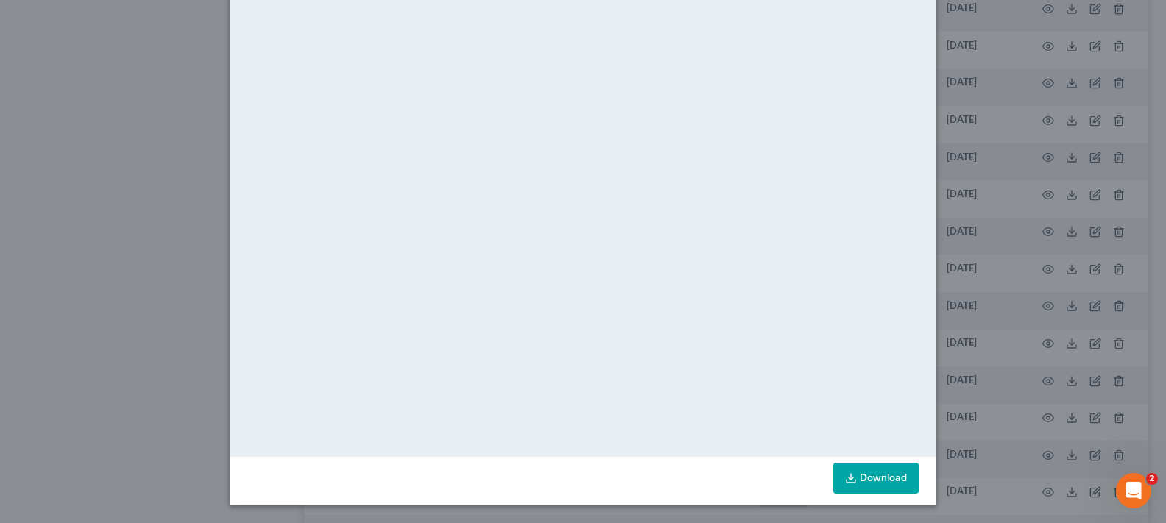
click at [869, 478] on link "Download" at bounding box center [875, 478] width 85 height 31
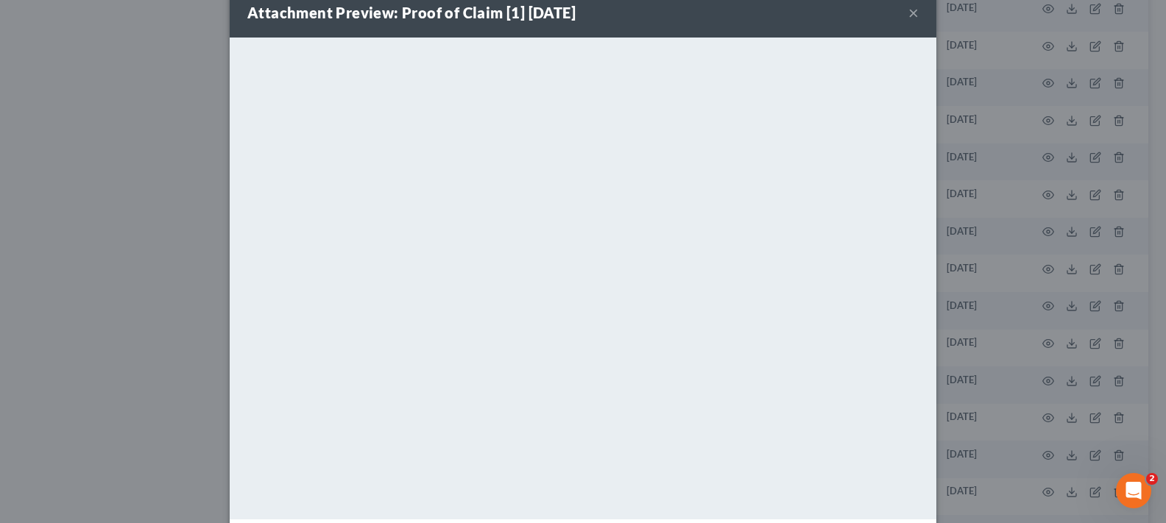
scroll to position [0, 0]
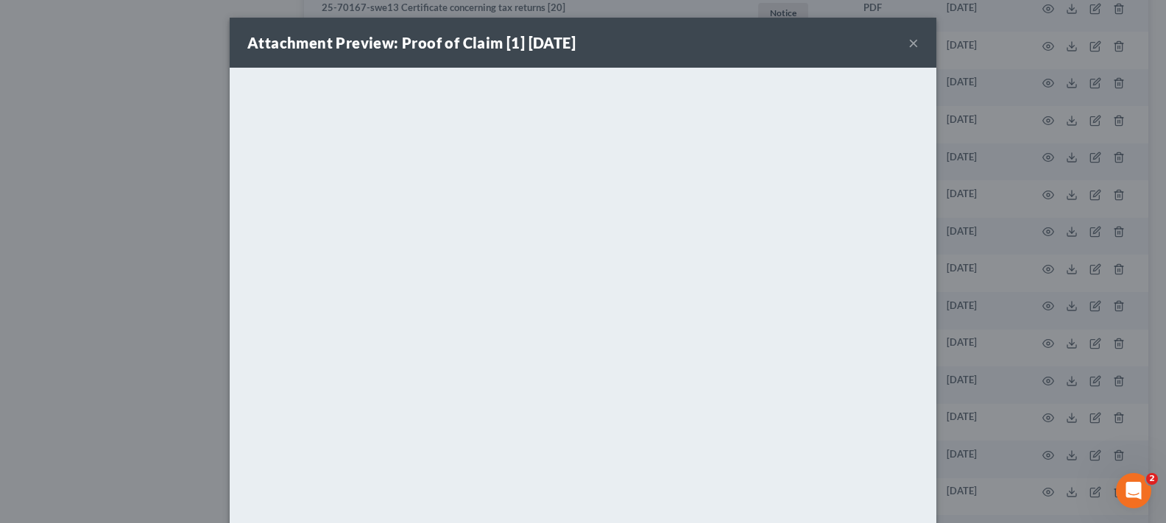
click at [908, 38] on button "×" at bounding box center [913, 43] width 10 height 18
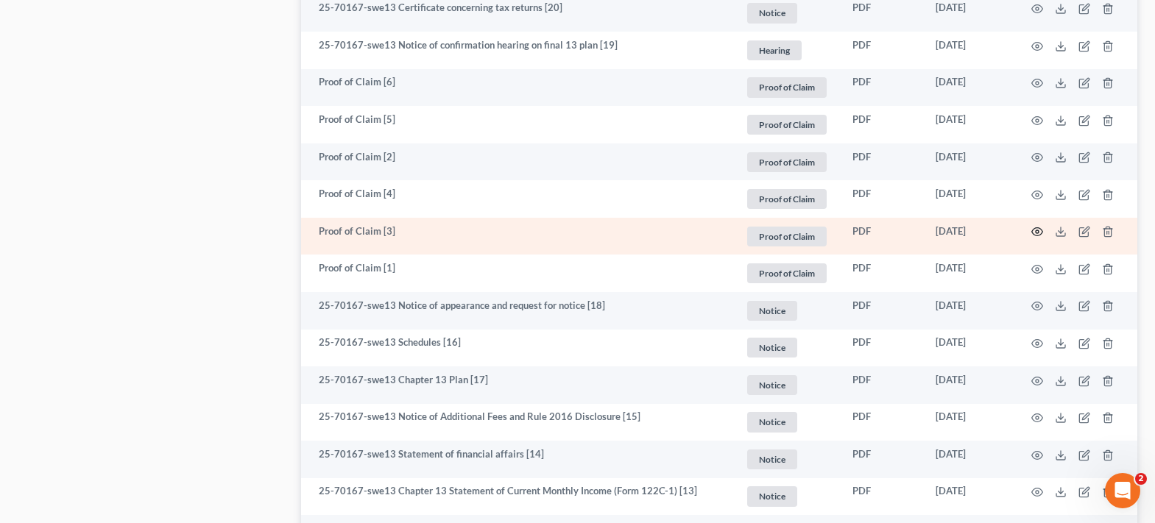
click at [1035, 238] on icon "button" at bounding box center [1037, 232] width 12 height 12
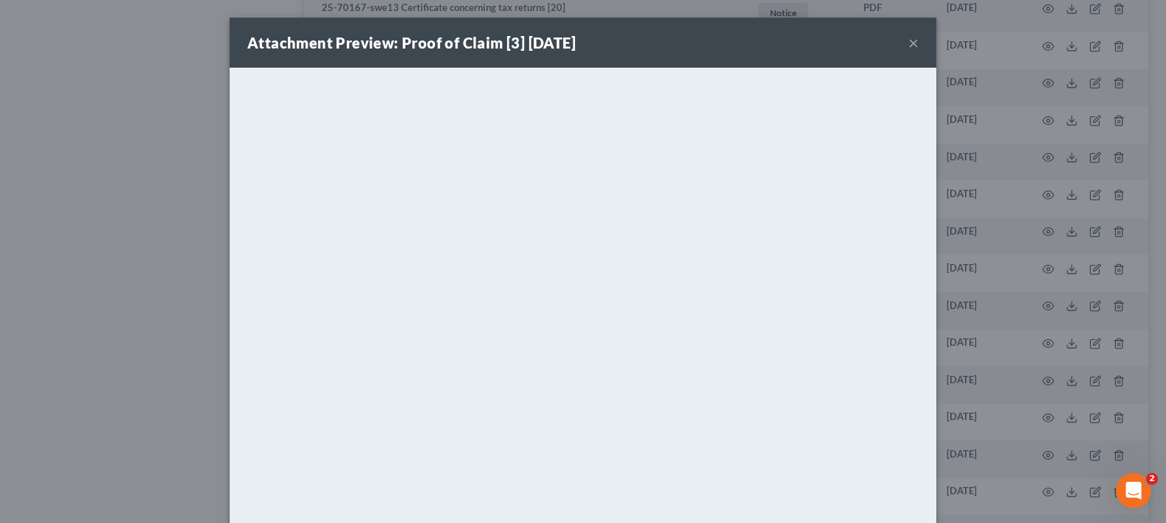
scroll to position [93, 0]
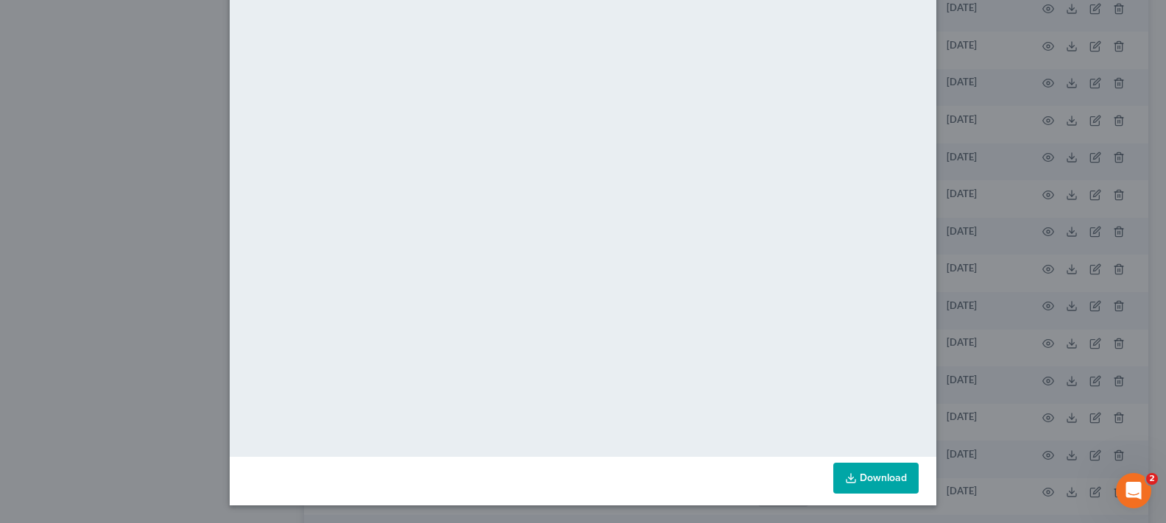
click at [846, 473] on icon at bounding box center [851, 478] width 12 height 12
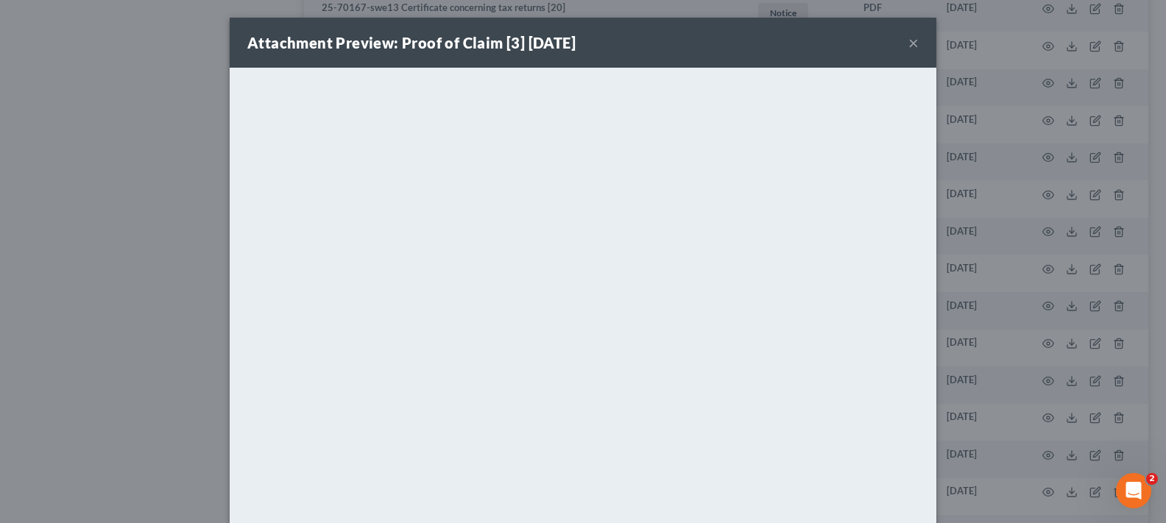
click at [908, 46] on button "×" at bounding box center [913, 43] width 10 height 18
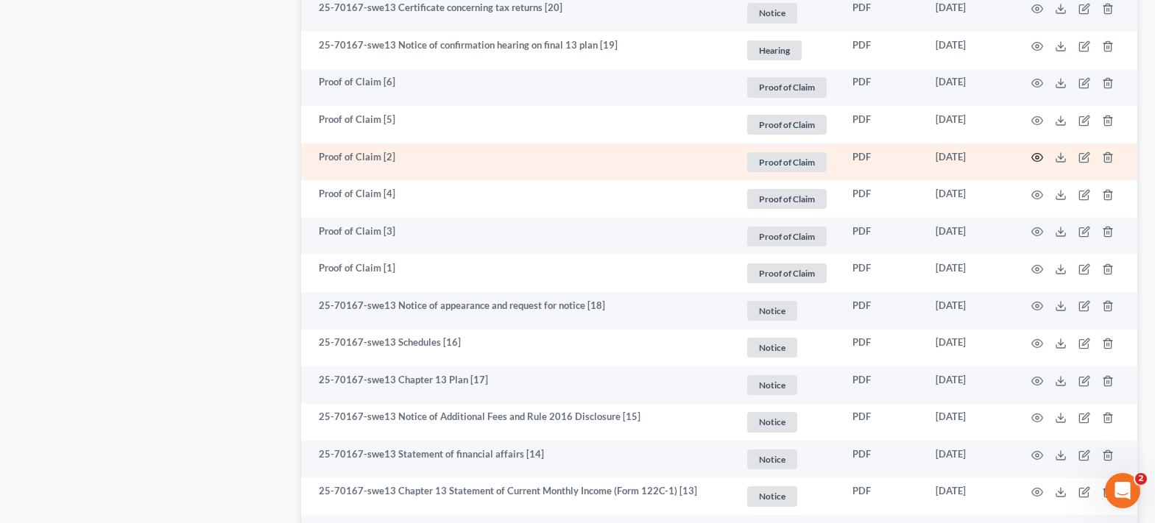
click at [1040, 155] on icon "button" at bounding box center [1037, 158] width 12 height 12
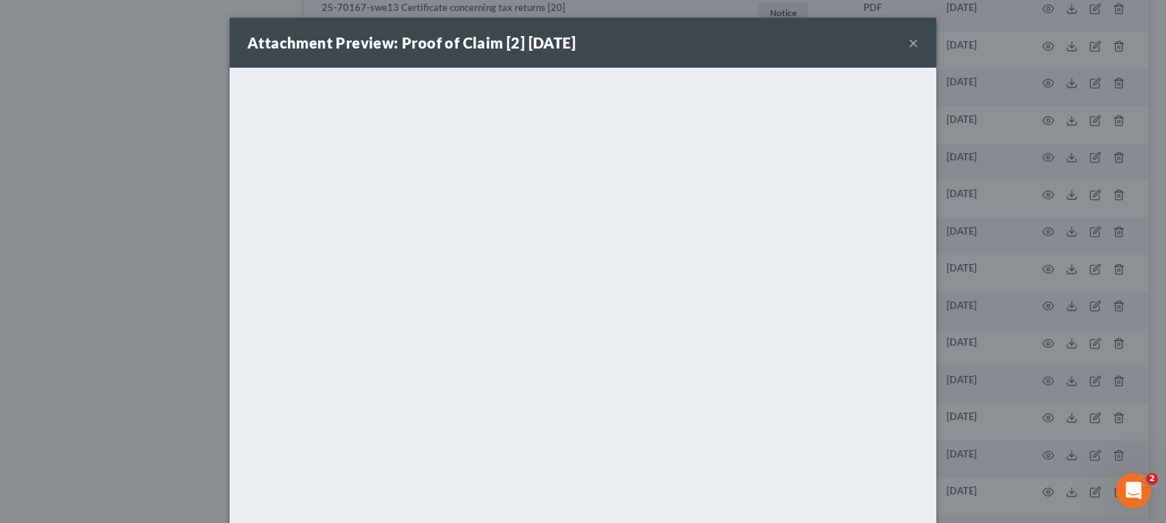
click at [908, 41] on button "×" at bounding box center [913, 43] width 10 height 18
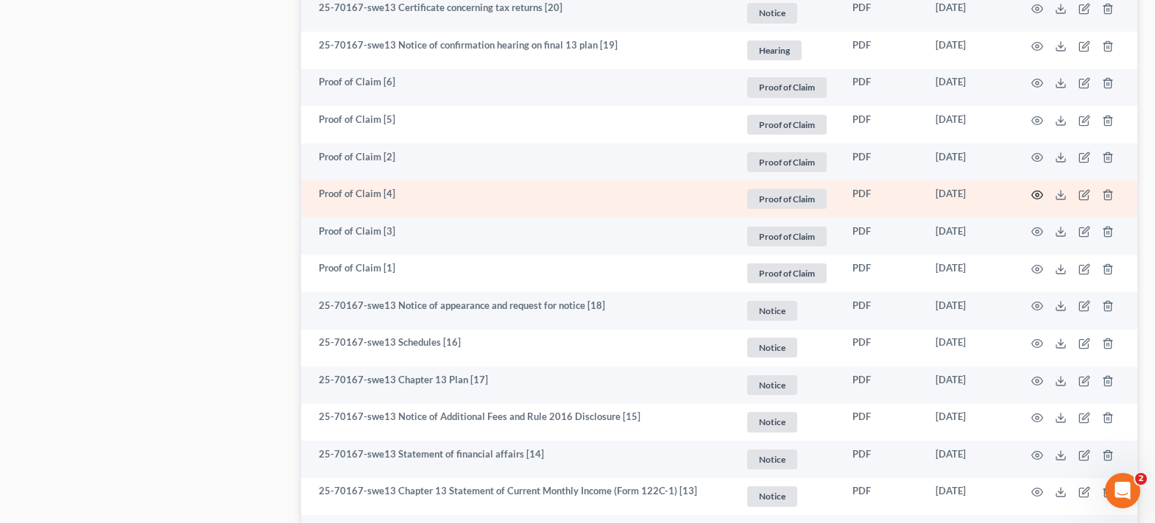
click at [1035, 193] on icon "button" at bounding box center [1037, 195] width 12 height 12
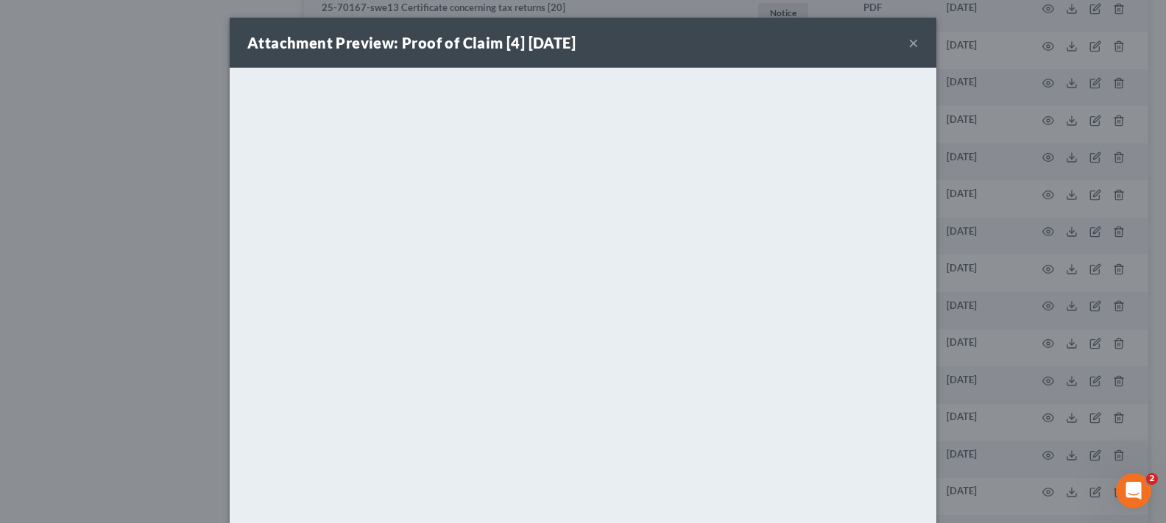
click at [908, 42] on button "×" at bounding box center [913, 43] width 10 height 18
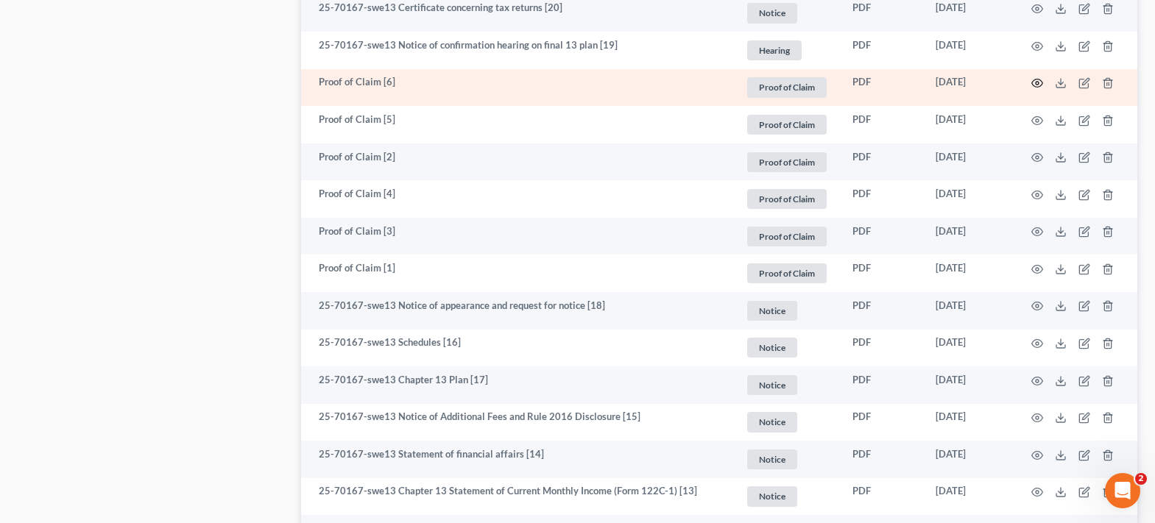
click at [1035, 81] on icon "button" at bounding box center [1037, 83] width 12 height 12
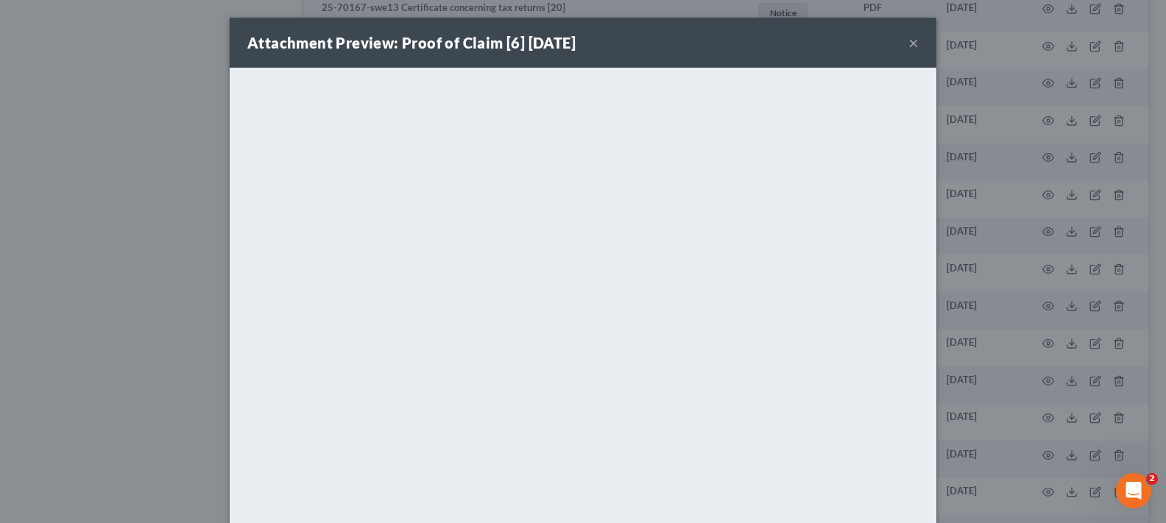
scroll to position [93, 0]
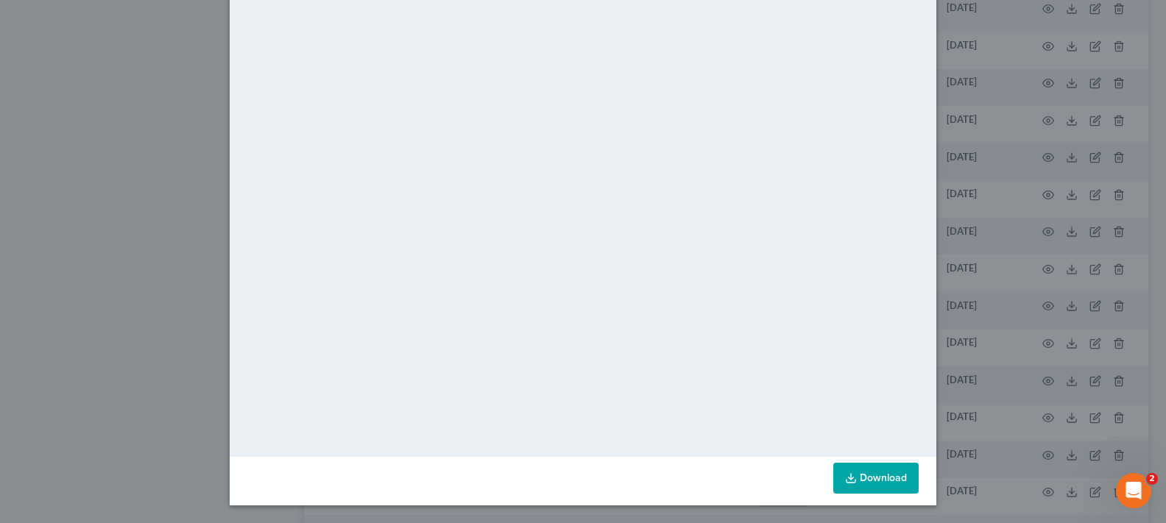
click at [845, 475] on icon at bounding box center [851, 478] width 12 height 12
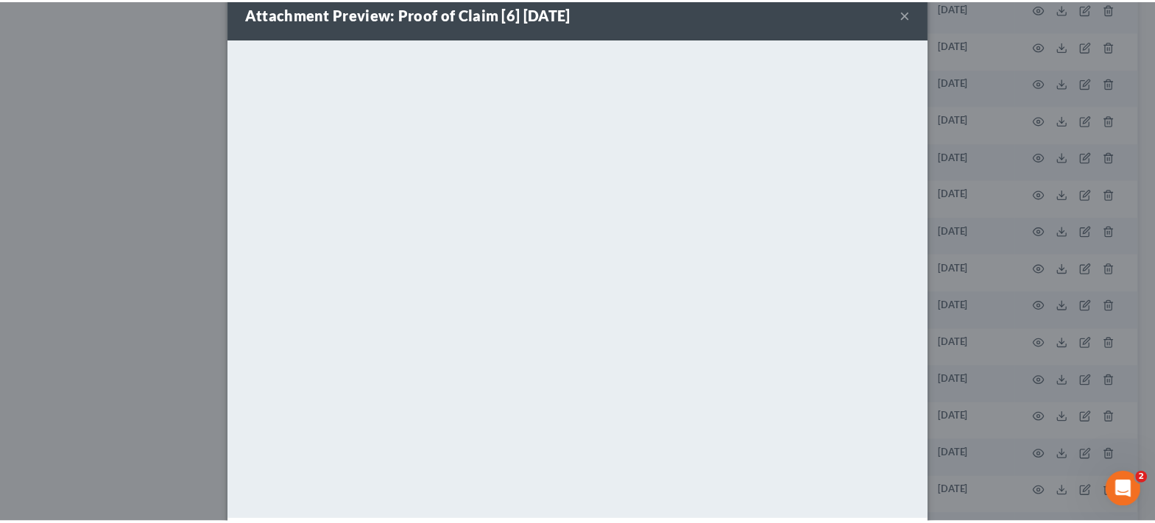
scroll to position [0, 0]
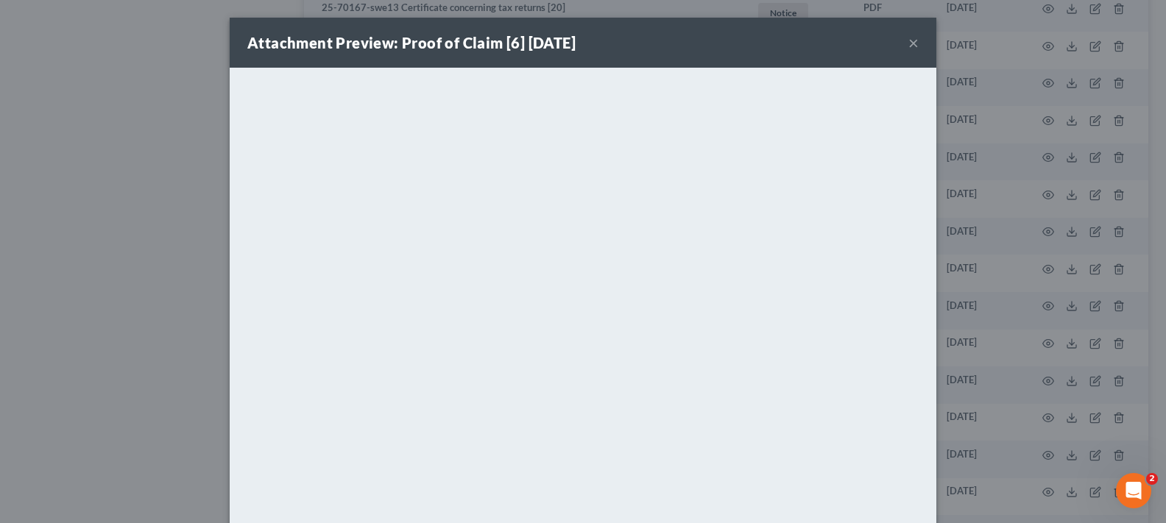
click at [908, 46] on button "×" at bounding box center [913, 43] width 10 height 18
